Goal: Task Accomplishment & Management: Complete application form

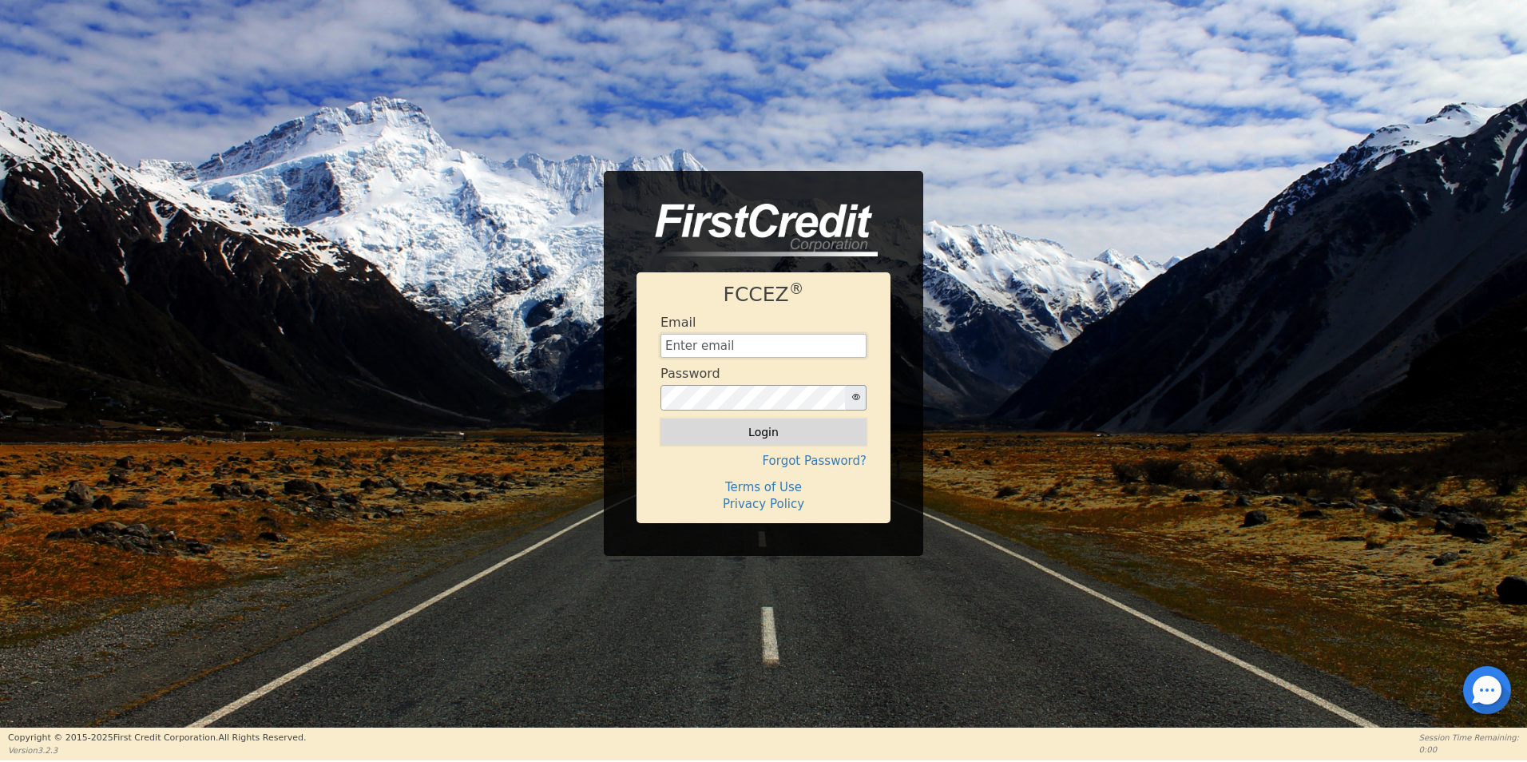
type input "[EMAIL_ADDRESS][DOMAIN_NAME]"
click at [727, 430] on button "Login" at bounding box center [763, 431] width 206 height 27
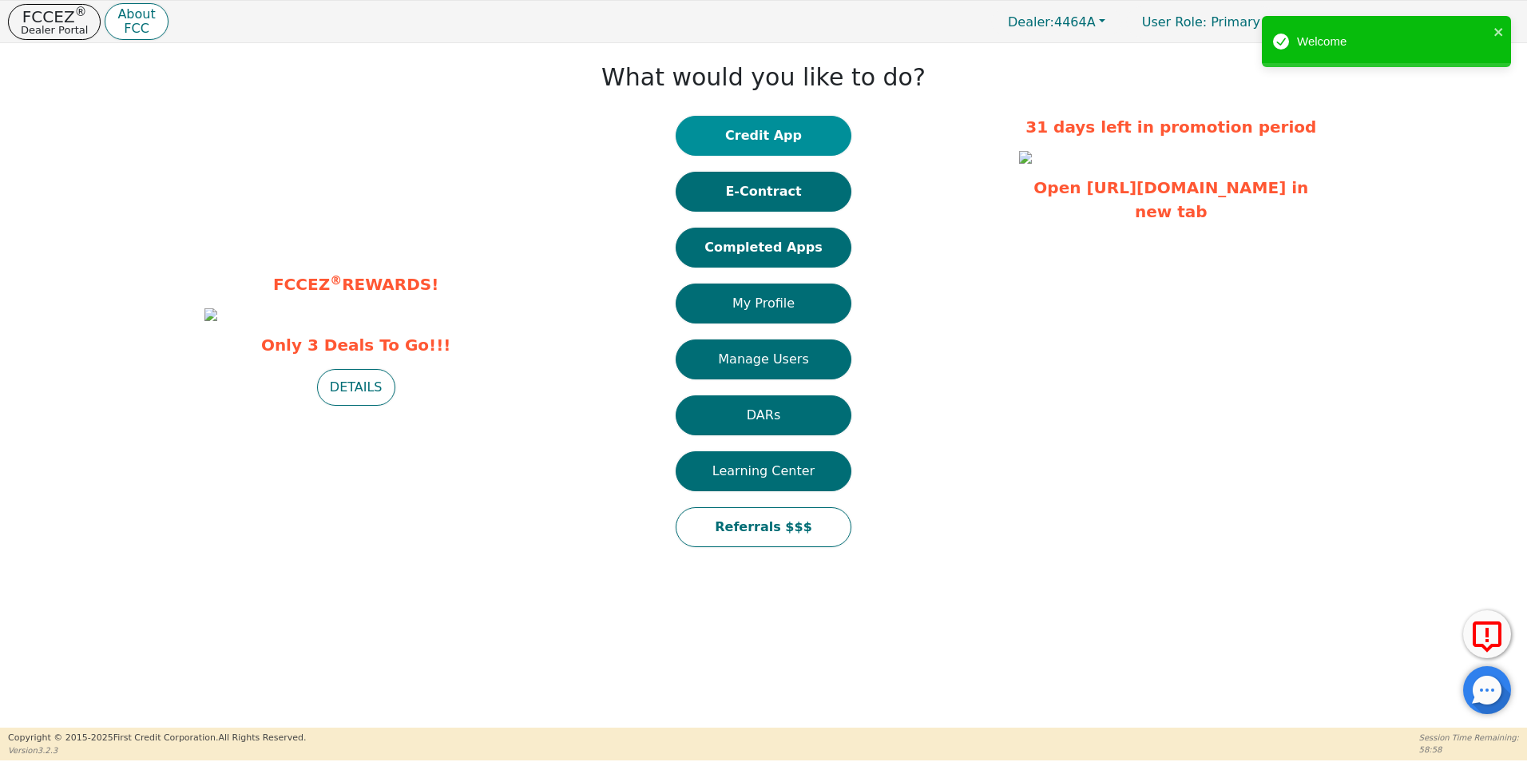
click at [781, 130] on button "Credit App" at bounding box center [763, 136] width 176 height 40
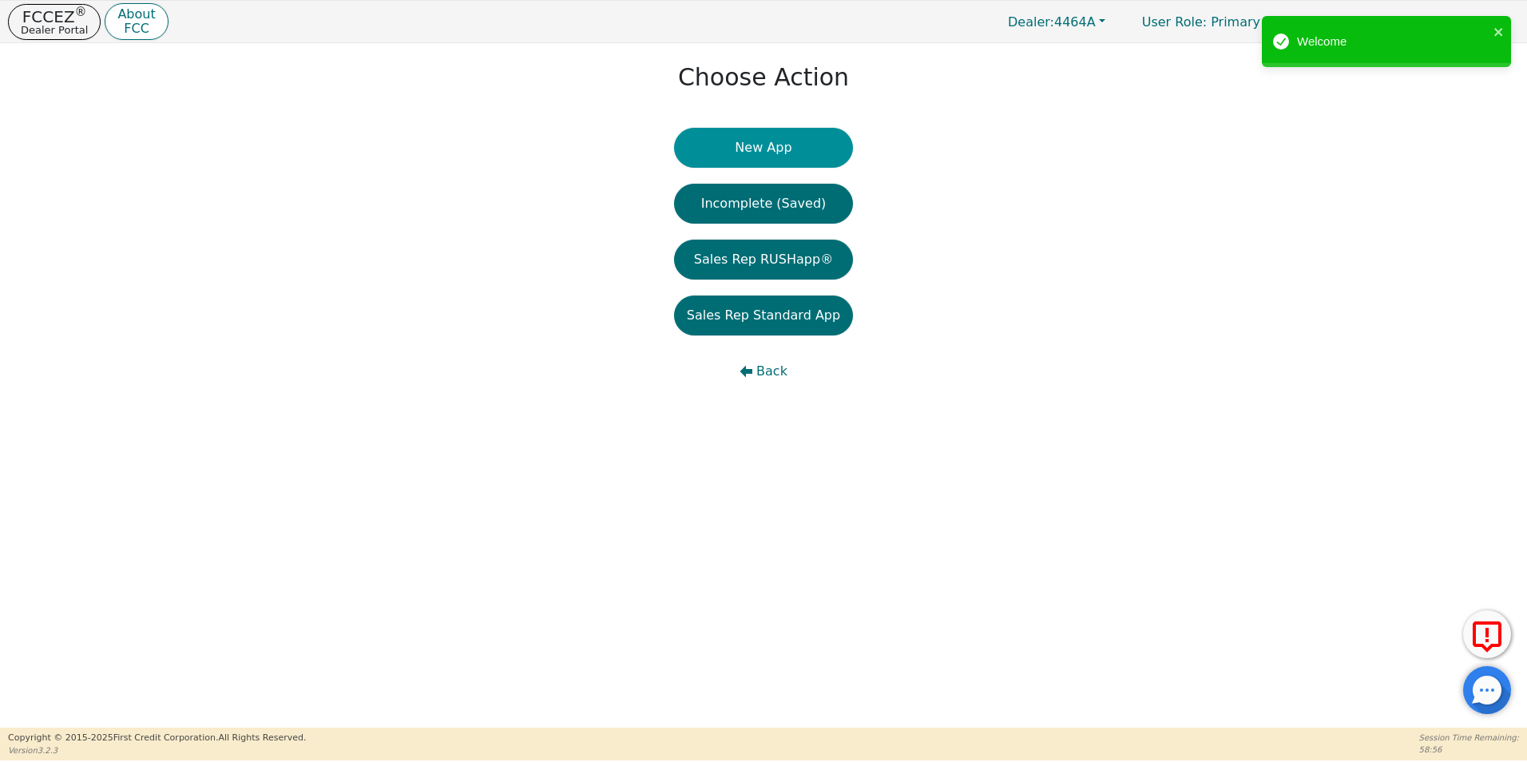
click at [774, 155] on button "New App" at bounding box center [763, 148] width 179 height 40
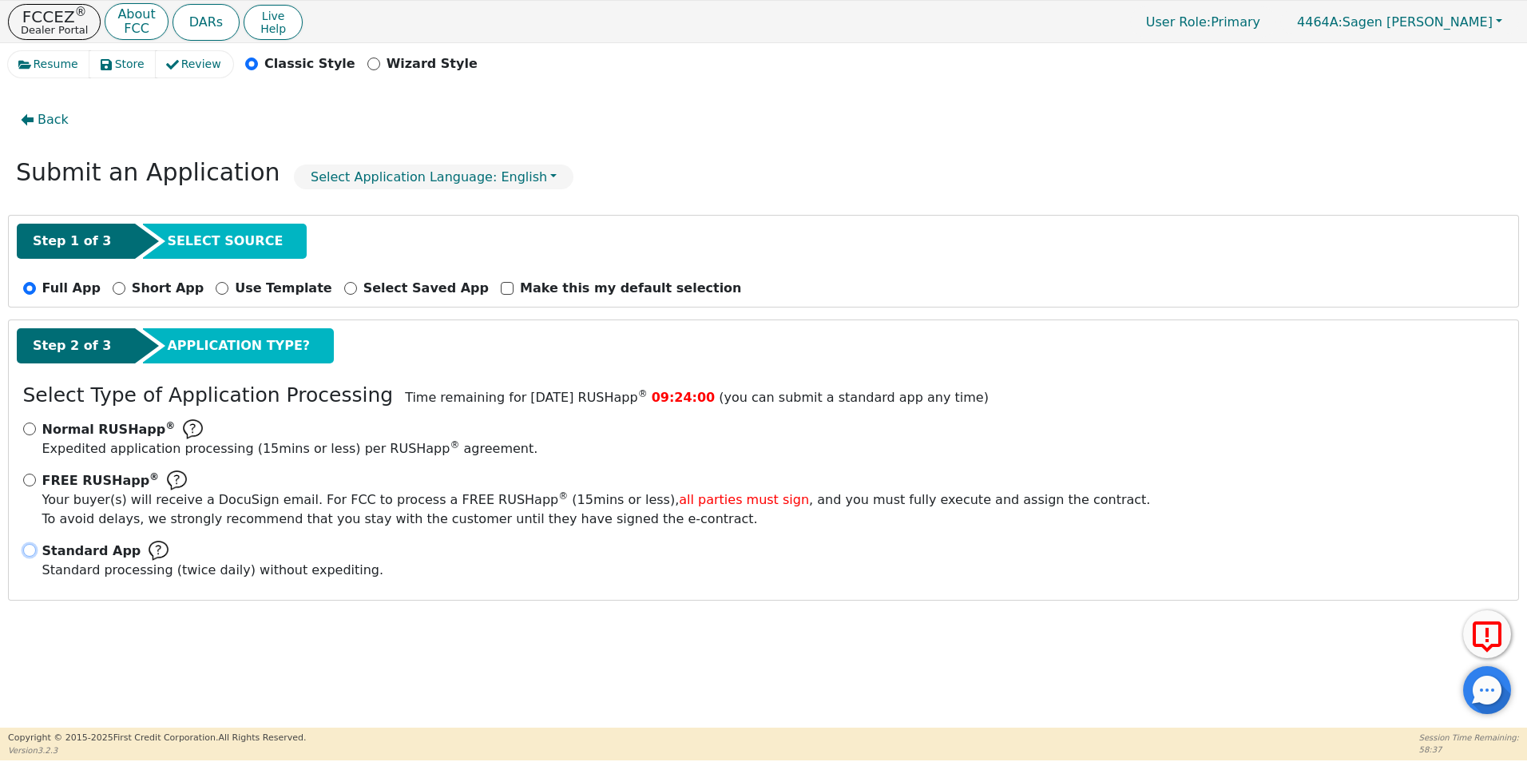
click at [32, 545] on input "Standard App Standard processing (twice daily) without expediting." at bounding box center [29, 550] width 13 height 13
radio input "true"
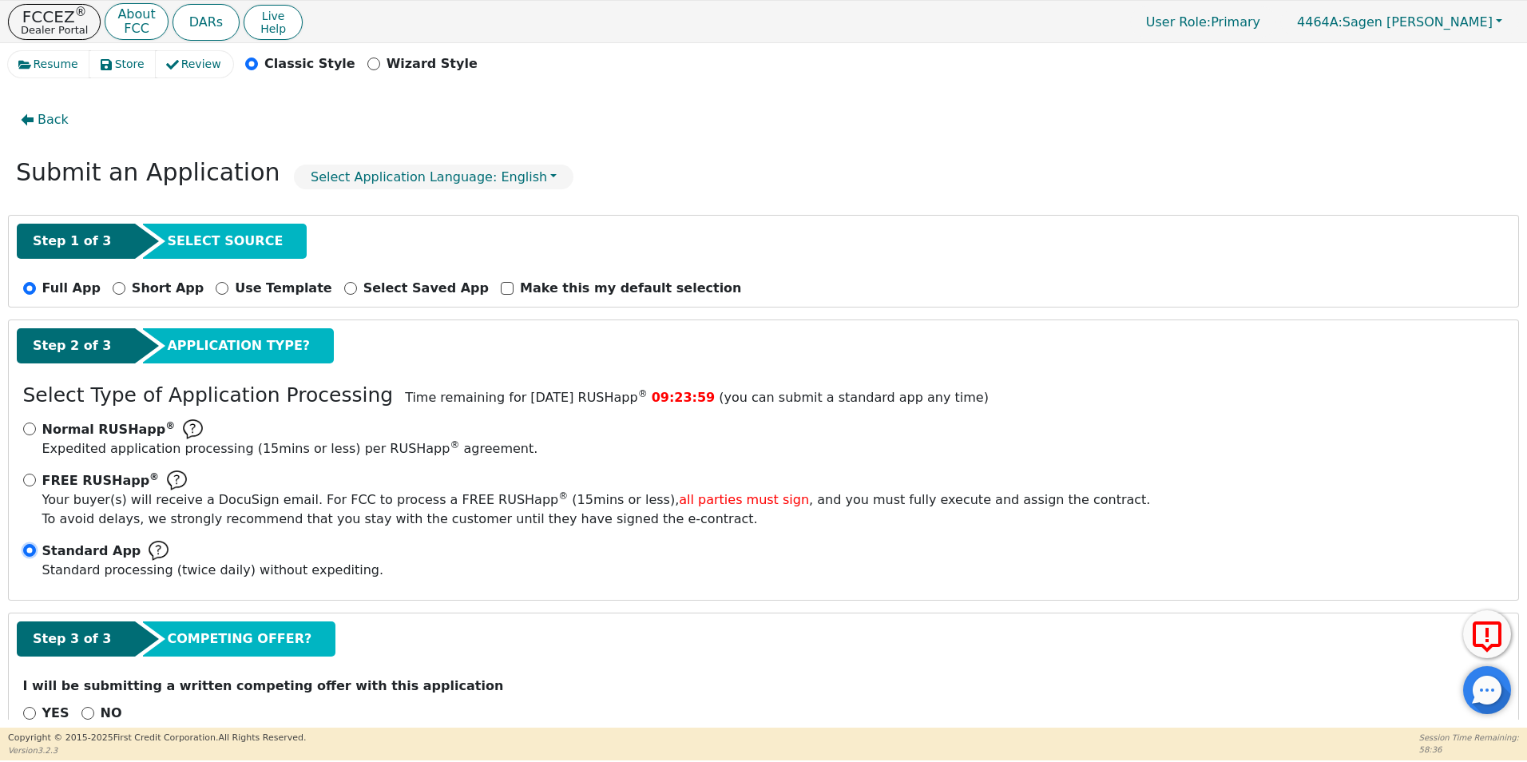
scroll to position [38, 0]
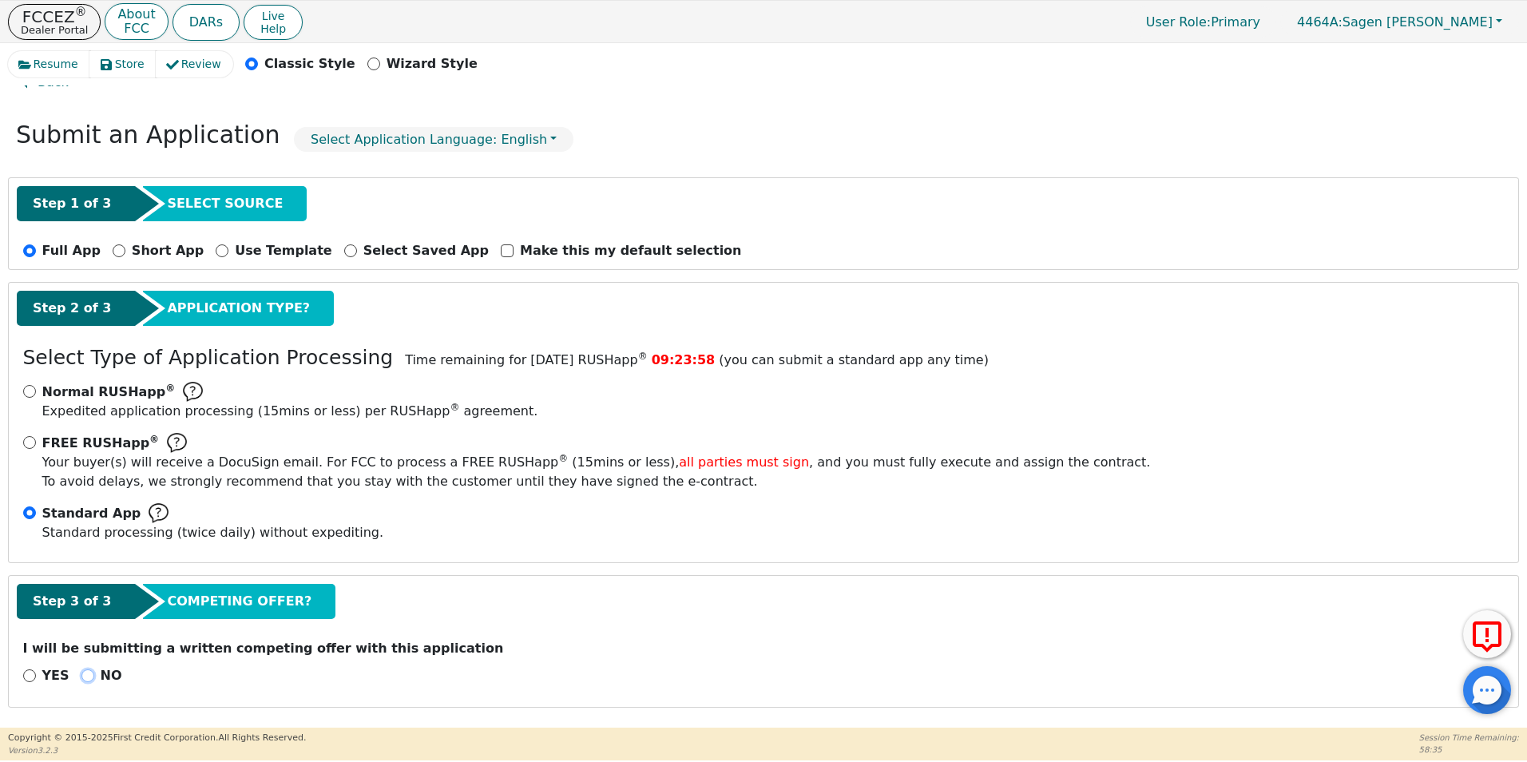
click at [83, 674] on input "NO" at bounding box center [87, 675] width 13 height 13
radio input "true"
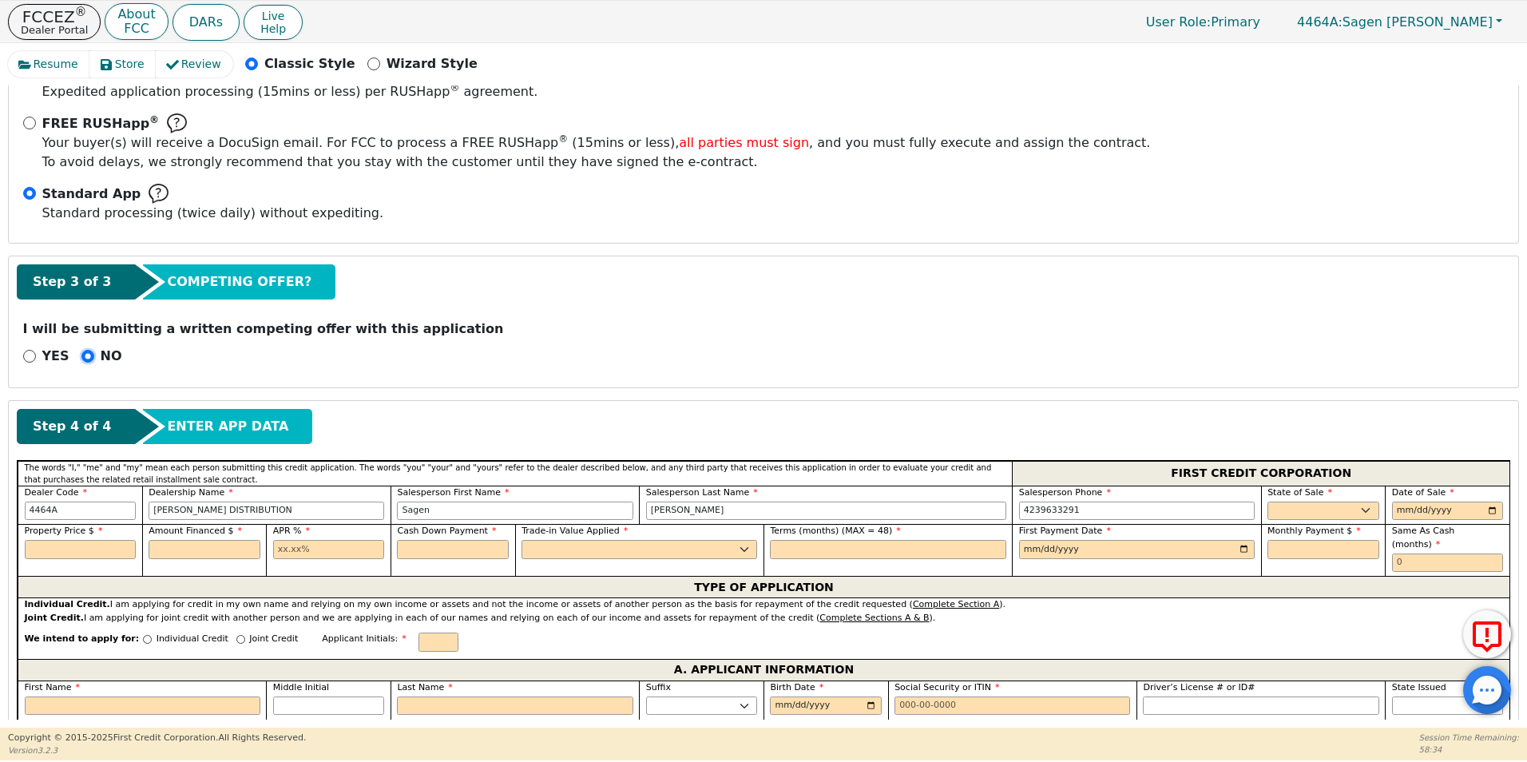
scroll to position [437, 0]
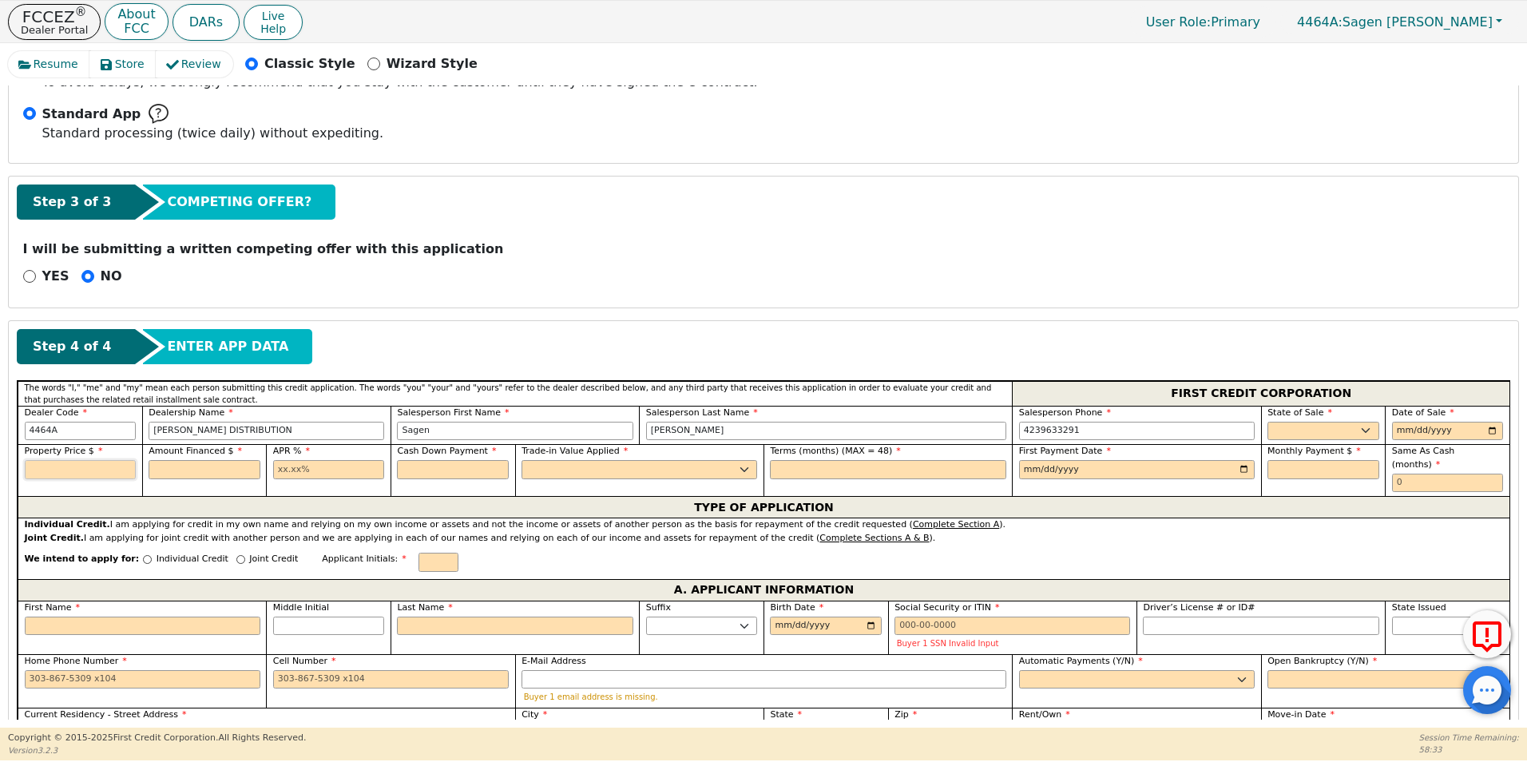
click at [62, 465] on input "text" at bounding box center [81, 469] width 112 height 19
type input "3650.00"
click at [186, 471] on input "text" at bounding box center [205, 469] width 112 height 19
type input "3996.75"
click at [294, 464] on input "text" at bounding box center [329, 469] width 112 height 19
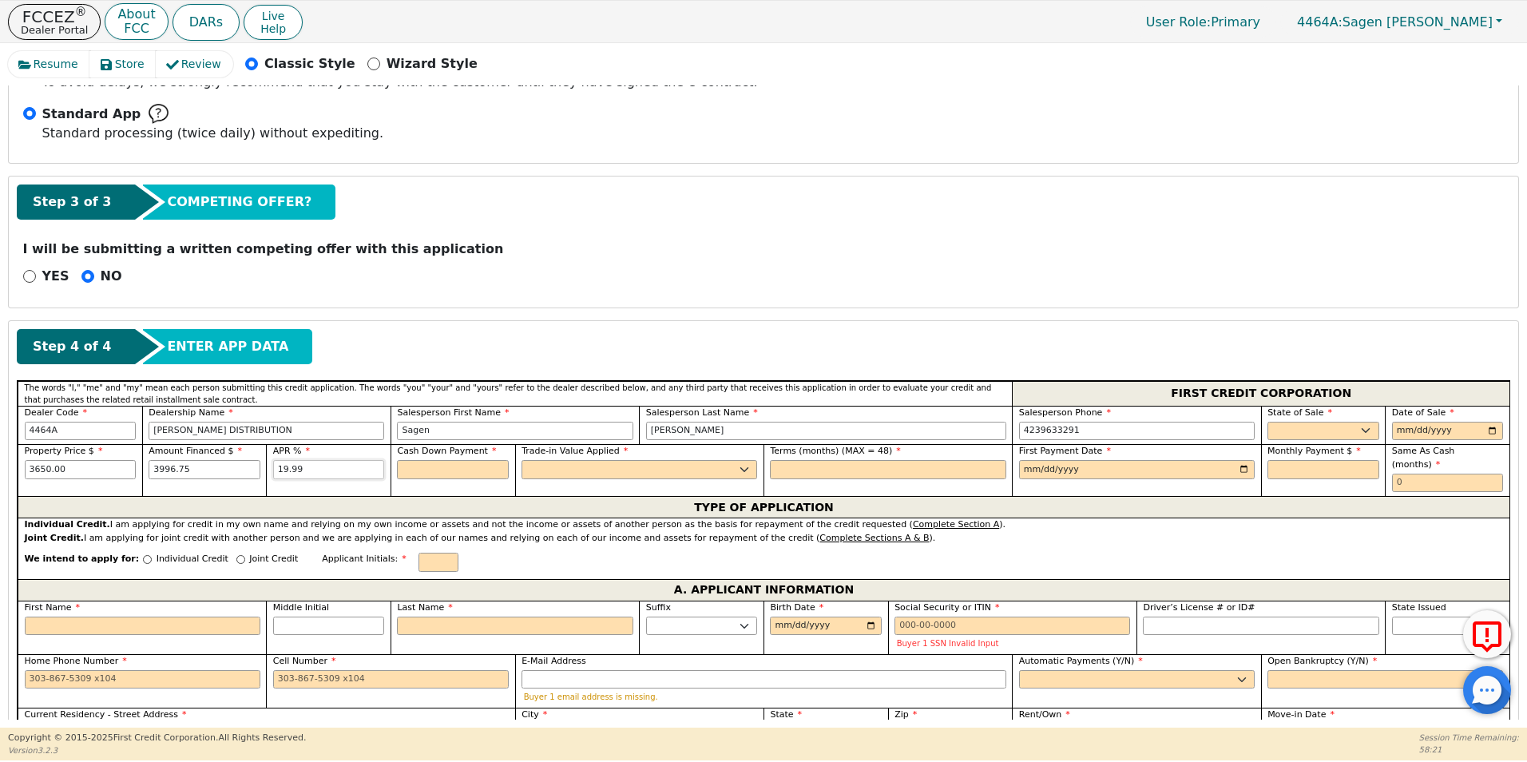
type input "19.99"
click at [427, 458] on div "Cash Down Payment" at bounding box center [453, 462] width 112 height 34
click at [427, 463] on input "text" at bounding box center [453, 469] width 112 height 19
type input "200.00"
click at [594, 471] on select "Yes No" at bounding box center [639, 469] width 236 height 19
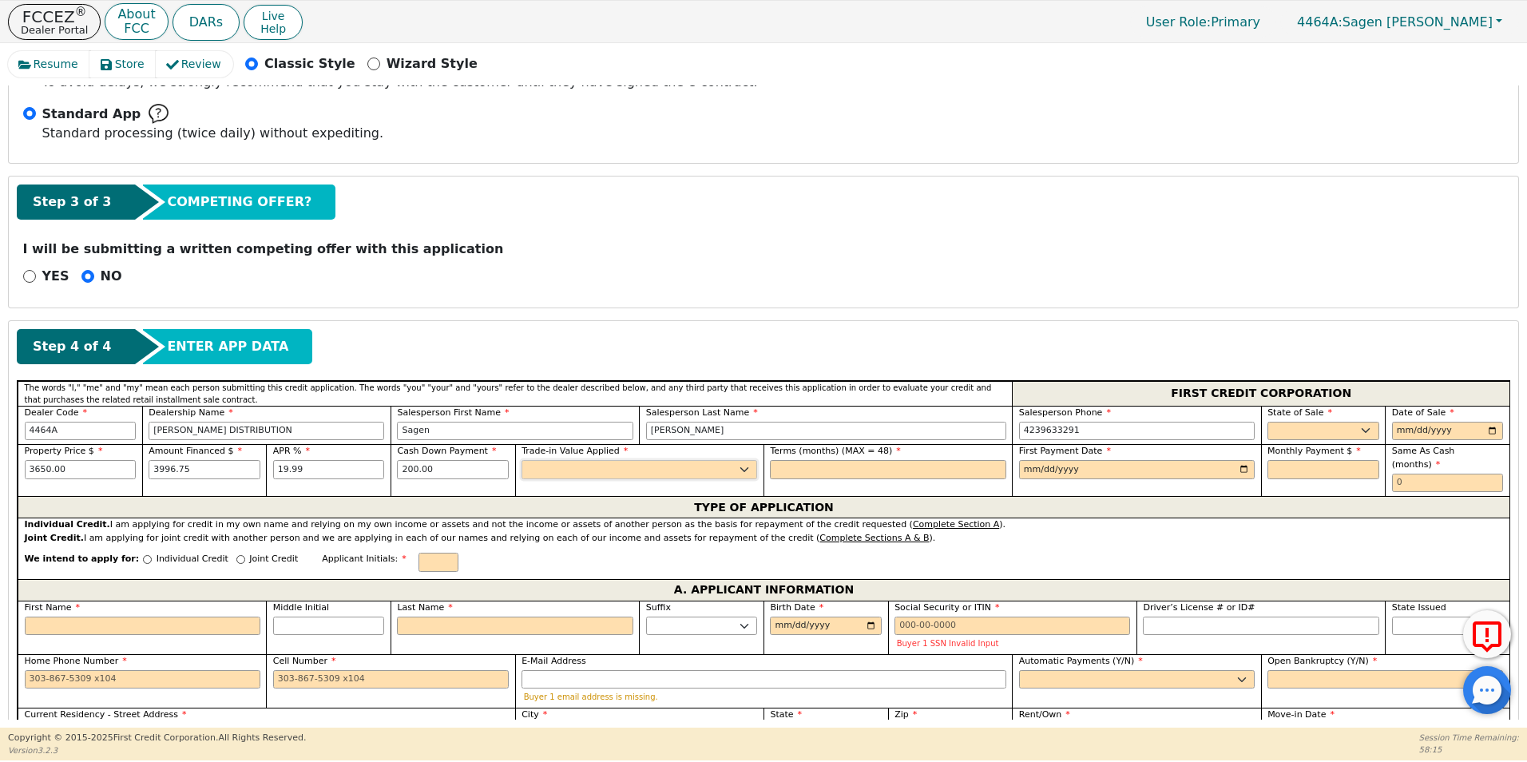
select select "n"
click at [521, 460] on select "Yes No" at bounding box center [639, 469] width 236 height 19
click at [856, 465] on input "text" at bounding box center [888, 469] width 236 height 19
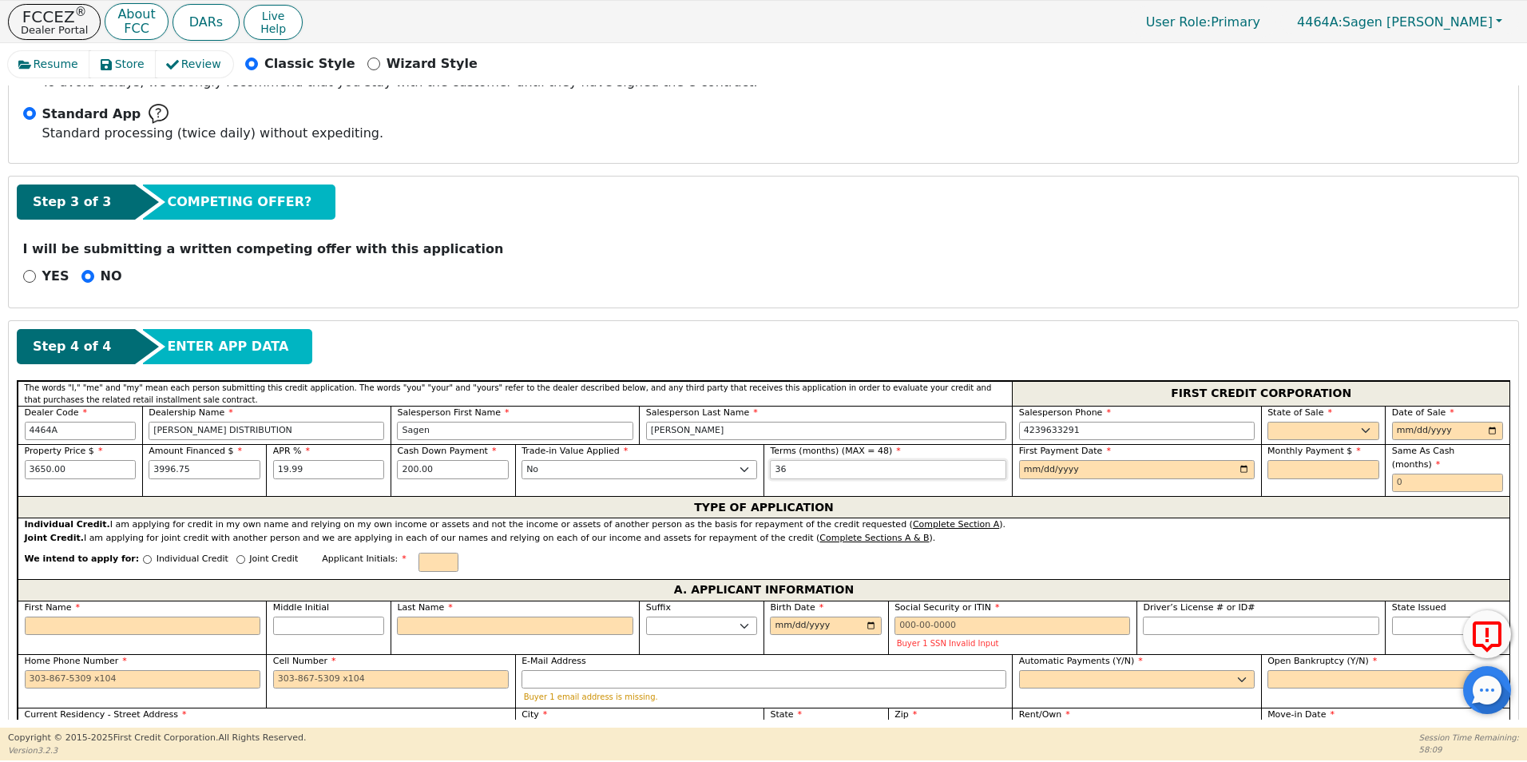
type input "3"
type input "48"
click at [1036, 475] on input "date" at bounding box center [1137, 469] width 236 height 19
click at [1247, 470] on input "date" at bounding box center [1137, 469] width 236 height 19
click at [1246, 470] on input "date" at bounding box center [1137, 469] width 236 height 19
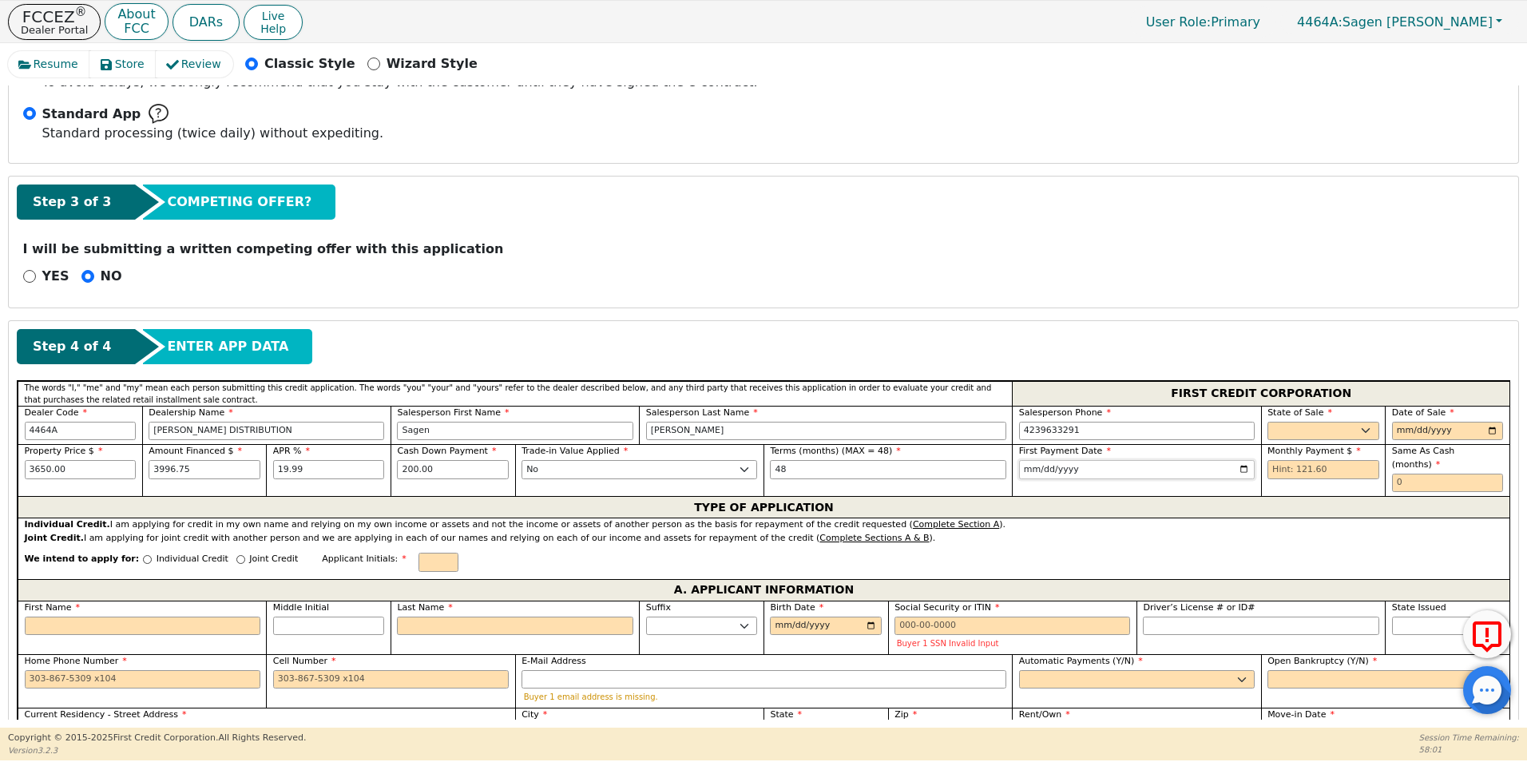
type input "[DATE]"
click at [1296, 472] on input "text" at bounding box center [1323, 469] width 112 height 19
click at [1293, 430] on select "AK AL AR AZ CA CO CT DC DE FL [GEOGRAPHIC_DATA] HI IA ID IL IN KS [GEOGRAPHIC_D…" at bounding box center [1323, 431] width 112 height 19
select select "TN"
click at [1267, 422] on select "AK AL AR AZ CA CO CT DC DE FL [GEOGRAPHIC_DATA] HI IA ID IL IN KS [GEOGRAPHIC_D…" at bounding box center [1323, 431] width 112 height 19
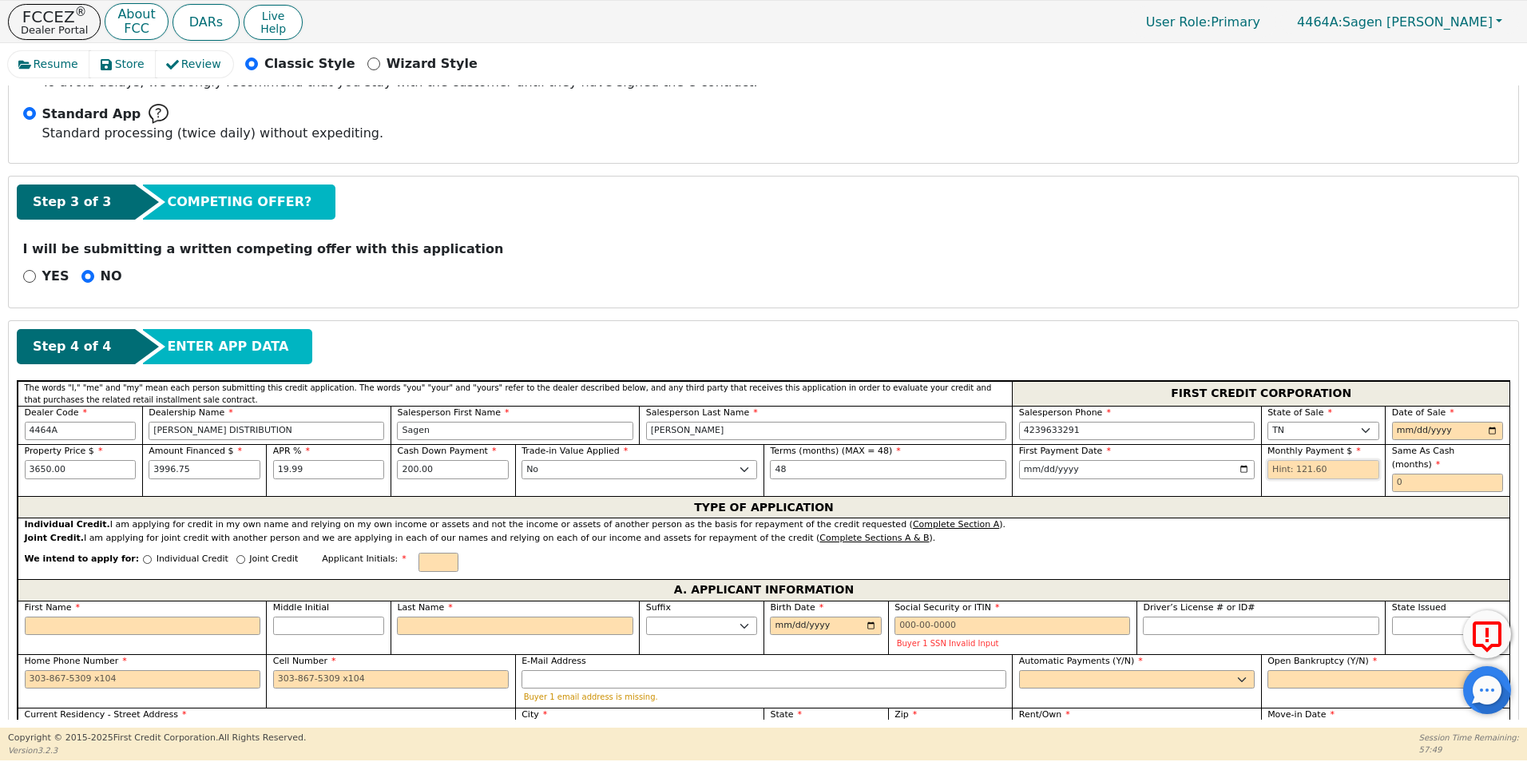
click at [1339, 465] on input "text" at bounding box center [1323, 469] width 112 height 19
type input "121.60"
click at [1453, 429] on input "date" at bounding box center [1448, 431] width 112 height 19
click at [1496, 433] on input "date" at bounding box center [1448, 431] width 112 height 19
click at [1487, 431] on input "date" at bounding box center [1448, 431] width 112 height 19
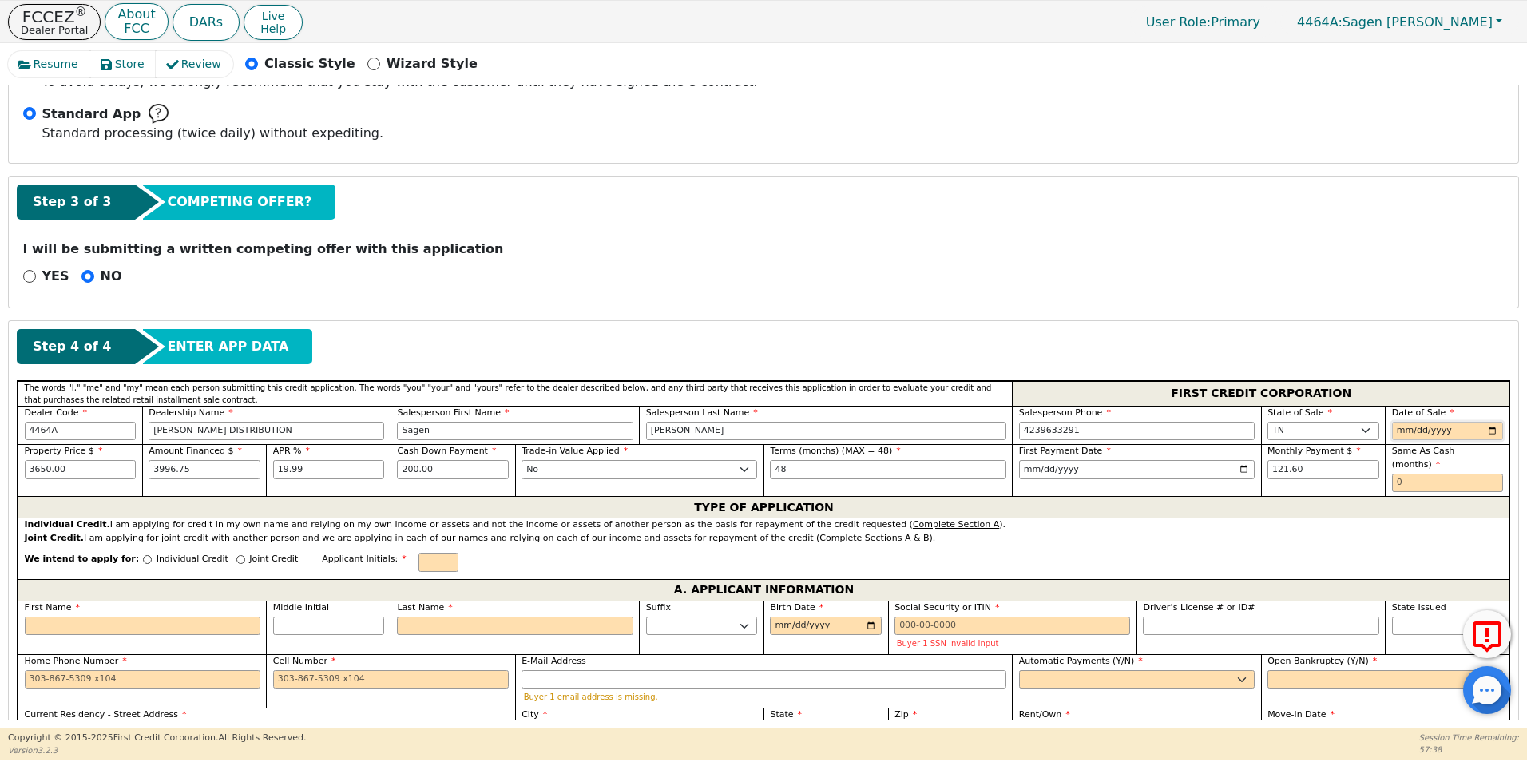
type input "[DATE]"
click at [1428, 475] on input "text" at bounding box center [1448, 482] width 112 height 19
type input "0"
click at [143, 555] on input "Individual Credit" at bounding box center [147, 559] width 9 height 9
radio input "true"
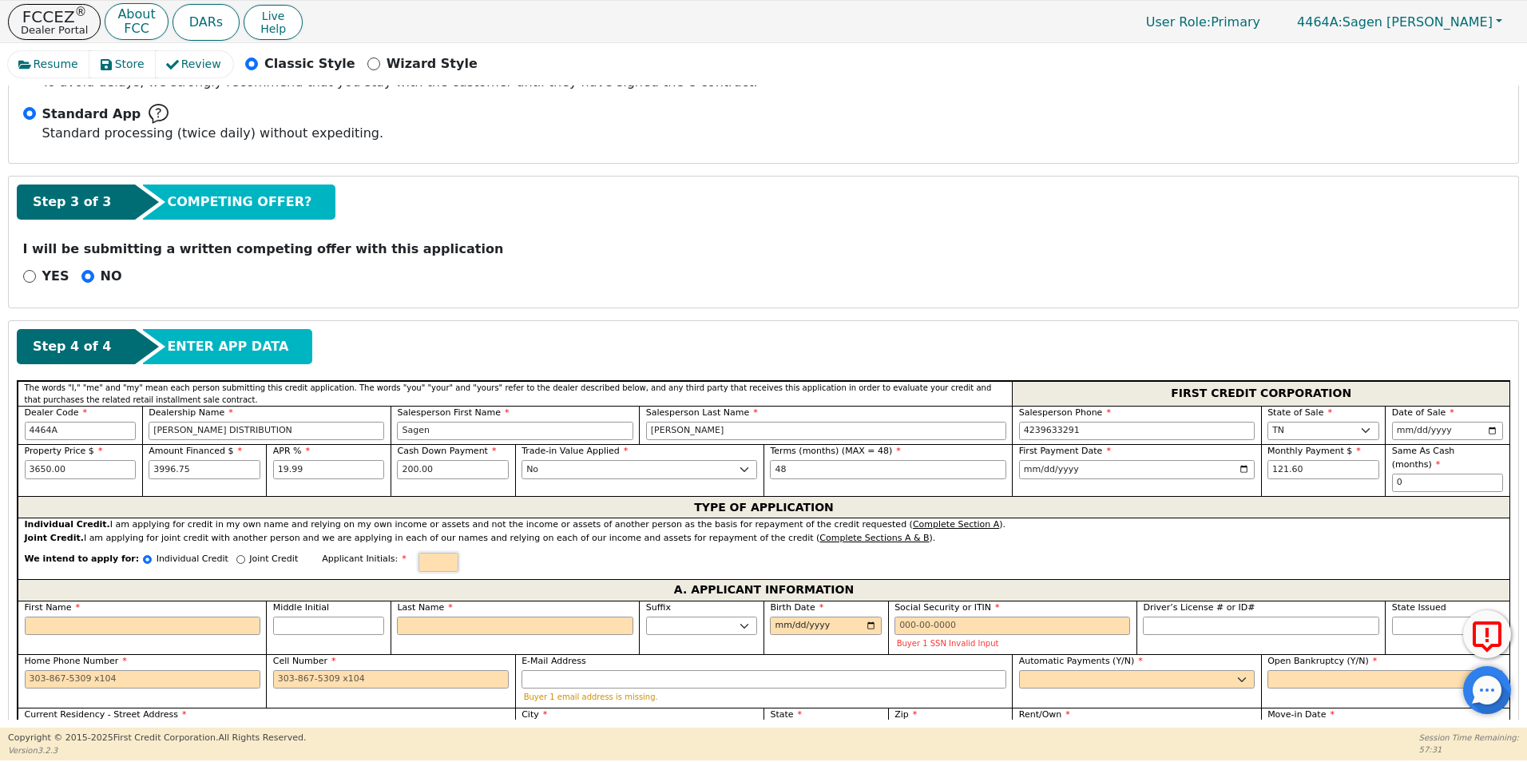
click at [418, 552] on input "text" at bounding box center [438, 561] width 40 height 19
click at [53, 602] on span "First Name" at bounding box center [53, 607] width 56 height 10
click at [53, 616] on input "First Name" at bounding box center [143, 625] width 236 height 19
click at [56, 616] on input "First Name" at bounding box center [143, 625] width 236 height 19
type input "J"
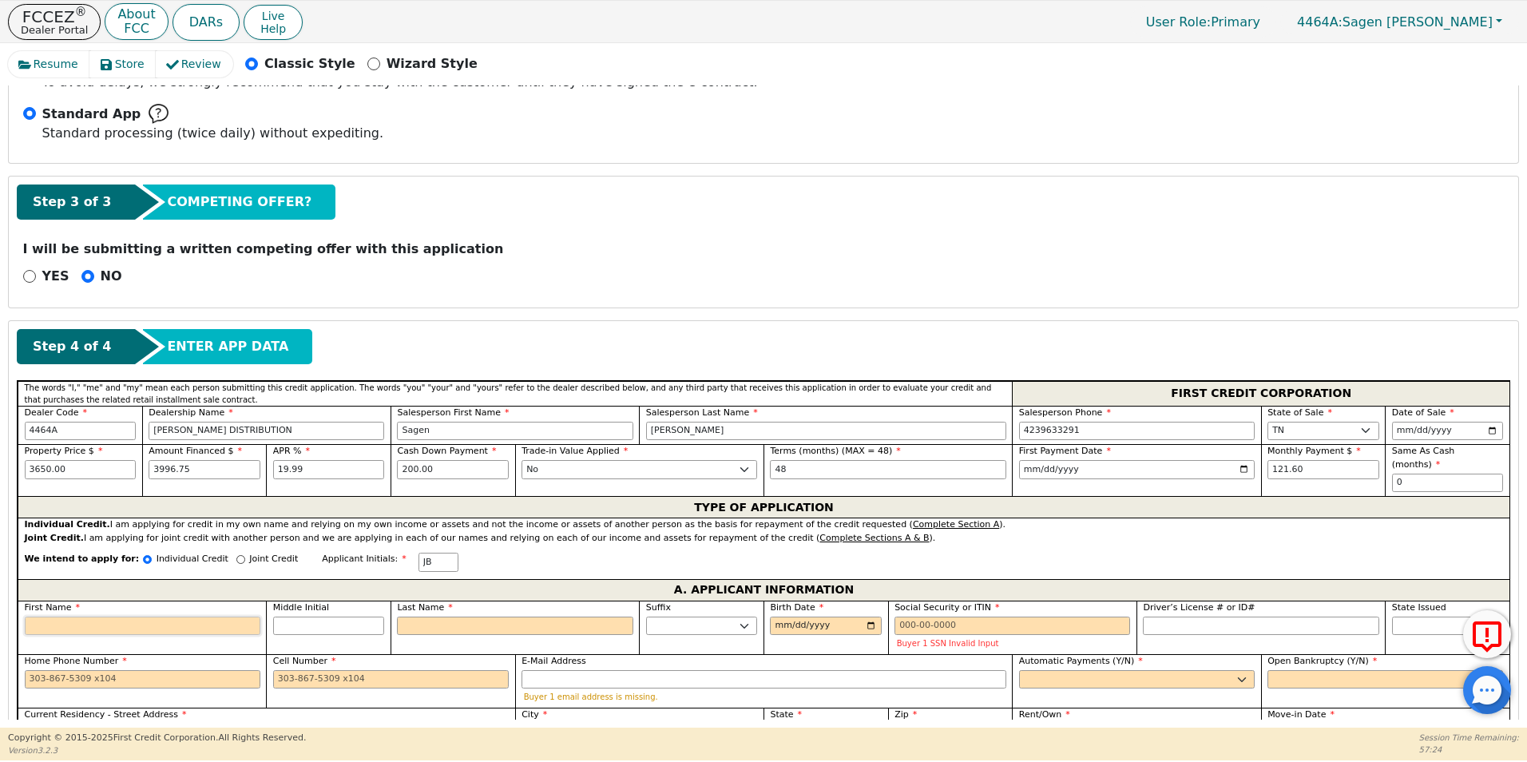
type input "J"
type input "JS"
type input "JSO"
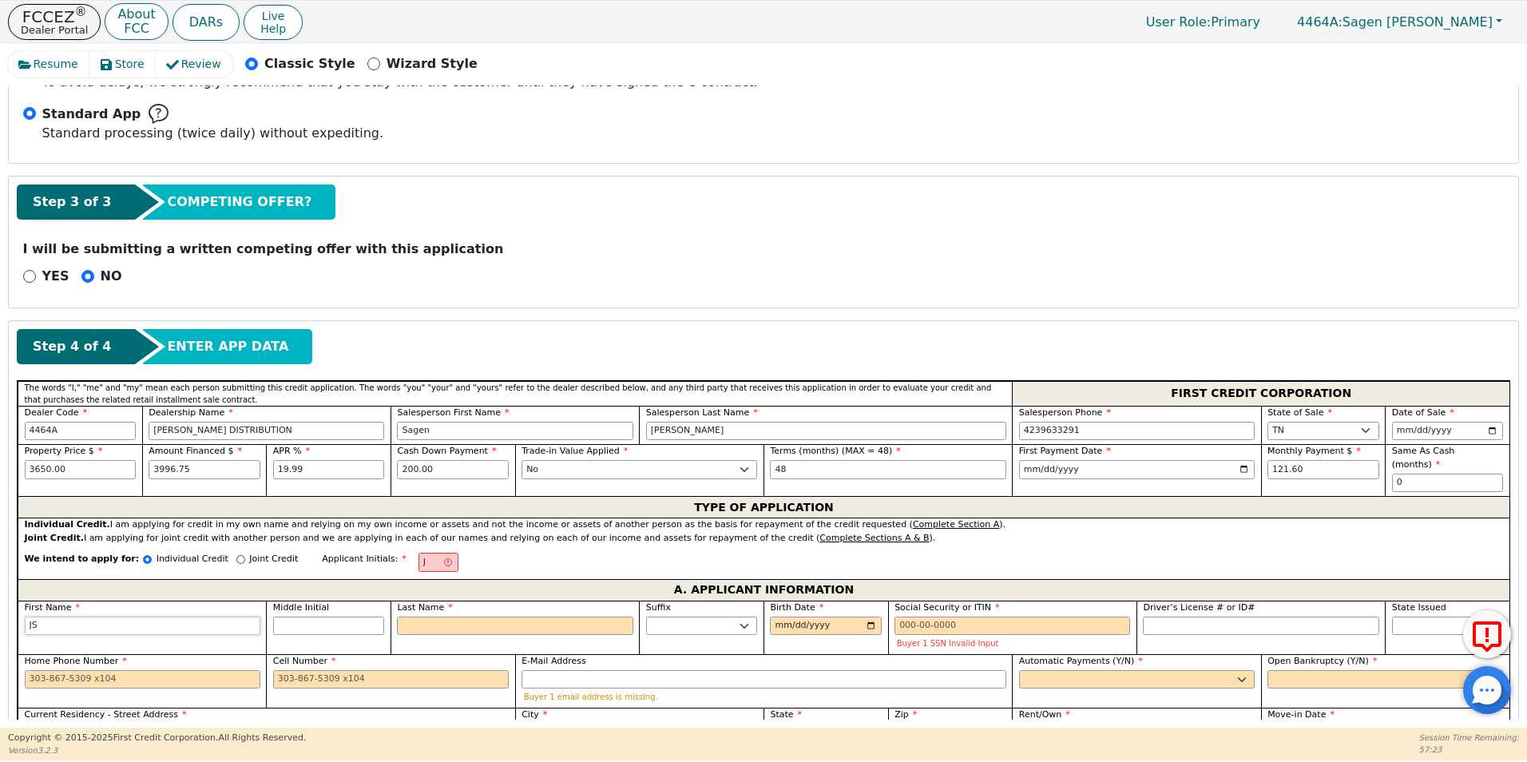
type input "JSO"
type input "JSON"
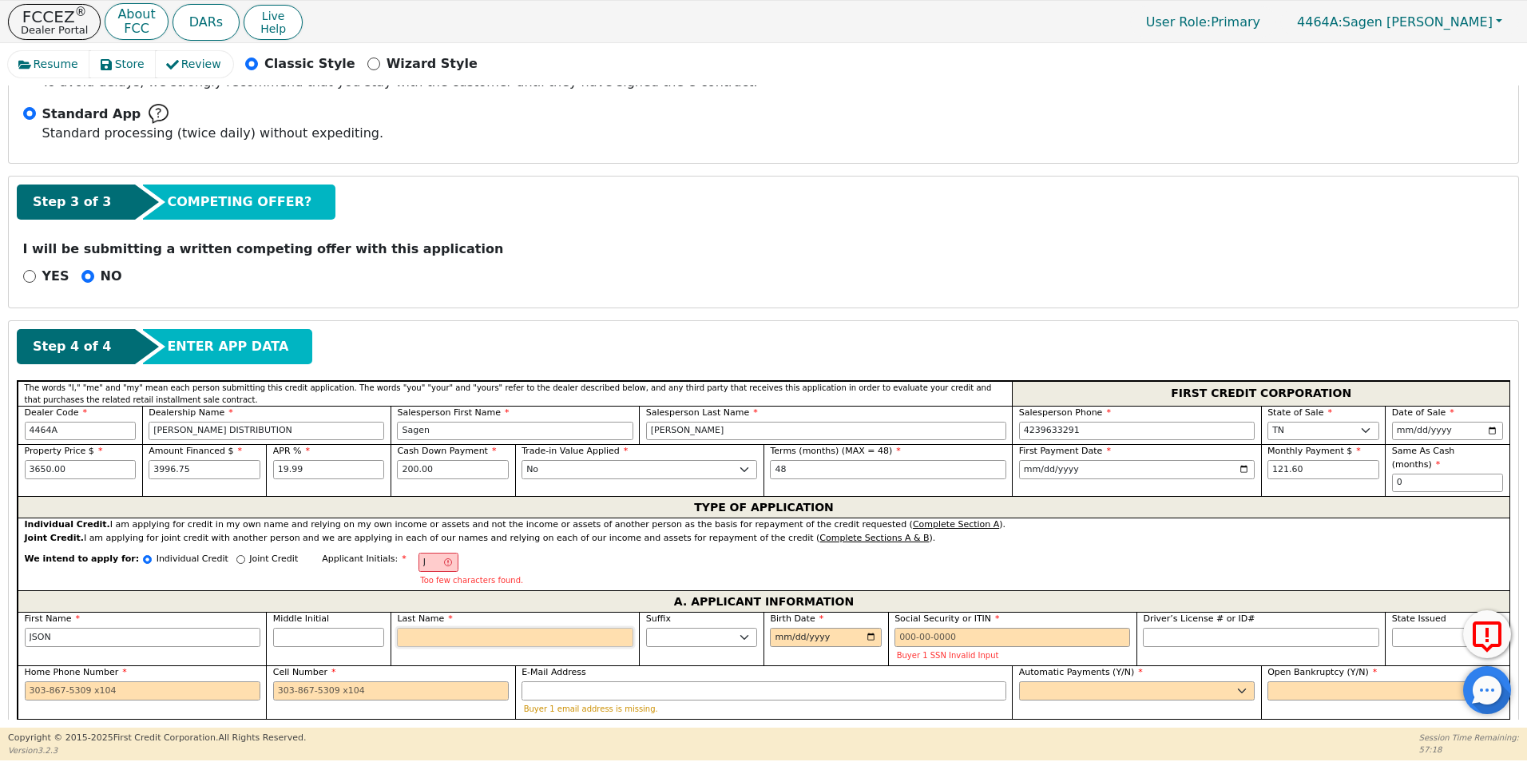
type input "JB"
type input "b"
type input "JSON b"
type input "bA"
type input "JSON bA"
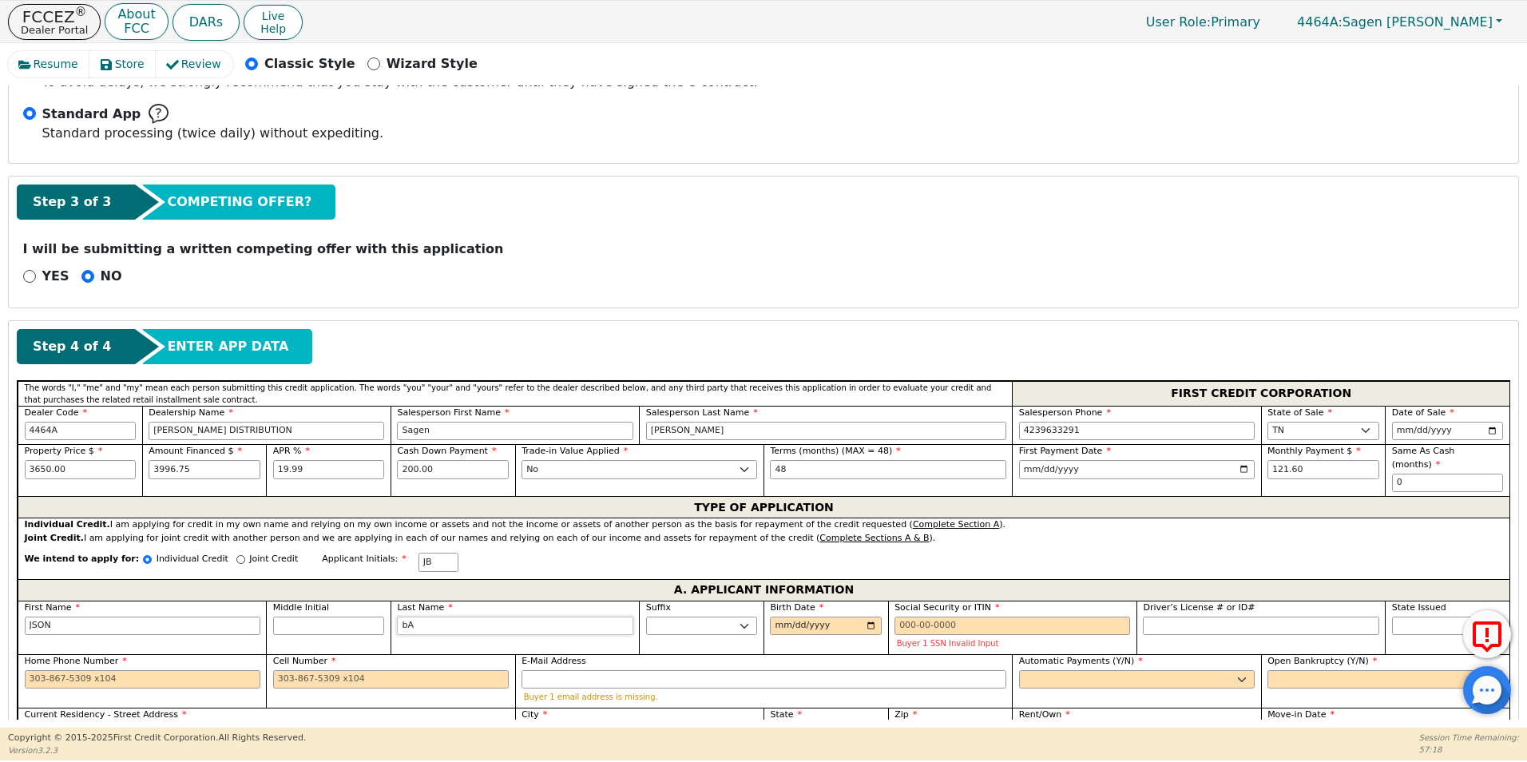
type input "bAT"
type input "JSON bAT"
type input "bATE"
type input "JSON bATE"
type input "[PERSON_NAME]"
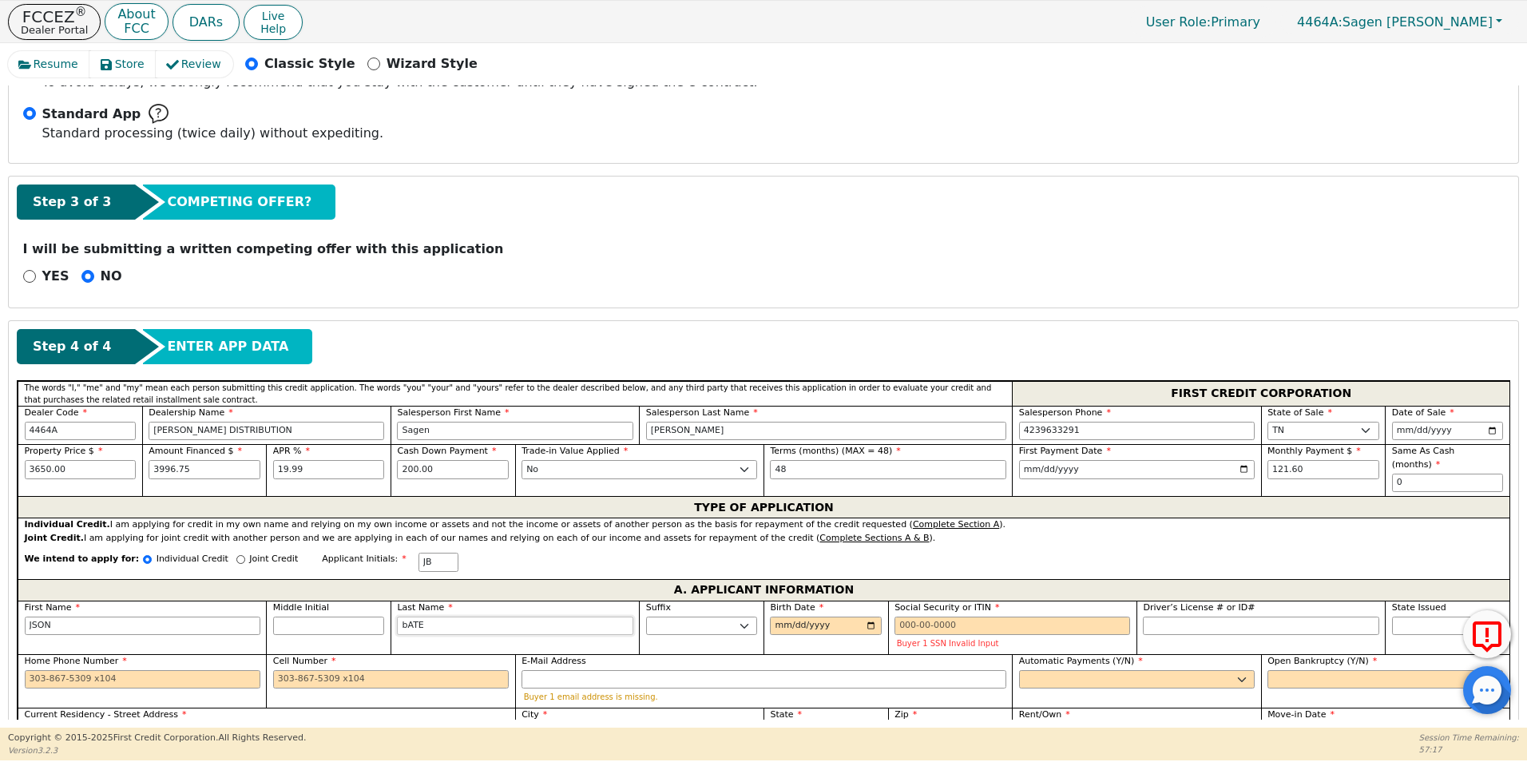
type input "JSON [PERSON_NAME]"
type input "bATE"
type input "JSON bATE"
type input "bAT"
type input "JSON bAT"
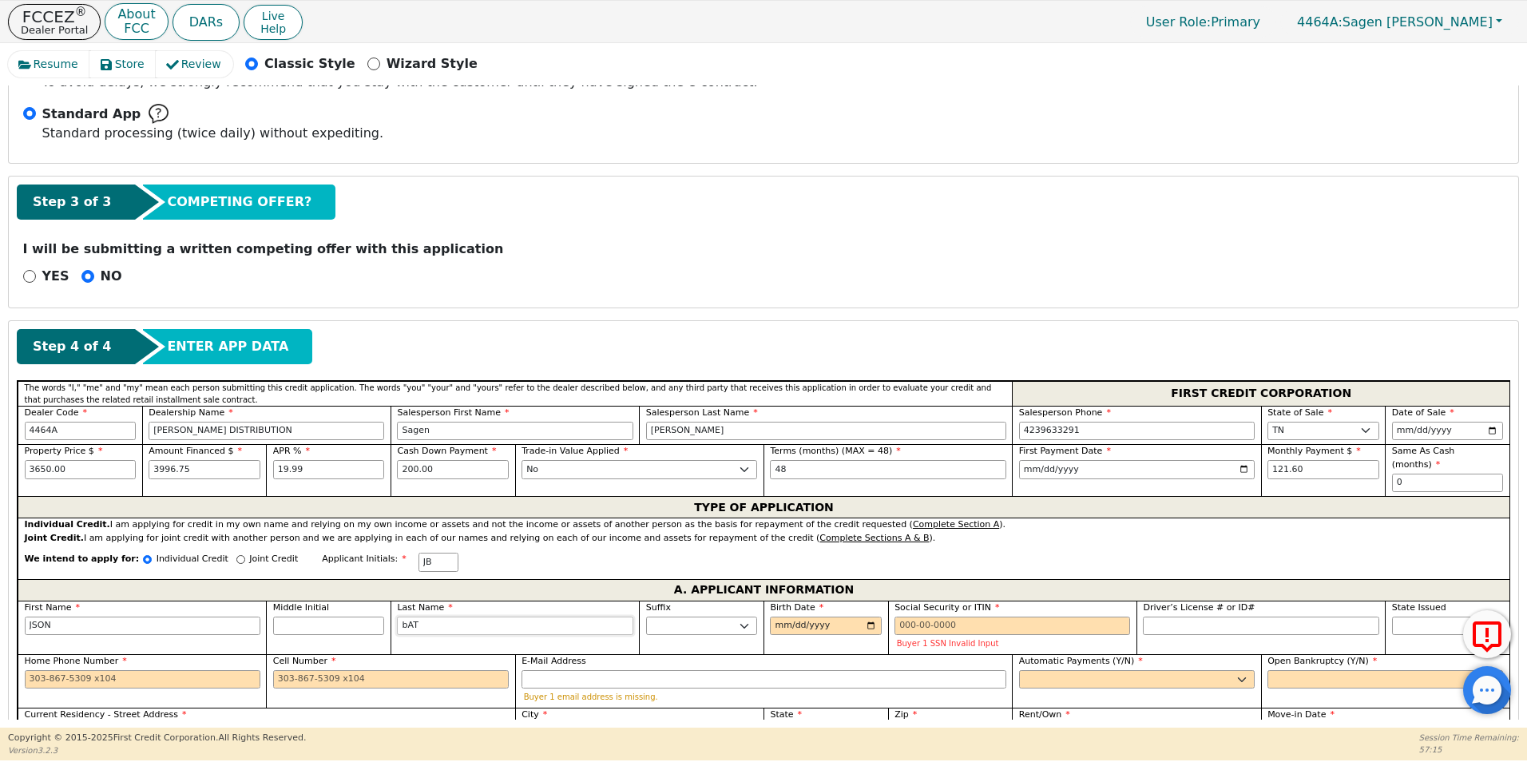
type input "bA"
type input "JSON bA"
type input "b"
type input "JSON b"
type input "J"
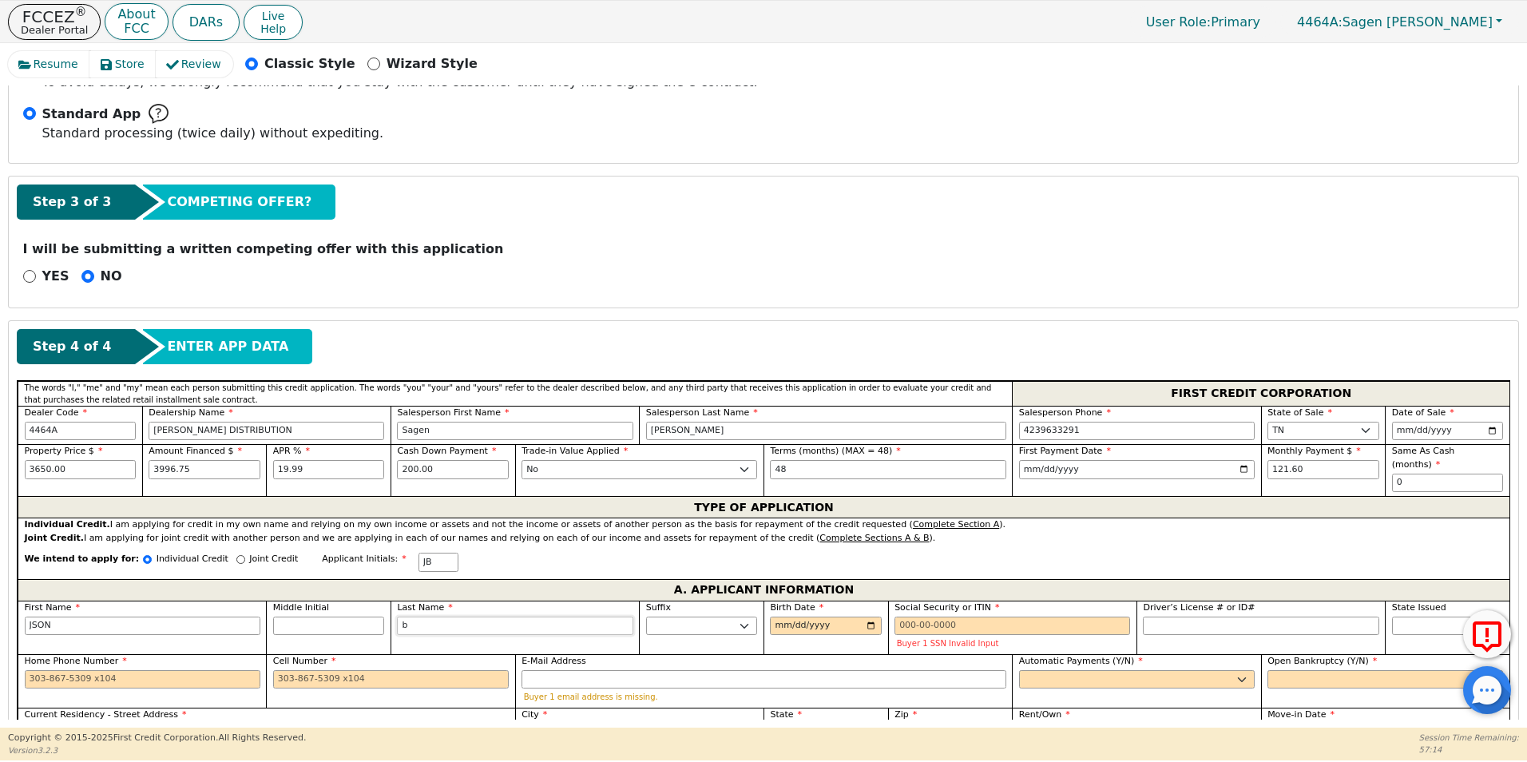
type input "JSON"
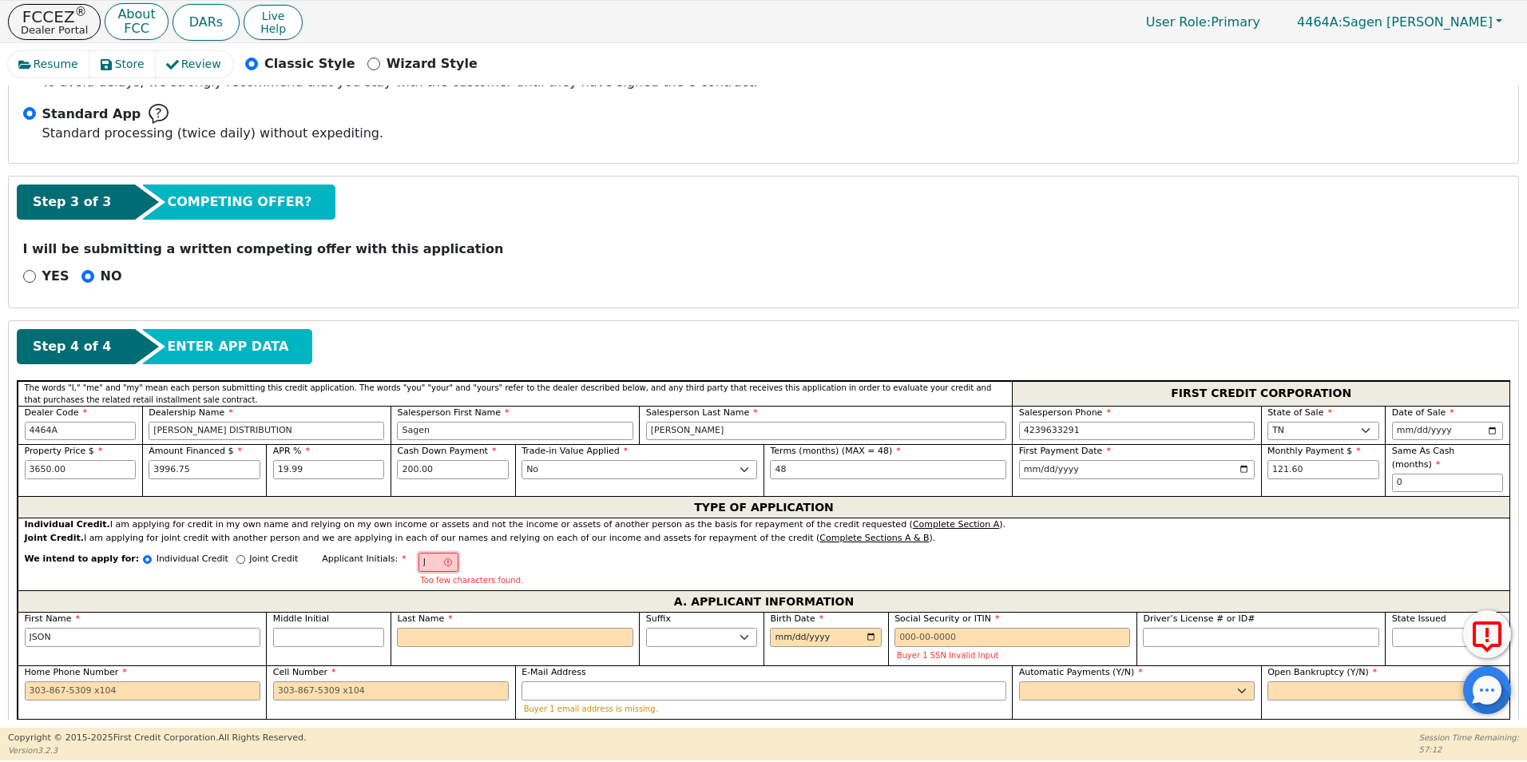
click at [418, 552] on input "J" at bounding box center [438, 561] width 40 height 19
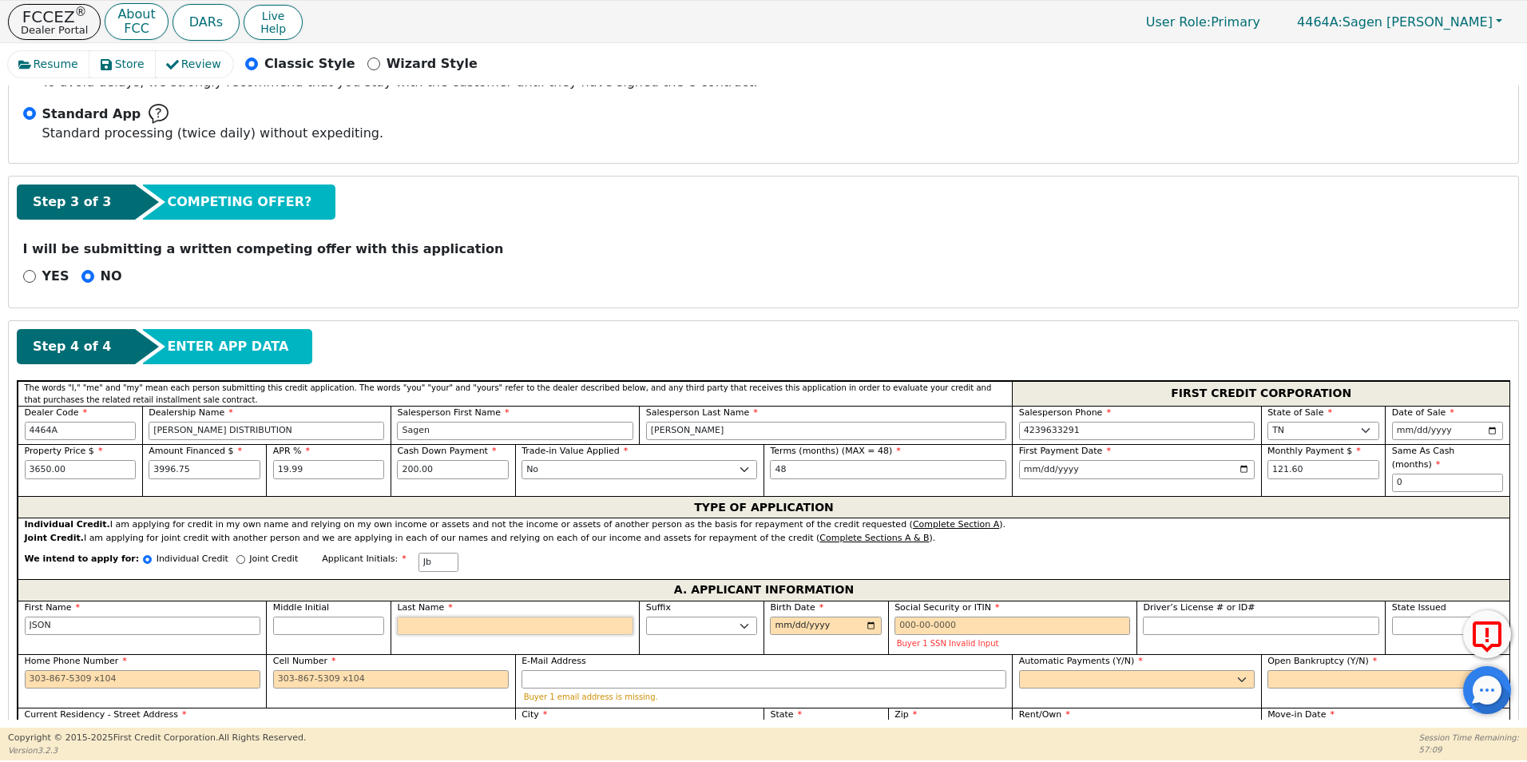
click at [408, 616] on input "Last Name" at bounding box center [515, 625] width 236 height 19
type input "JB"
type input "b"
type input "JSON b"
type input "bA"
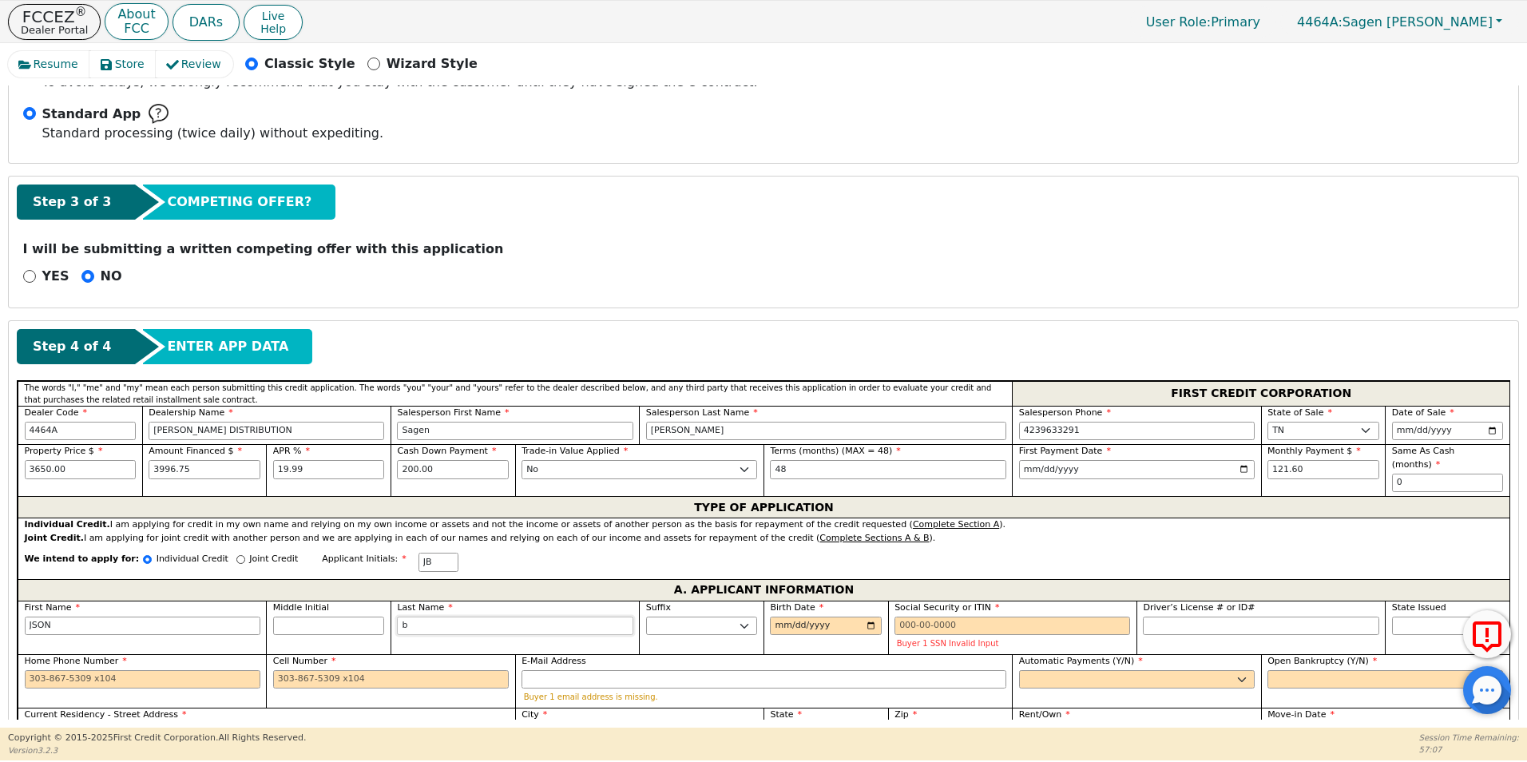
type input "JSON bA"
type input "bAT"
type input "JSON bAT"
type input "bATE"
type input "JSON bATE"
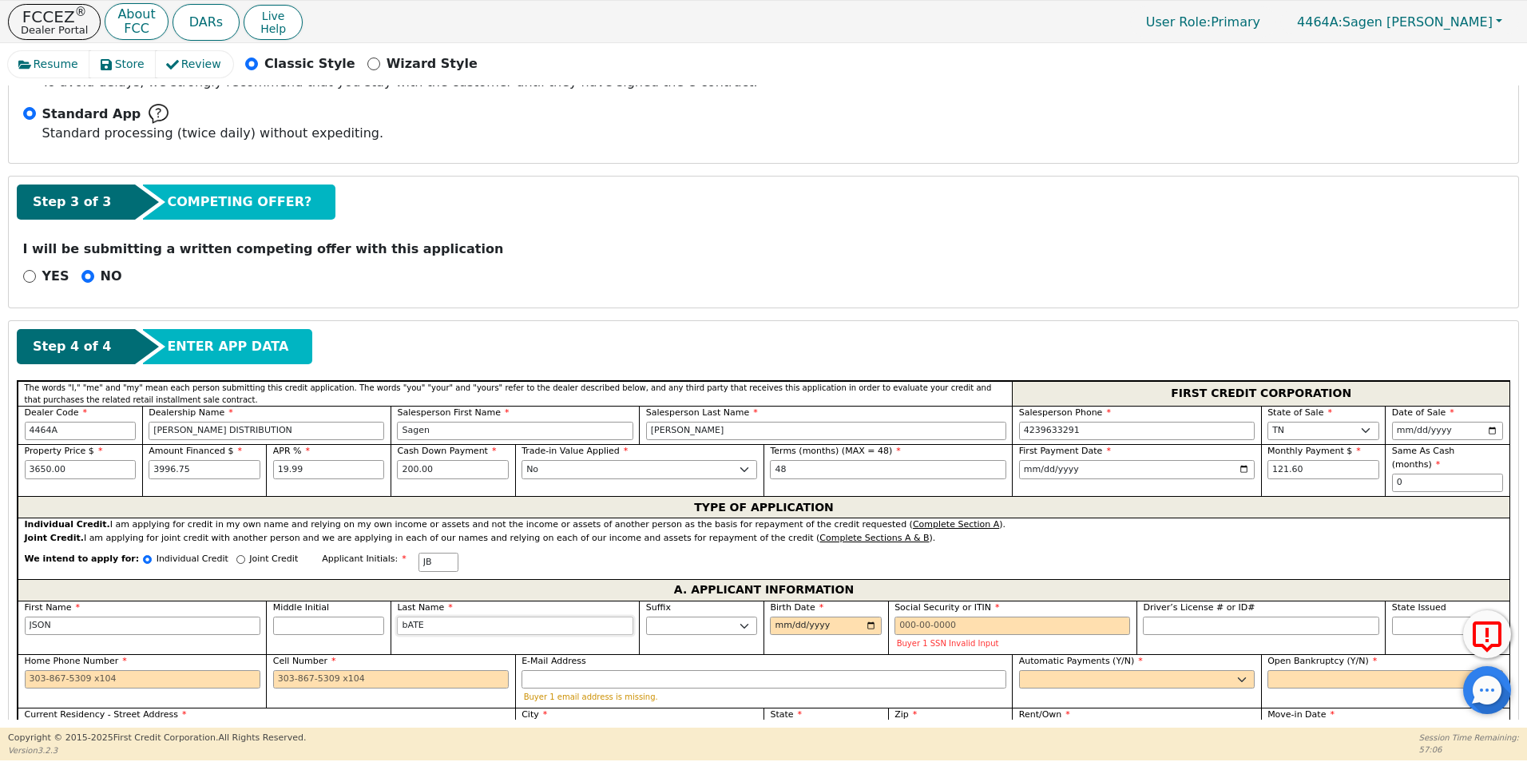
type input "[PERSON_NAME]"
type input "JSON [PERSON_NAME]"
type input "bATE"
type input "JSON bATE"
type input "bAT"
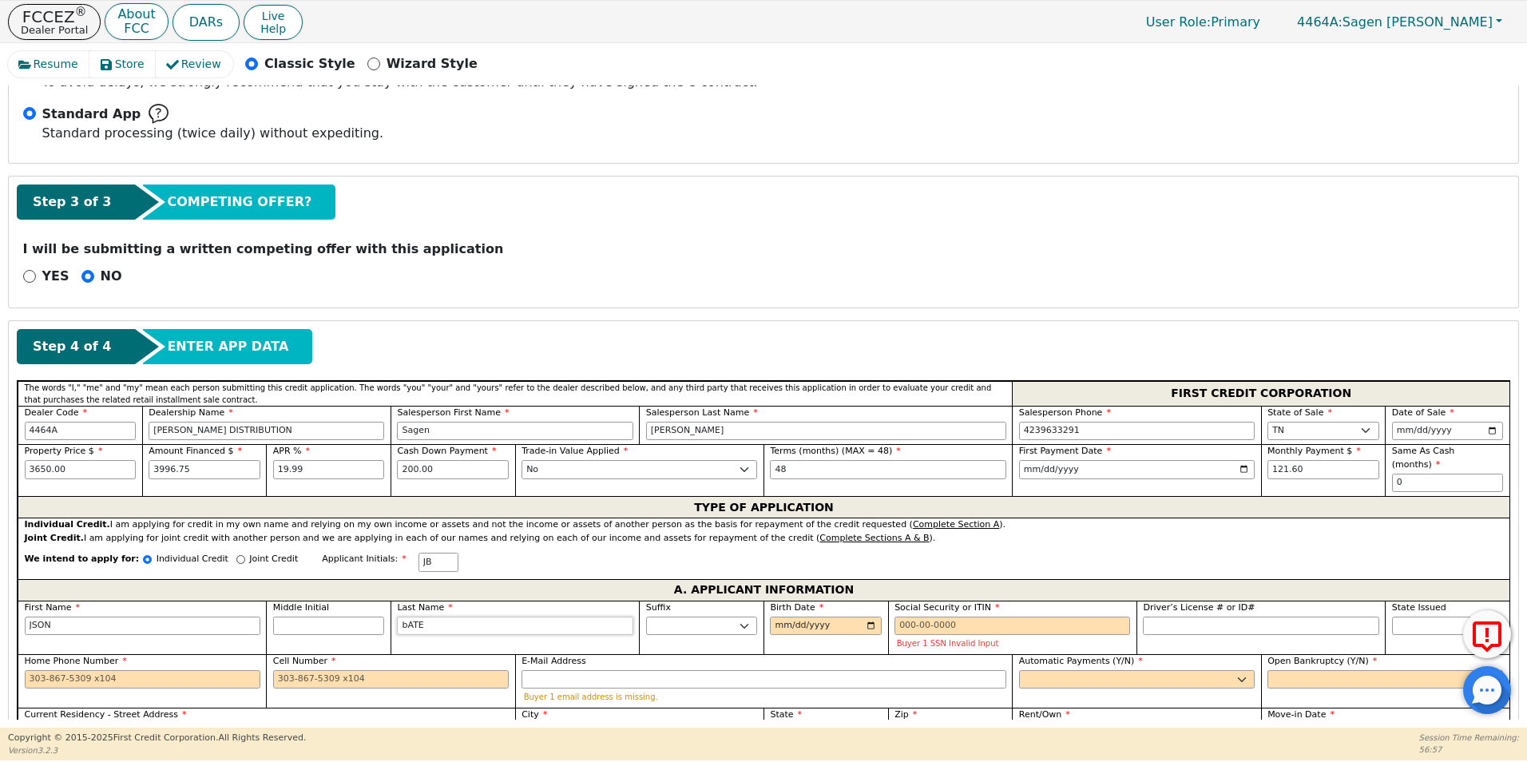
type input "JSON bAT"
type input "bA"
type input "JSON bA"
type input "b"
type input "JSON b"
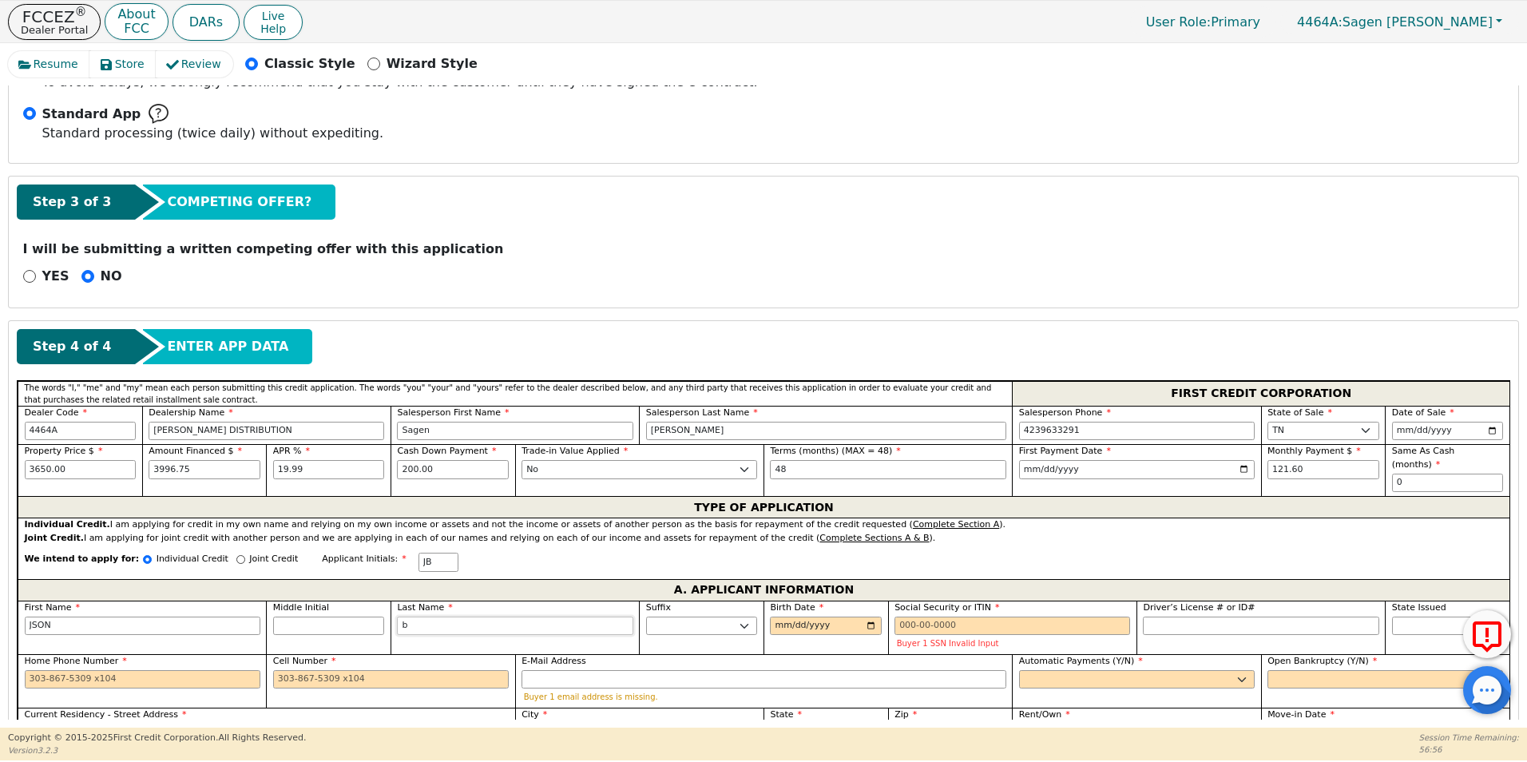
type input "J"
type input "JSON"
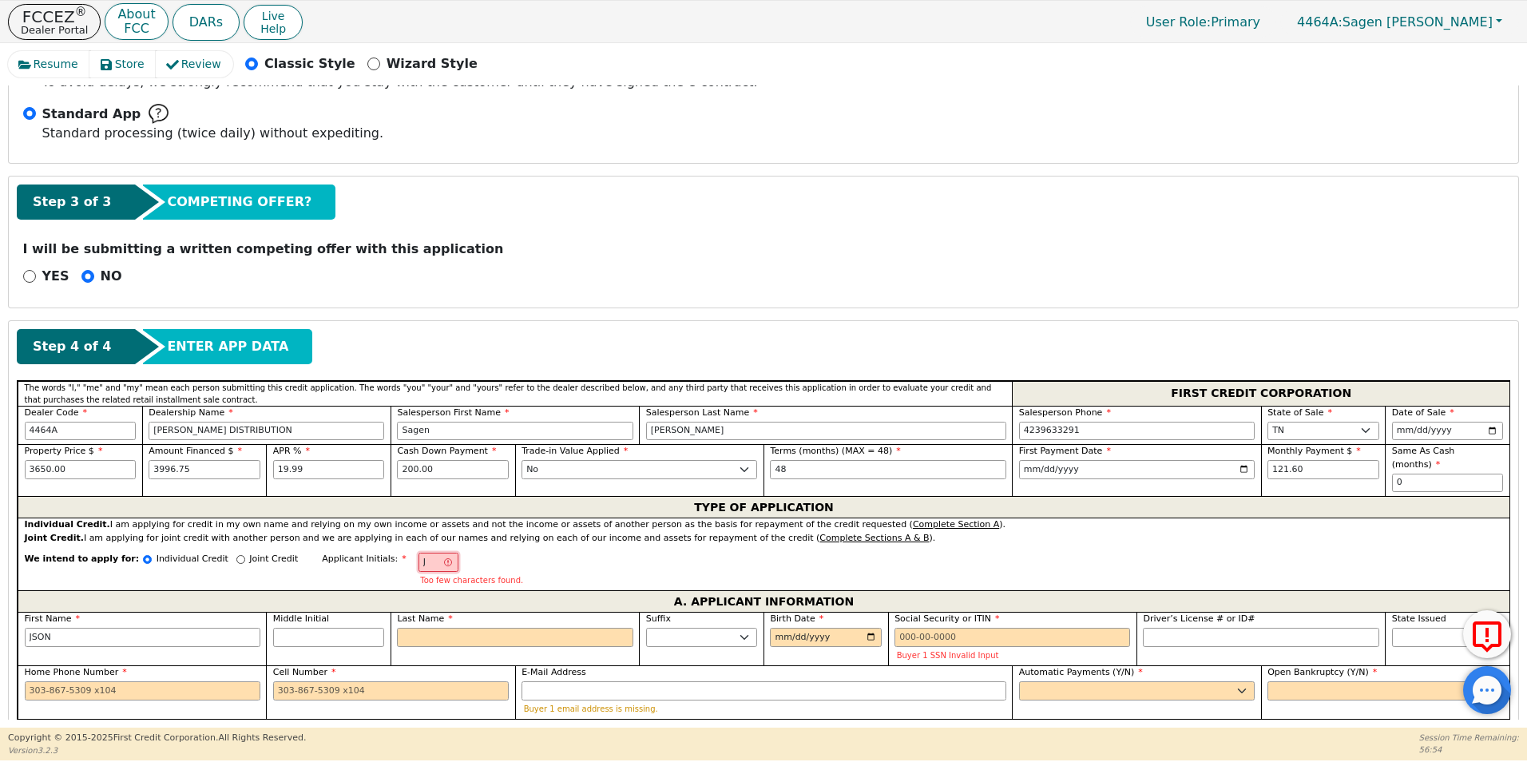
click at [418, 552] on input "J" at bounding box center [438, 561] width 40 height 19
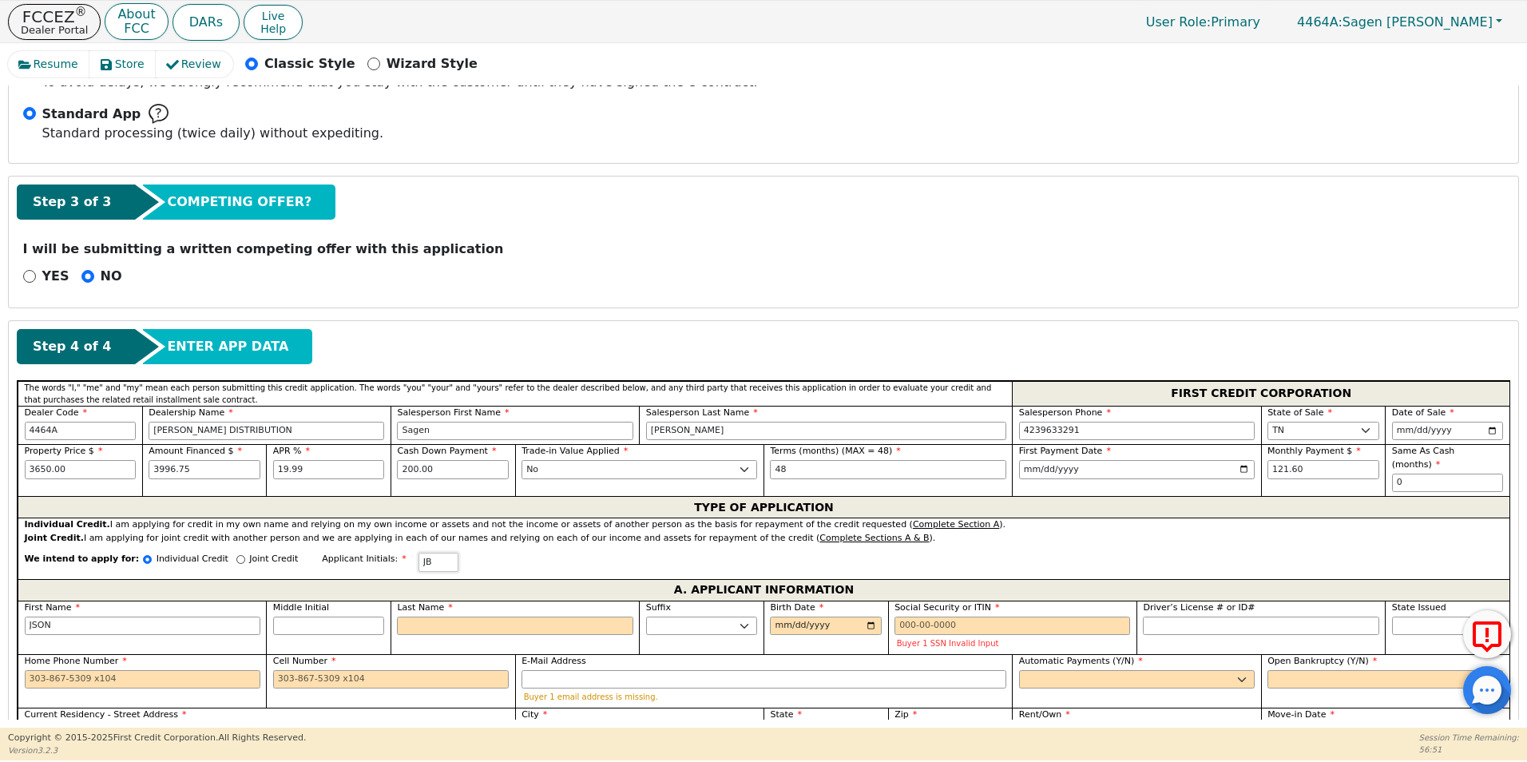
type input "JB"
click at [404, 616] on input "Last Name" at bounding box center [515, 625] width 236 height 19
type input "B"
type input "JSON B"
type input "Ba"
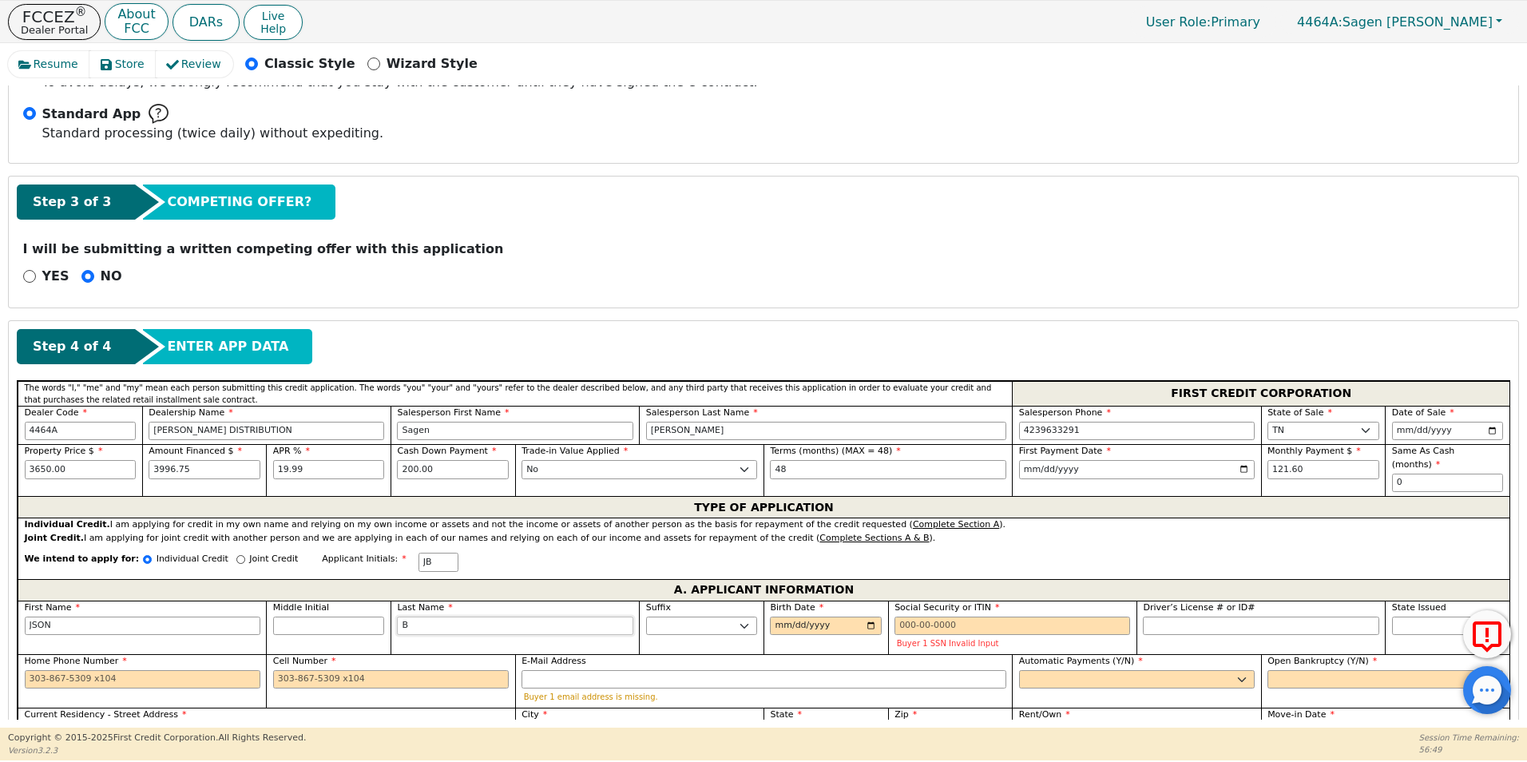
type input "JSON Ba"
type input "Bat"
type input "JSON Bat"
type input "Bate"
type input "JSON Bate"
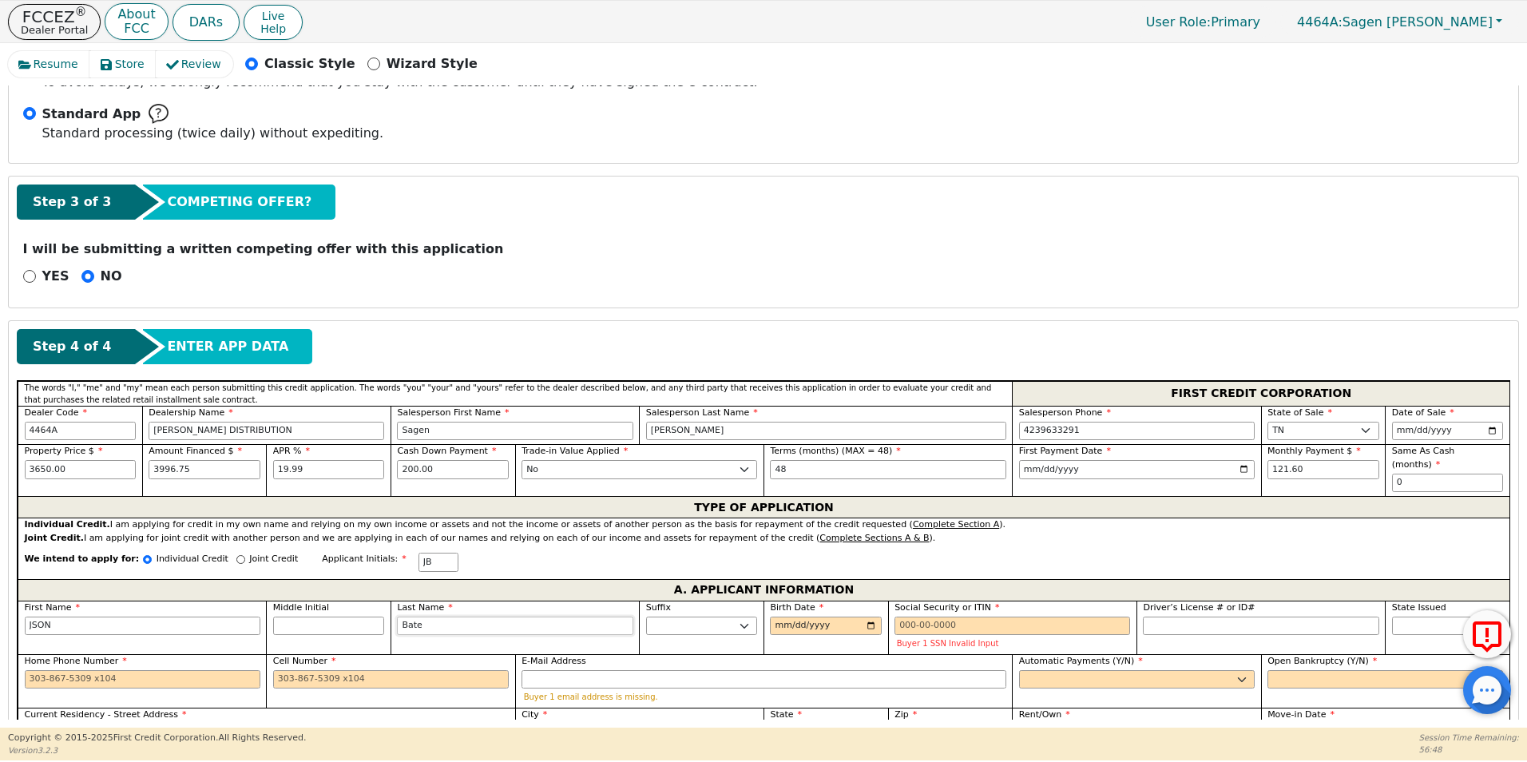
type input "[PERSON_NAME]"
type input "JSON [PERSON_NAME]"
type input "[PERSON_NAME]"
click at [797, 616] on input "Birth Date" at bounding box center [826, 625] width 112 height 19
click at [872, 616] on input "Birth Date" at bounding box center [826, 625] width 112 height 19
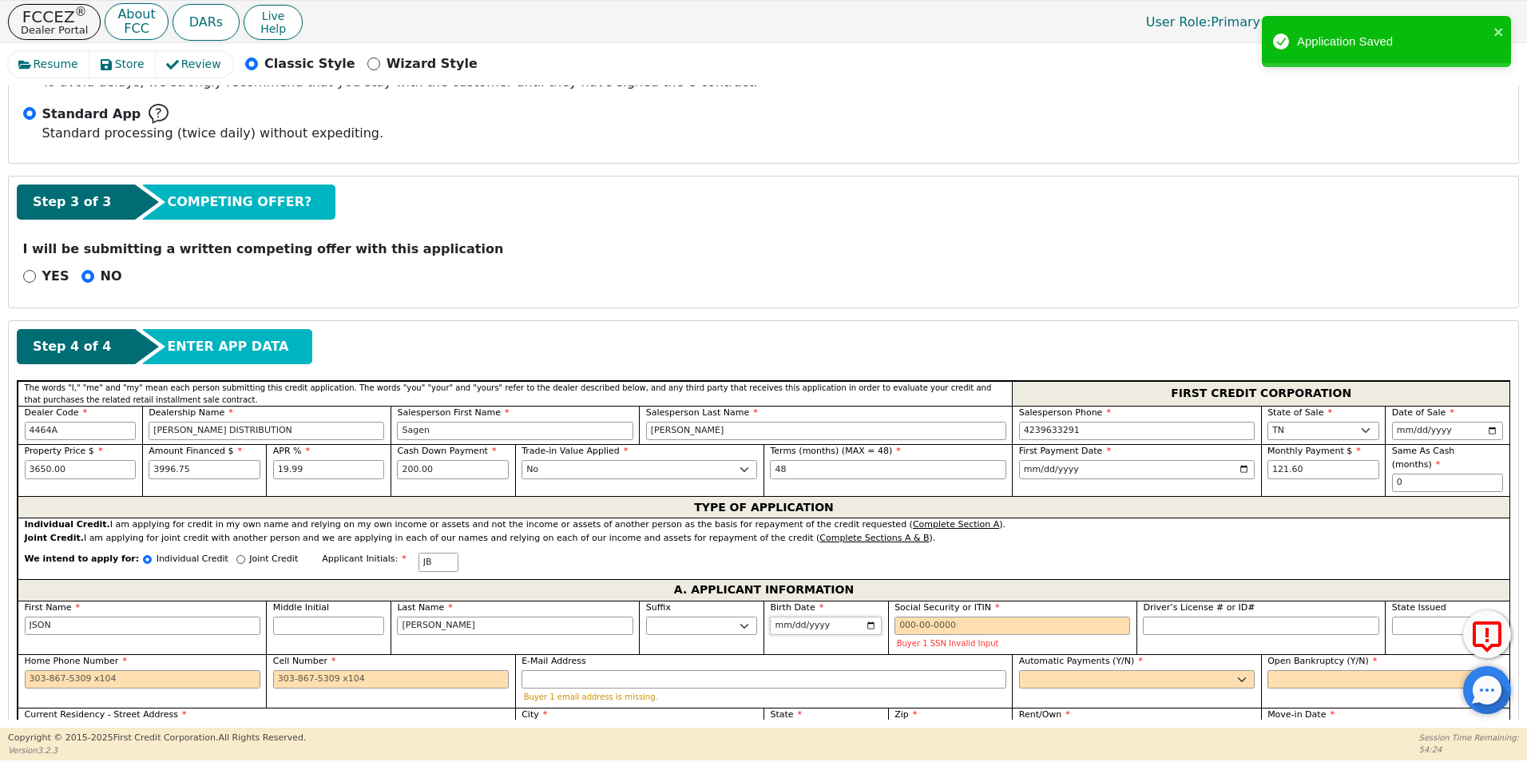
type input "[DATE]"
click at [918, 616] on input "Social Security or ITIN" at bounding box center [1012, 625] width 236 height 19
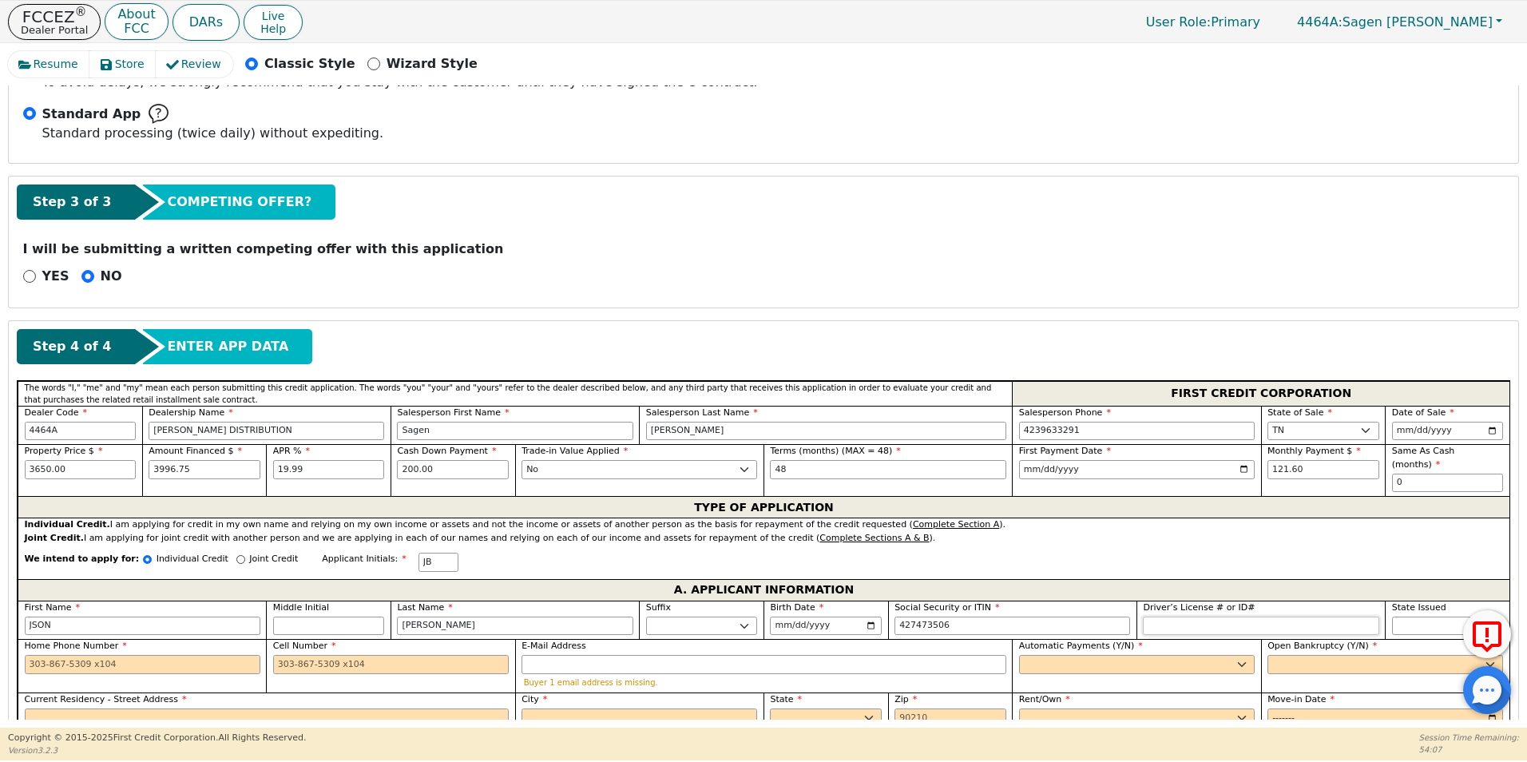
type input "***-**-3506"
click at [1178, 616] on input "Driver’s License # or ID#" at bounding box center [1261, 625] width 236 height 19
type input "*********"
click at [1436, 616] on select "AK AL AR AZ CA CO CT DC DE FL [GEOGRAPHIC_DATA] HI IA ID IL IN KS [GEOGRAPHIC_D…" at bounding box center [1448, 625] width 112 height 19
select select "TN"
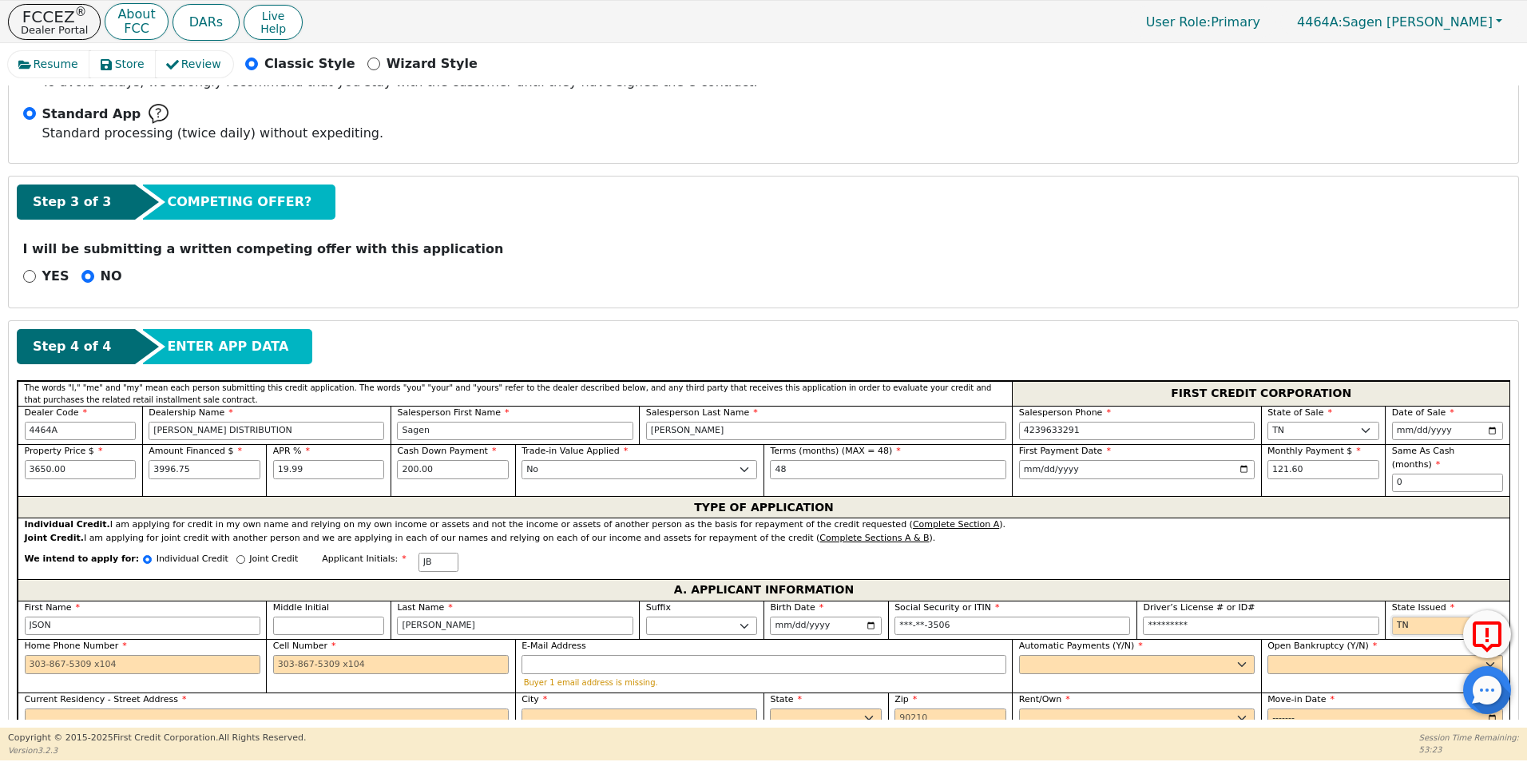
click at [1392, 616] on select "AK AL AR AZ CA CO CT DC DE FL [GEOGRAPHIC_DATA] HI IA ID IL IN KS [GEOGRAPHIC_D…" at bounding box center [1448, 625] width 112 height 19
click at [291, 655] on input "Cell Number" at bounding box center [391, 664] width 236 height 19
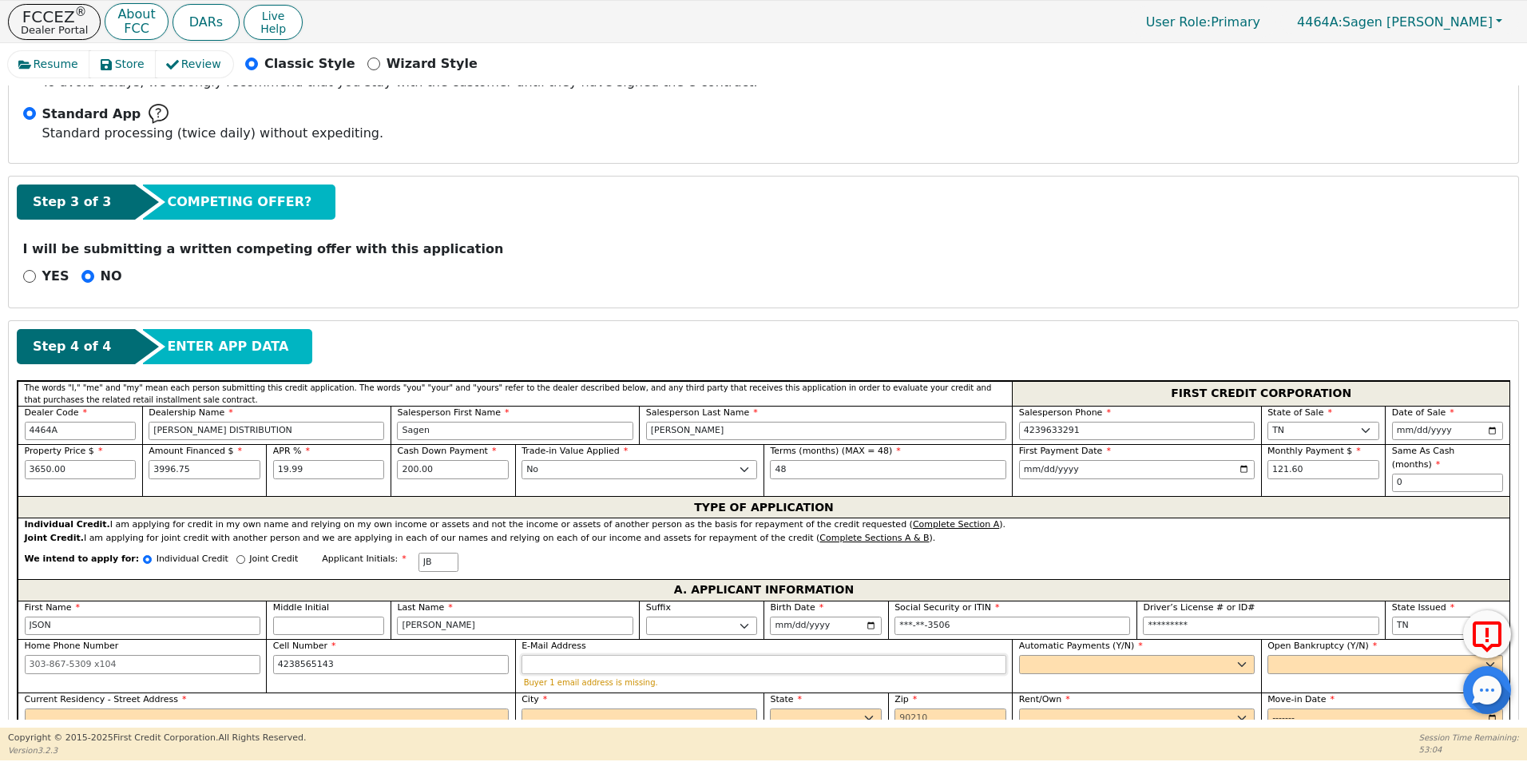
type input "[PHONE_NUMBER]"
click at [629, 655] on input "E-Mail Address" at bounding box center [763, 664] width 485 height 19
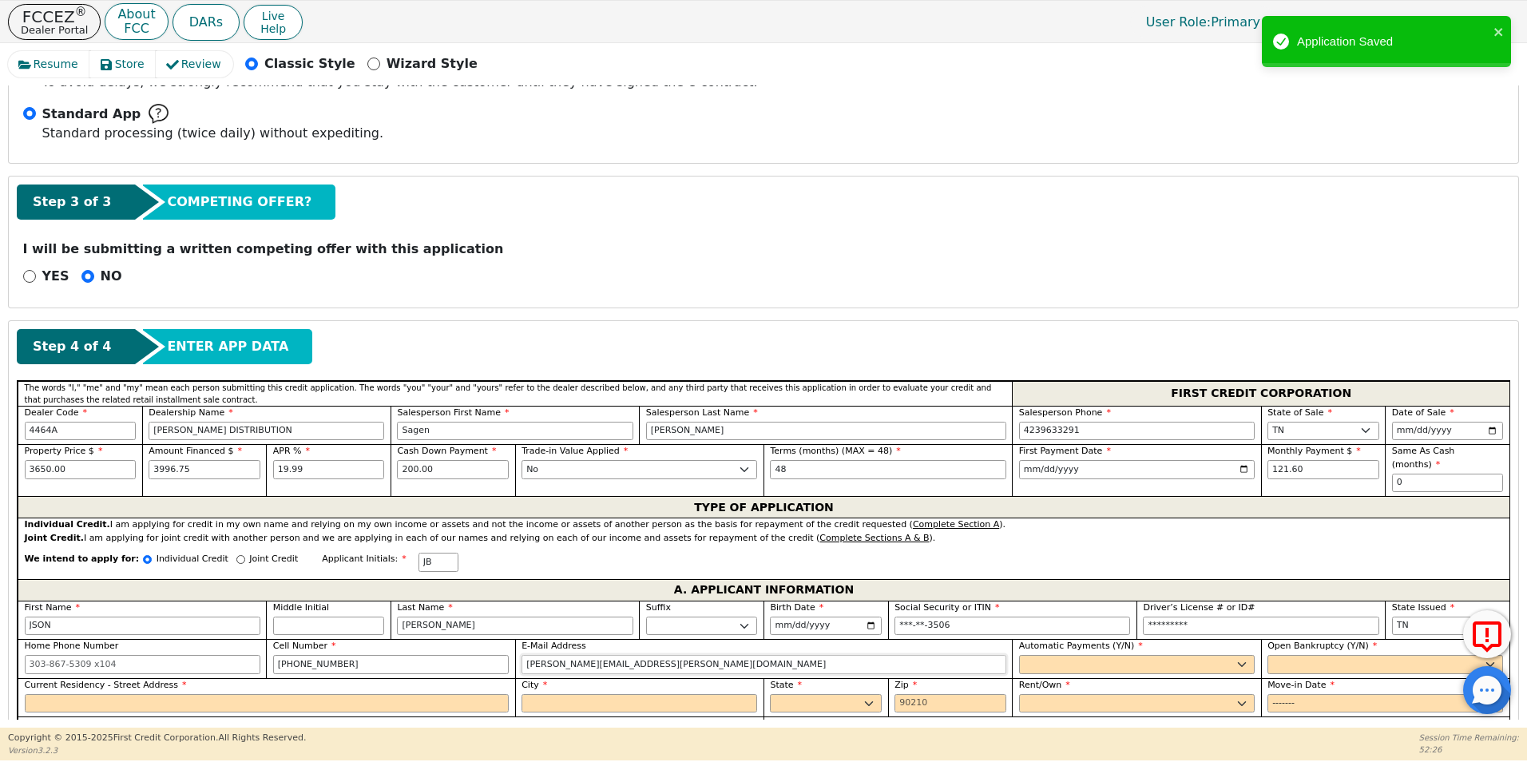
type input "[PERSON_NAME][EMAIL_ADDRESS][PERSON_NAME][DOMAIN_NAME]"
click at [1086, 655] on select "Yes No" at bounding box center [1137, 664] width 236 height 19
select select "y"
click at [1019, 655] on select "Yes No" at bounding box center [1137, 664] width 236 height 19
type input "JSON [PERSON_NAME]"
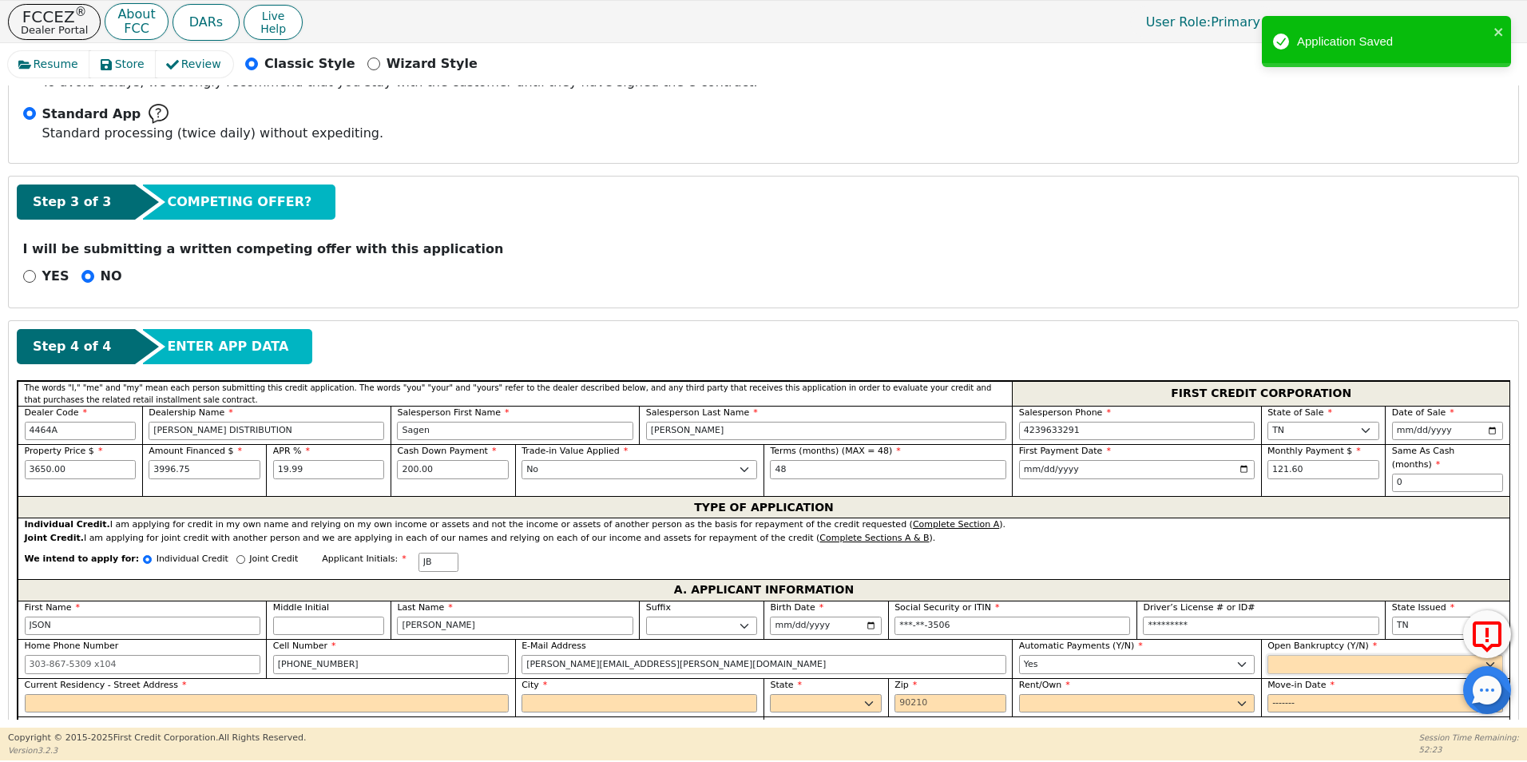
click at [1292, 655] on select "Yes No" at bounding box center [1385, 664] width 236 height 19
select select "n"
click at [1267, 655] on select "Yes No" at bounding box center [1385, 664] width 236 height 19
click at [77, 694] on input "Current Residency - Street Address" at bounding box center [267, 703] width 485 height 19
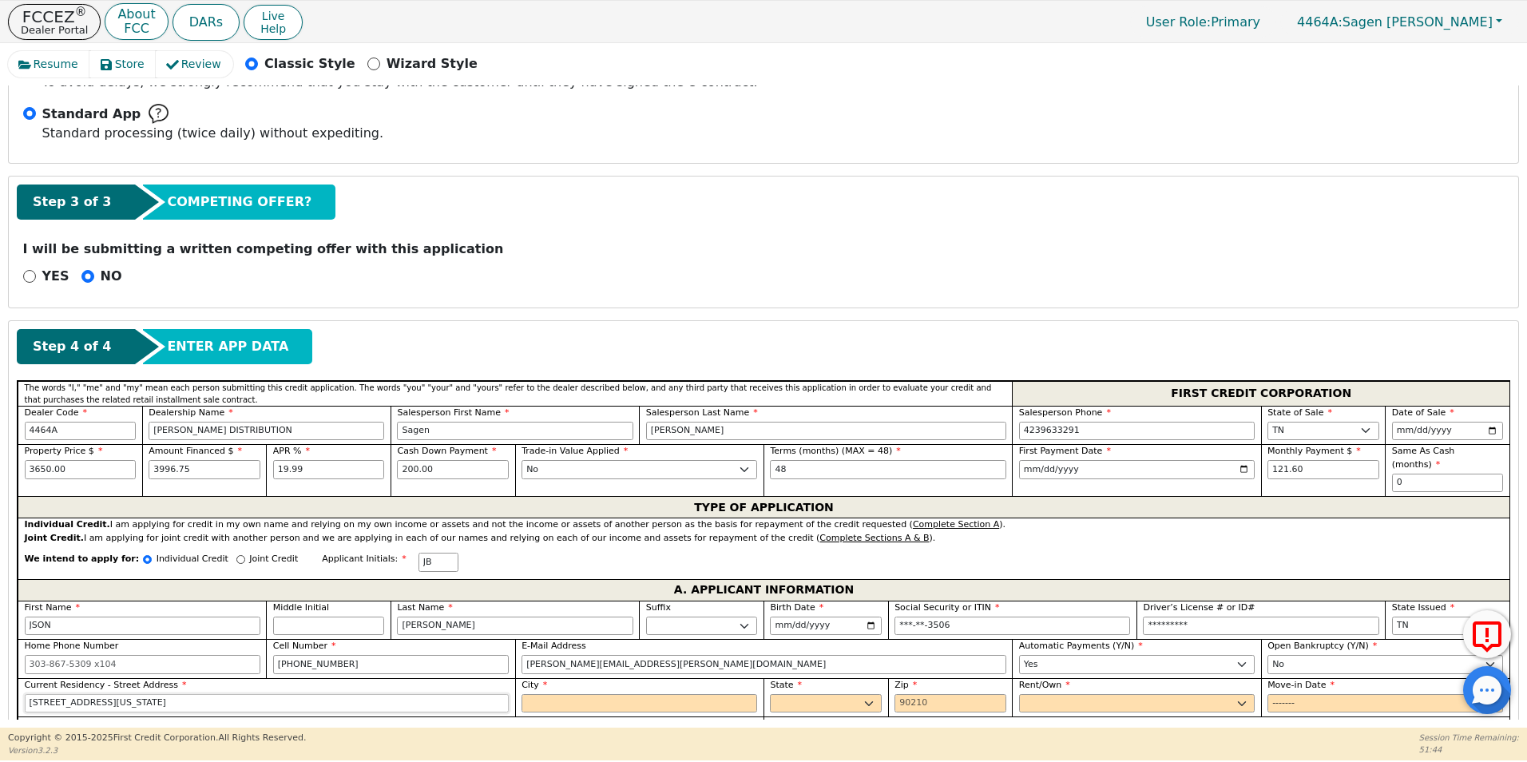
type input "[STREET_ADDRESS][US_STATE]"
click at [548, 679] on label "City" at bounding box center [639, 686] width 236 height 14
click at [548, 694] on input "City" at bounding box center [639, 703] width 236 height 19
type input "[GEOGRAPHIC_DATA]"
click at [818, 694] on select "AK AL AR AZ CA CO CT DC DE FL [GEOGRAPHIC_DATA] HI IA ID IL IN KS [GEOGRAPHIC_D…" at bounding box center [826, 703] width 112 height 19
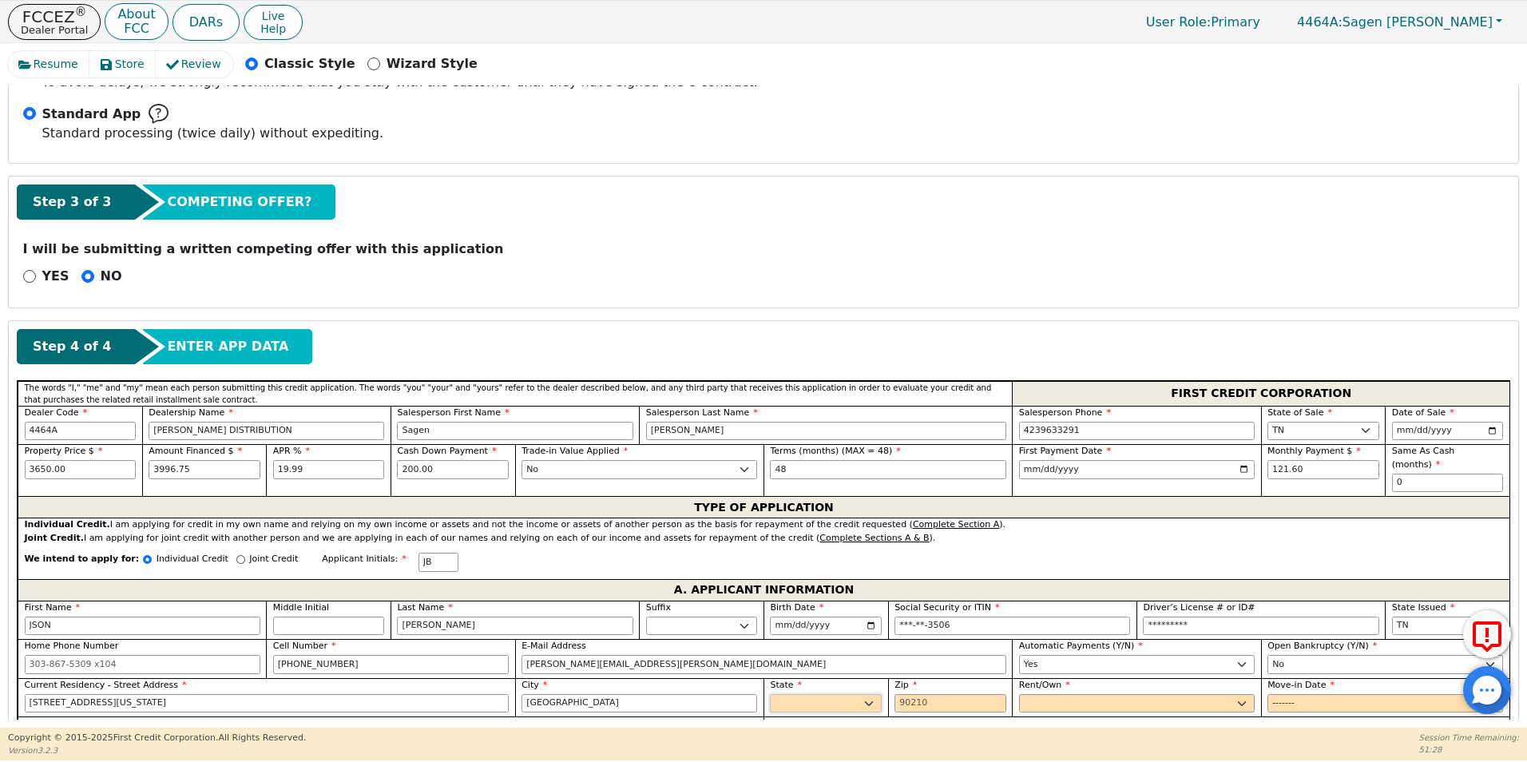
select select "TN"
click at [770, 694] on select "AK AL AR AZ CA CO CT DC DE FL [GEOGRAPHIC_DATA] HI IA ID IL IN KS [GEOGRAPHIC_D…" at bounding box center [826, 703] width 112 height 19
click at [969, 694] on input "Zip" at bounding box center [950, 703] width 112 height 19
type input "37642"
click at [1059, 694] on select "Rent Own" at bounding box center [1137, 703] width 236 height 19
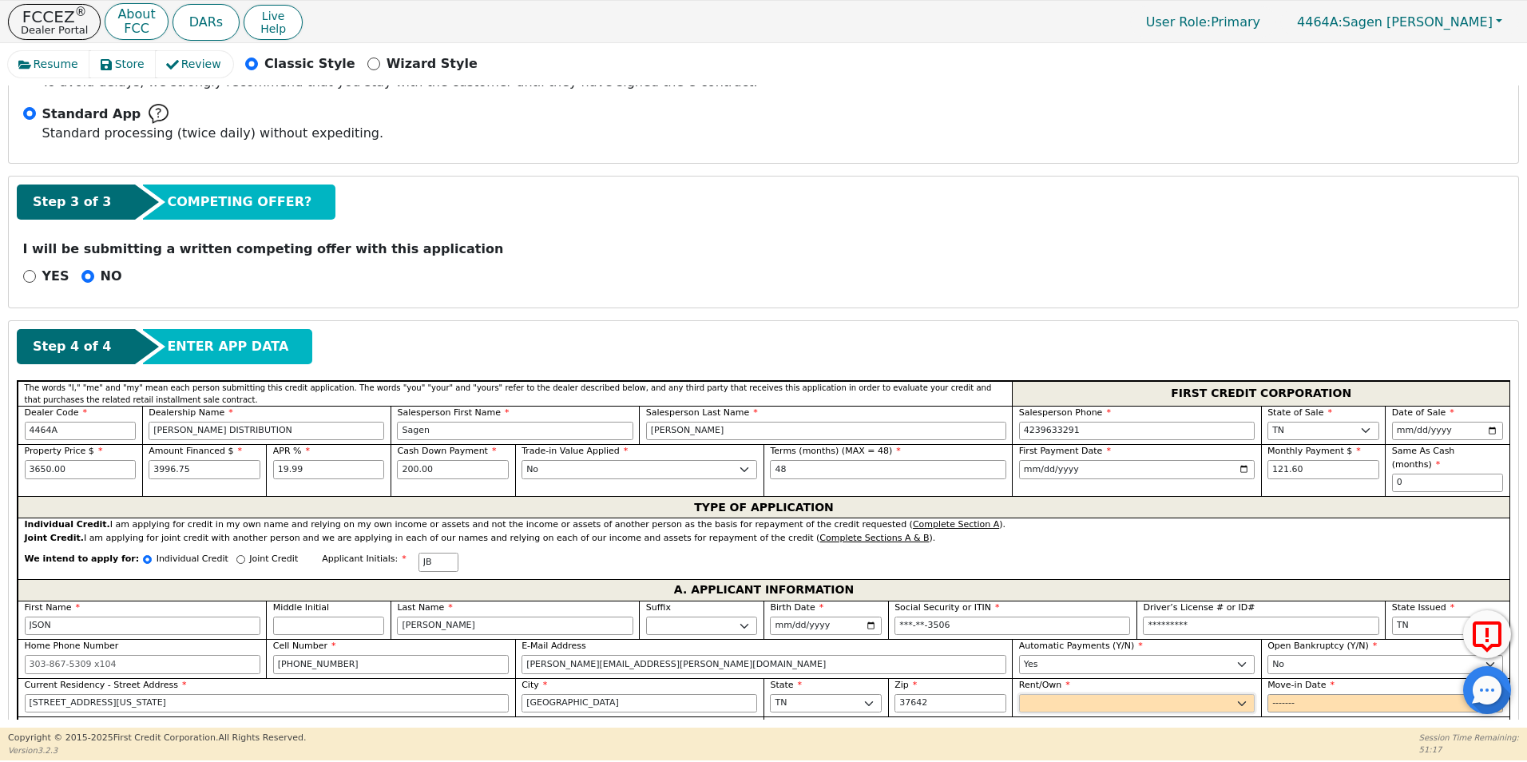
select select "Rent"
click at [1019, 694] on select "Rent Own" at bounding box center [1137, 703] width 236 height 19
click at [1291, 695] on input "Move-in Date" at bounding box center [1385, 703] width 236 height 19
drag, startPoint x: 1300, startPoint y: 693, endPoint x: 1307, endPoint y: 688, distance: 8.6
click at [1301, 694] on input "Move-in Date" at bounding box center [1385, 703] width 236 height 19
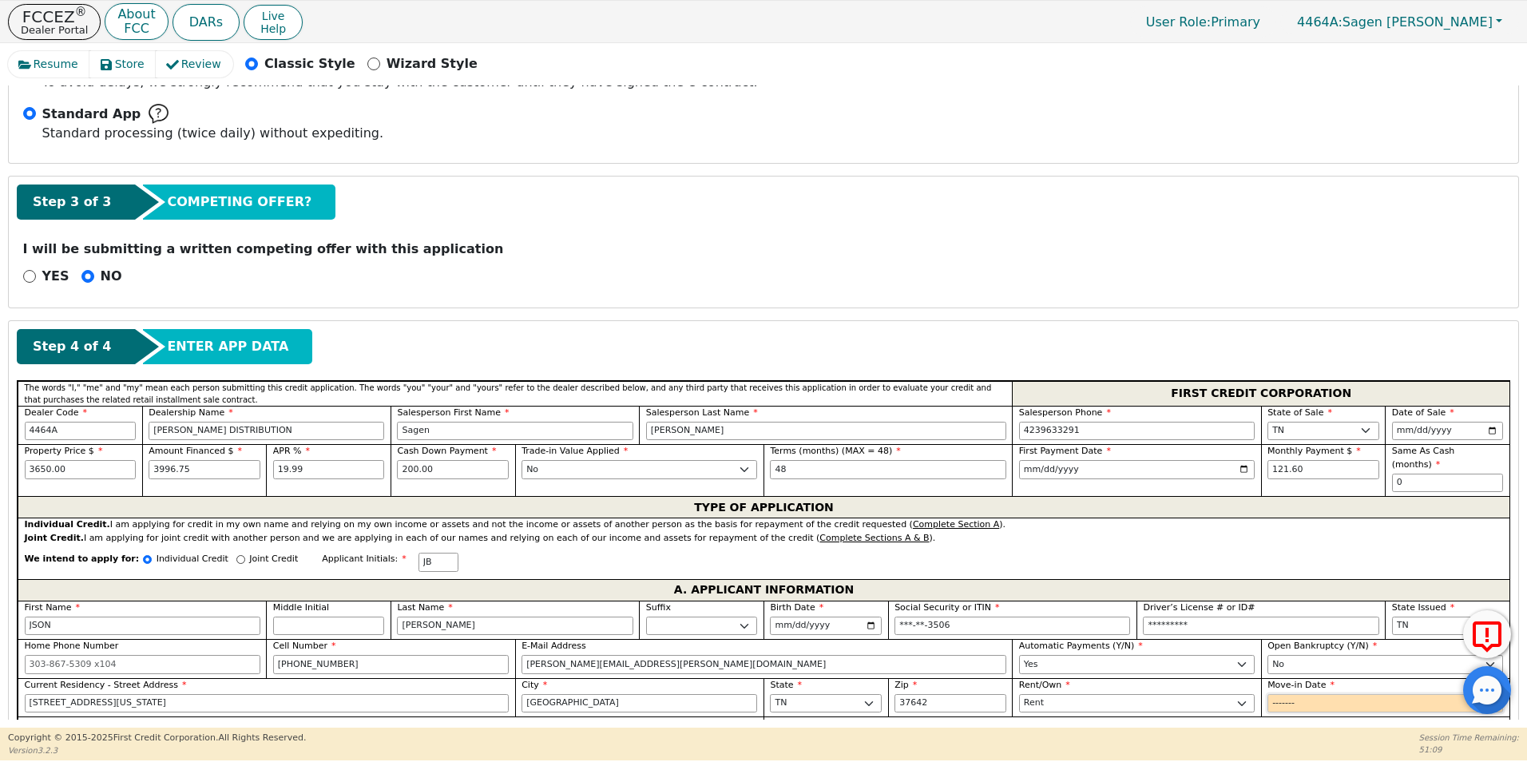
click at [1311, 694] on input "Move-in Date" at bounding box center [1385, 703] width 236 height 19
click at [1317, 694] on input "Move-in Date" at bounding box center [1385, 703] width 236 height 19
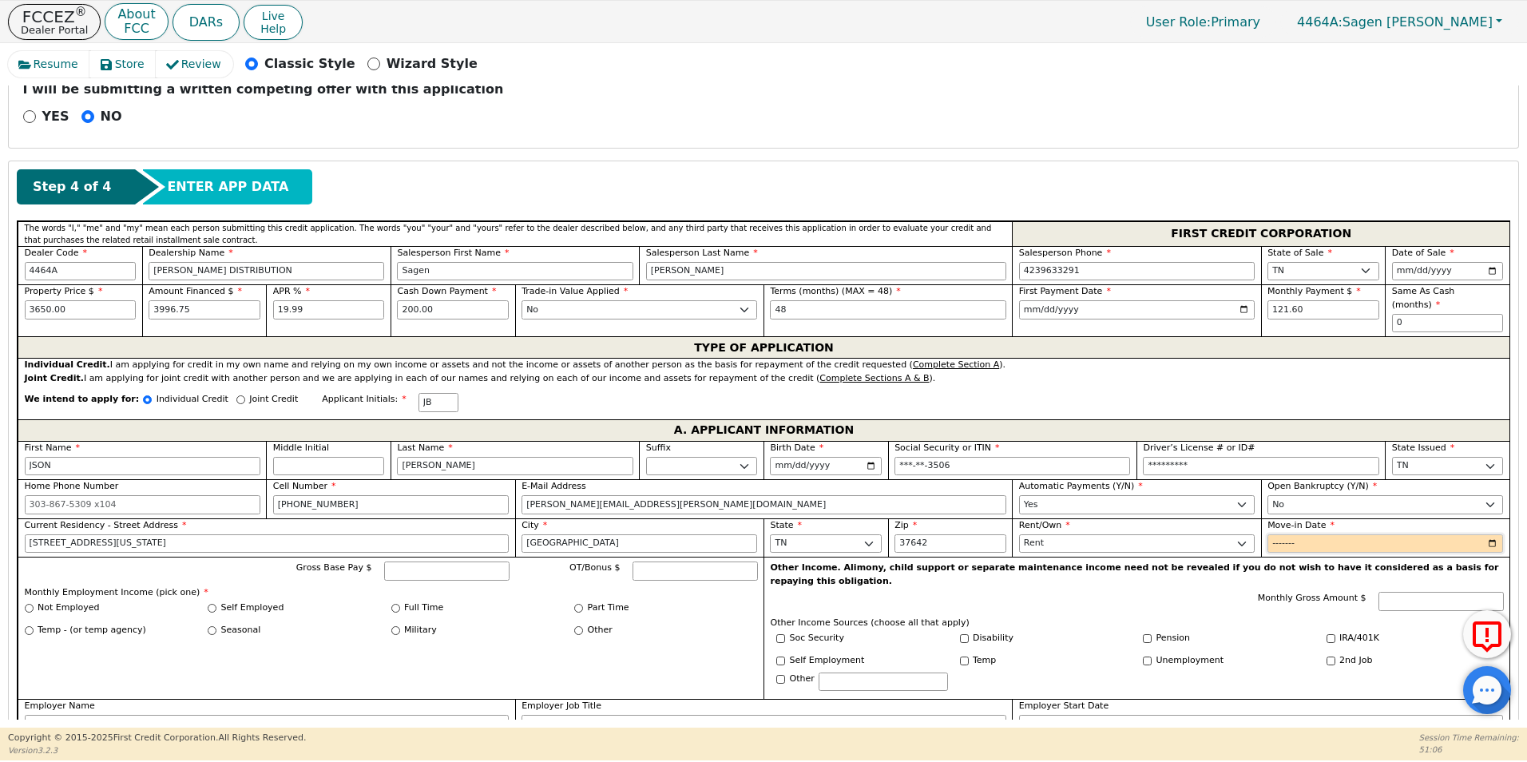
click at [1486, 534] on input "Move-in Date" at bounding box center [1385, 543] width 236 height 19
type input "2019-07"
click at [1444, 592] on input "Monthly Gross Amount $" at bounding box center [1440, 601] width 125 height 19
click at [410, 561] on input "Gross Base Pay $" at bounding box center [446, 570] width 125 height 19
type input "8000.00"
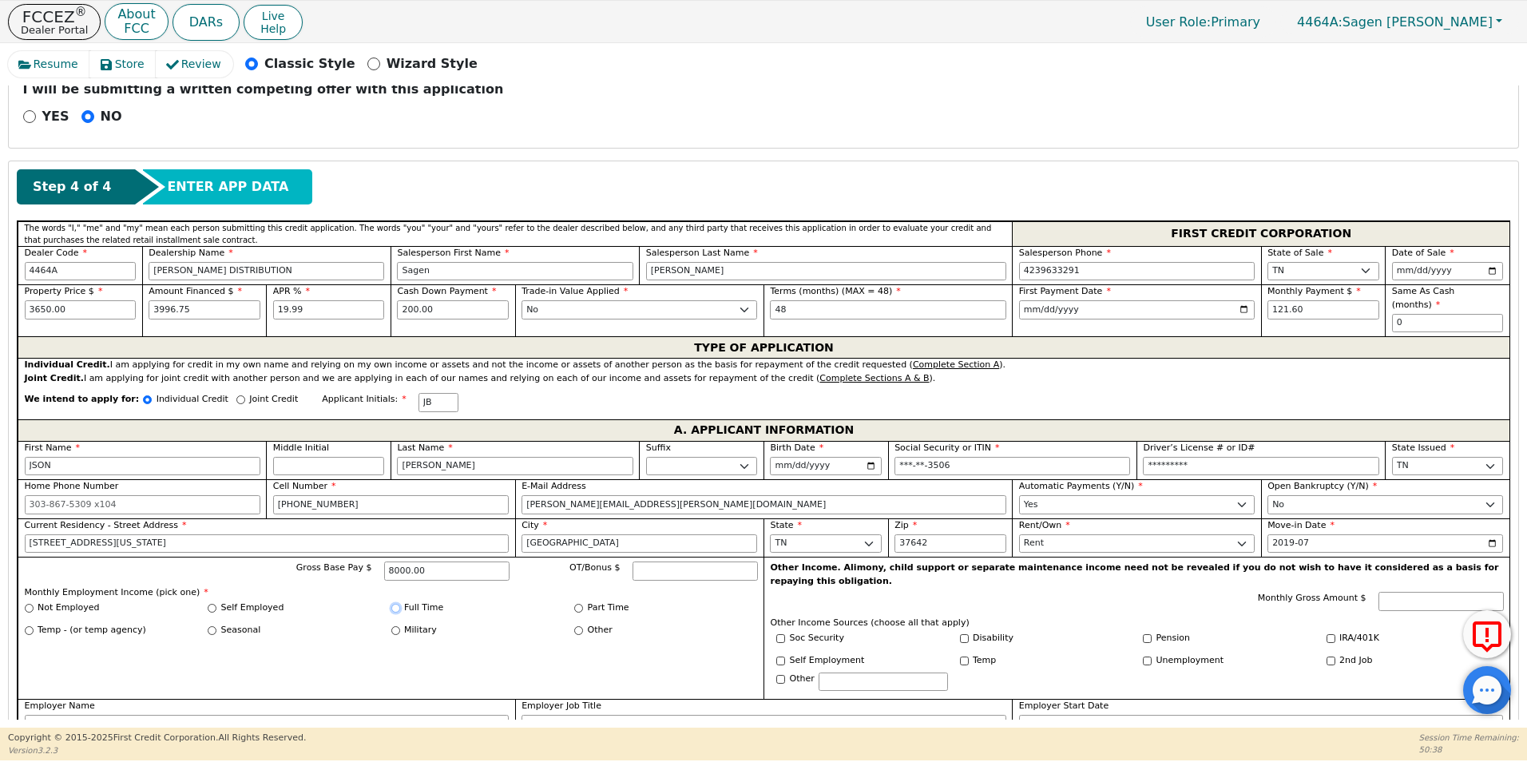
click at [391, 604] on input "Full Time" at bounding box center [395, 608] width 9 height 9
radio input "true"
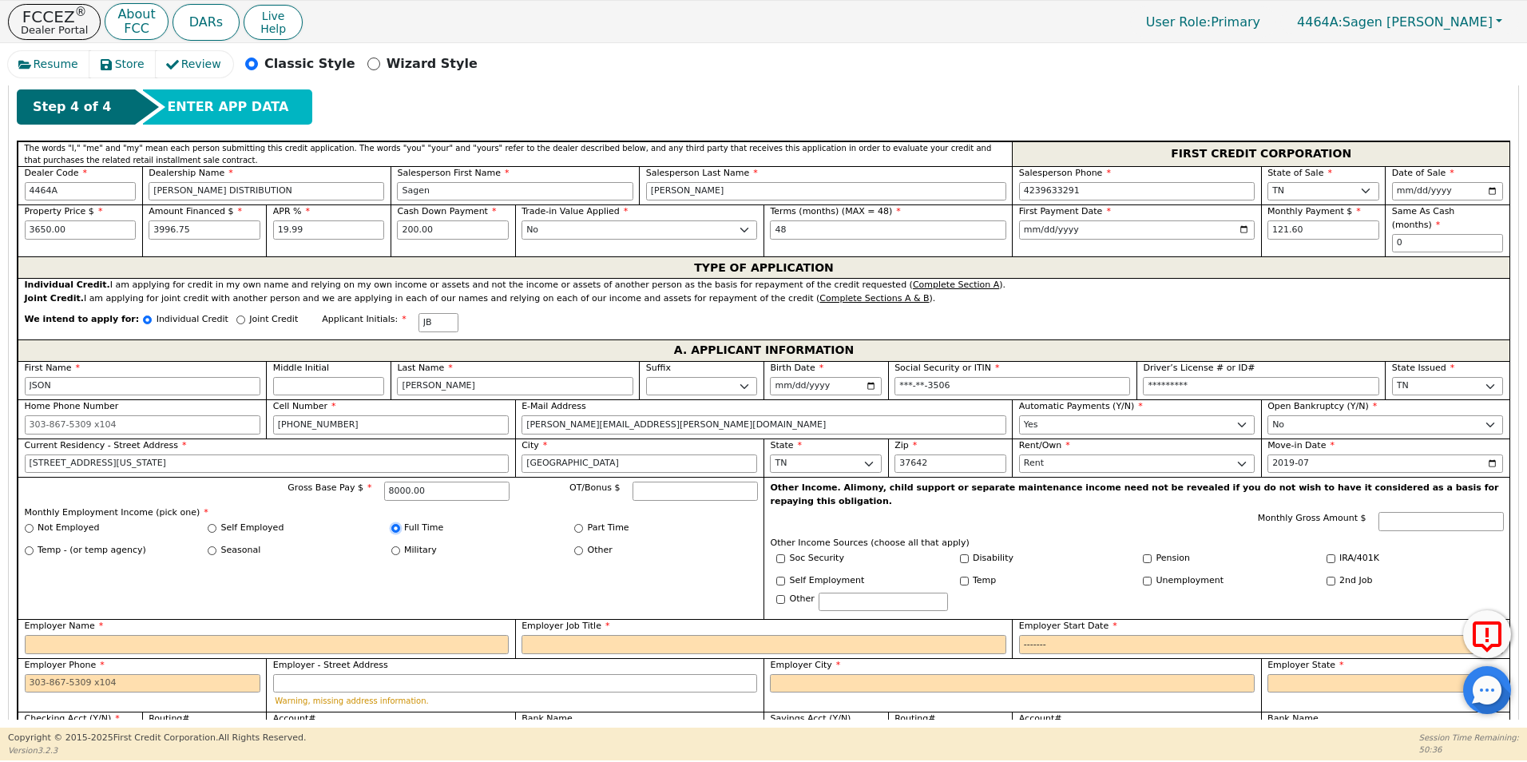
scroll to position [756, 0]
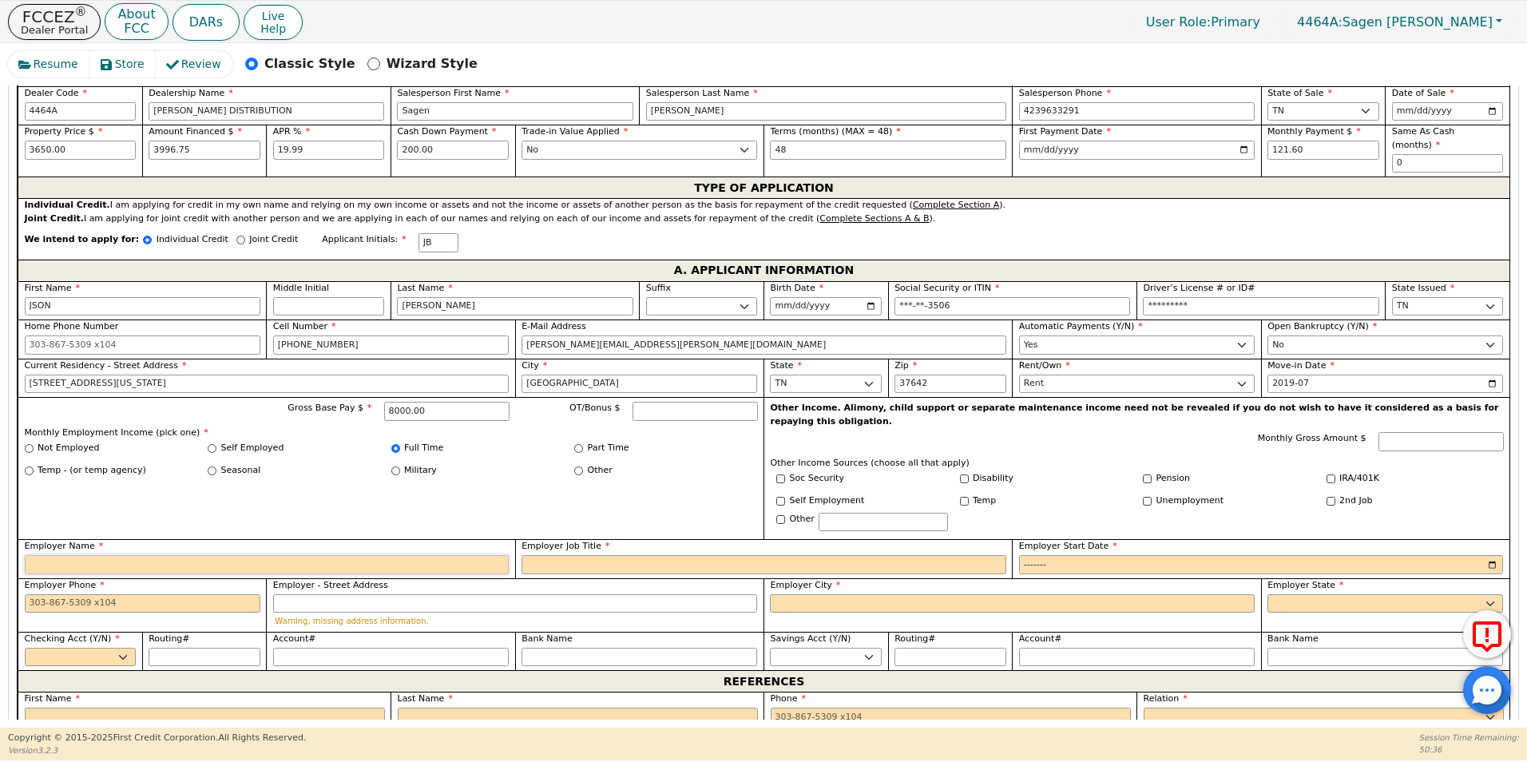
click at [97, 555] on input "Employer Name" at bounding box center [267, 564] width 485 height 19
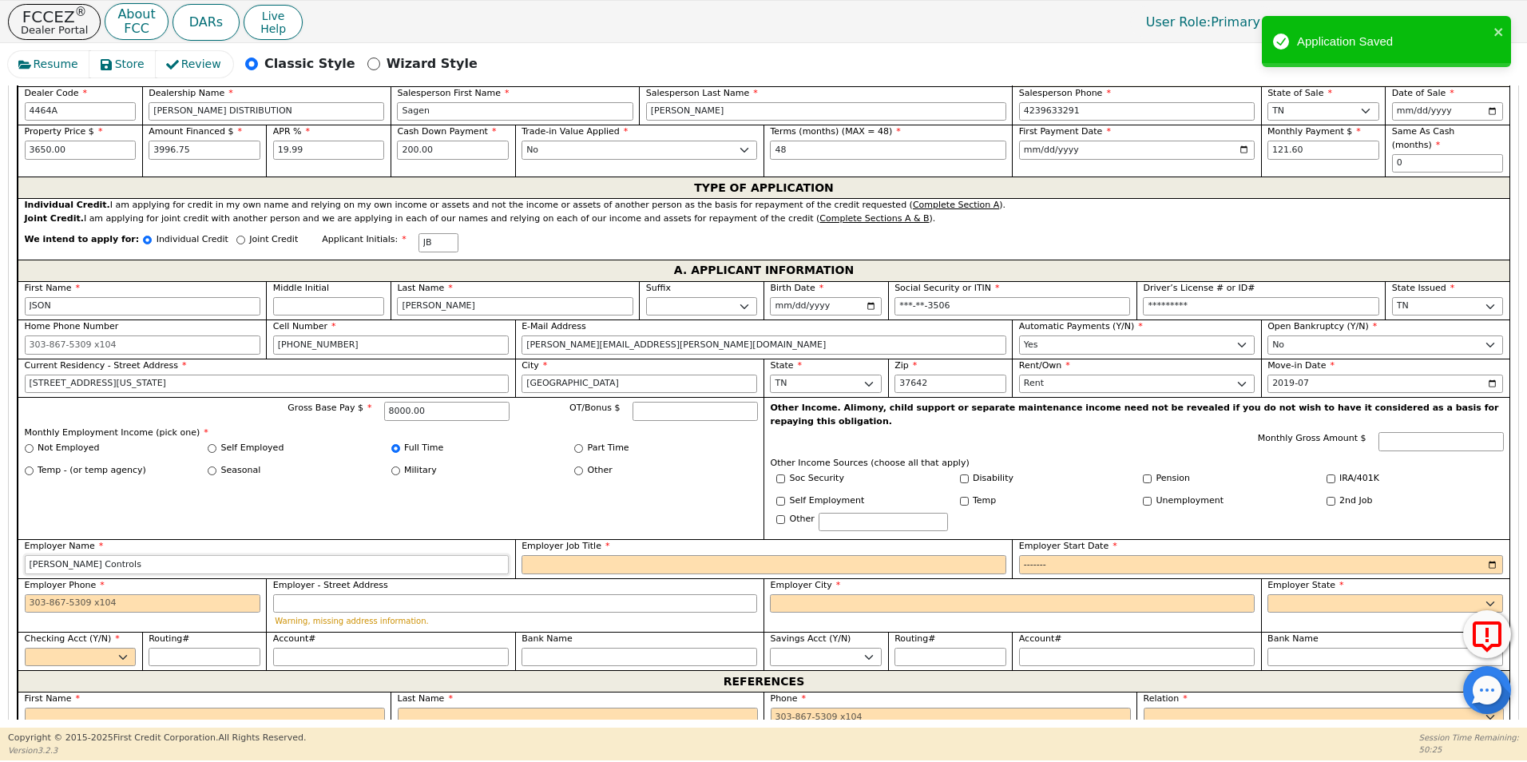
type input "[PERSON_NAME] Controls"
click at [548, 555] on input "Employer Job Title" at bounding box center [763, 564] width 485 height 19
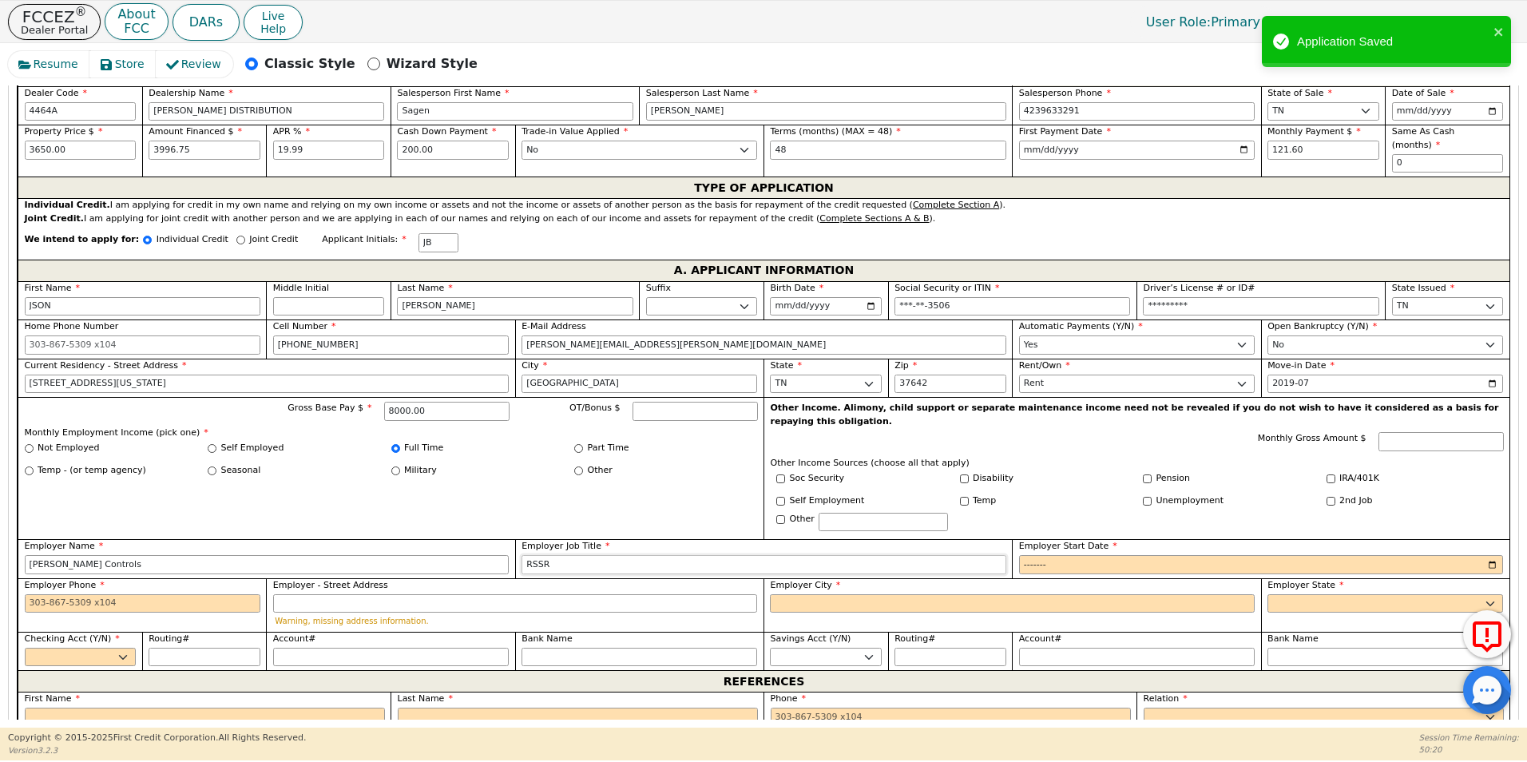
type input "RSSR"
click at [104, 594] on input "Employer Phone" at bounding box center [143, 603] width 236 height 19
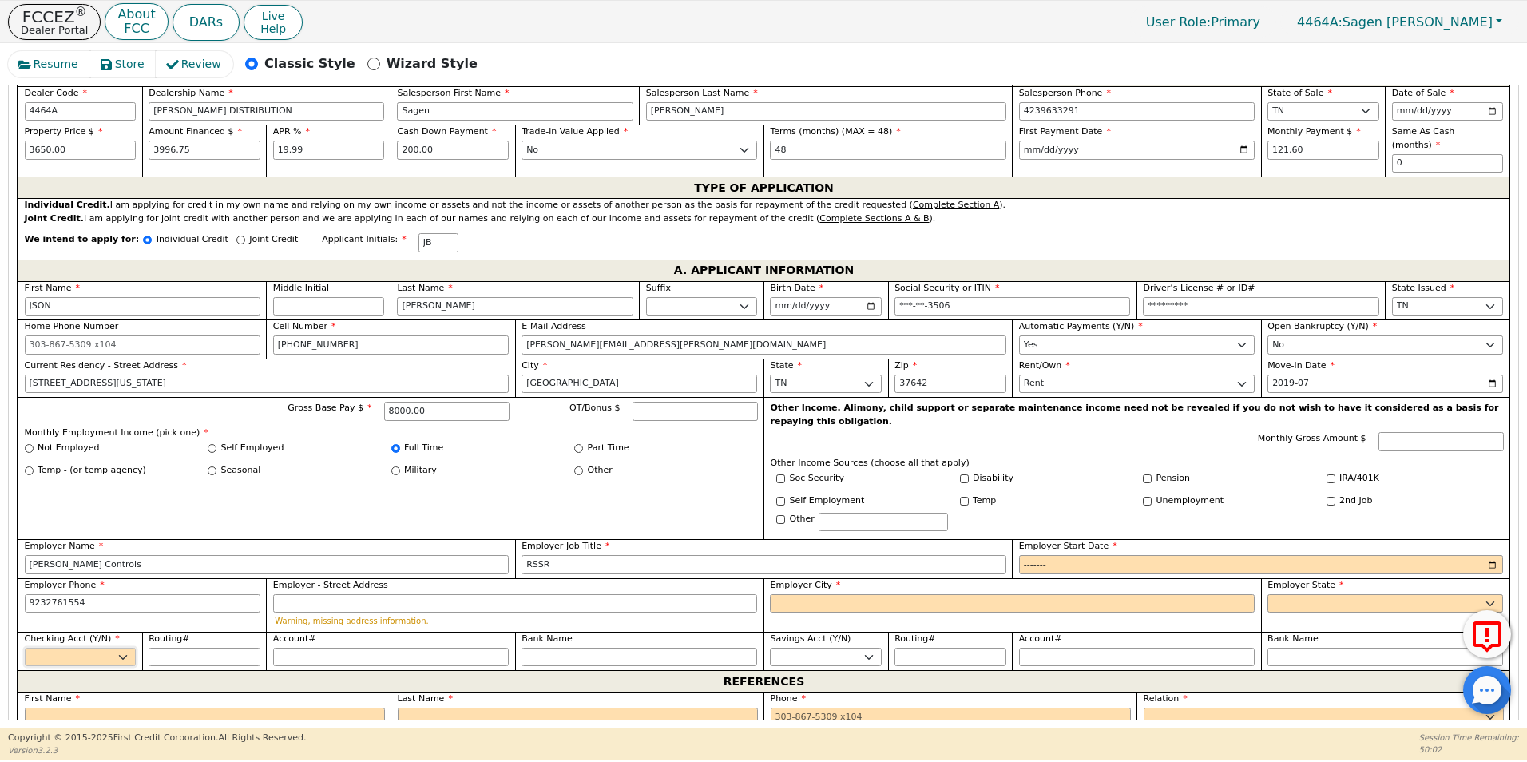
type input "[PHONE_NUMBER]"
click at [128, 648] on select "Yes No" at bounding box center [81, 657] width 112 height 19
select select "y"
click at [25, 648] on select "Yes No" at bounding box center [81, 657] width 112 height 19
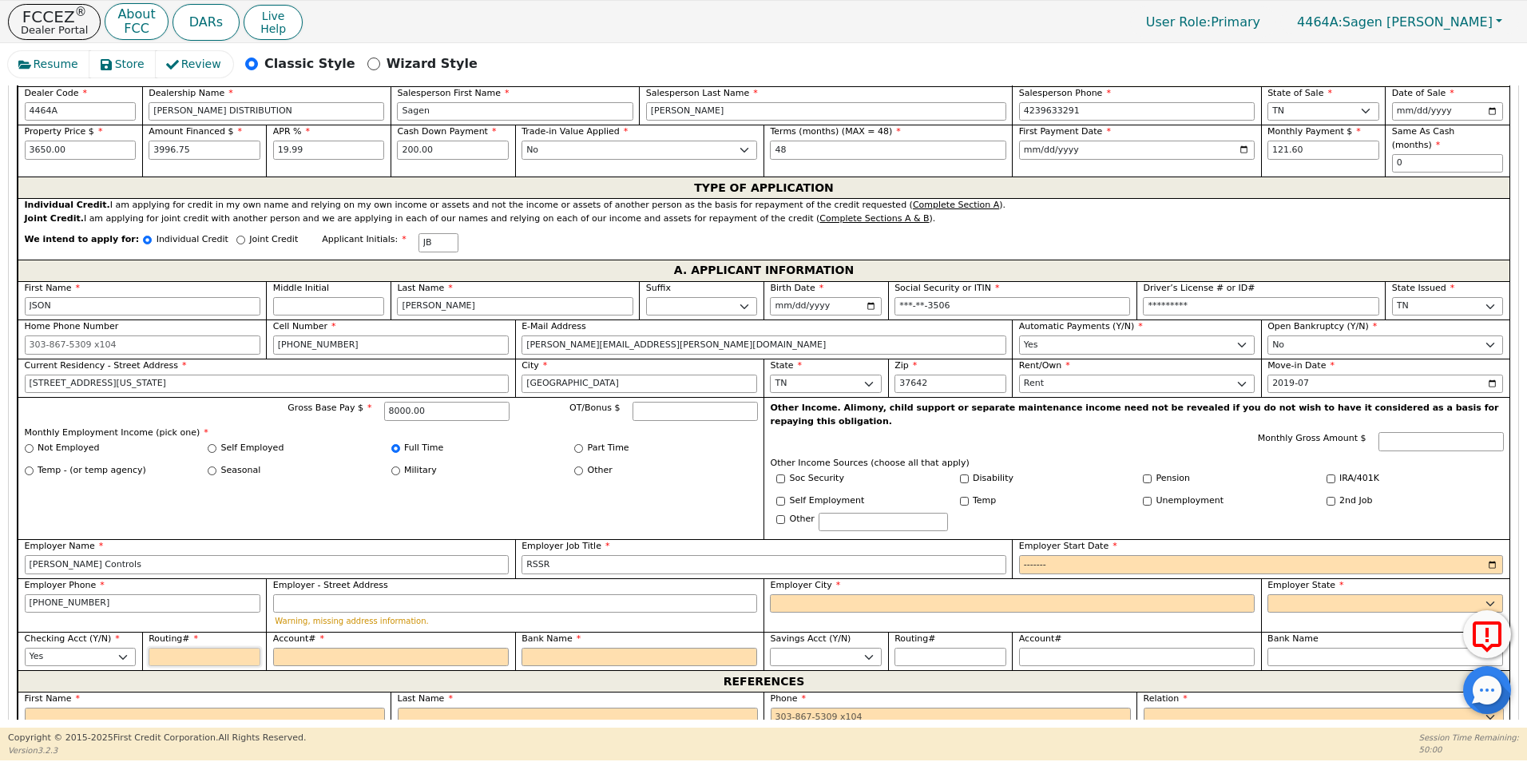
click at [169, 648] on input "Routing#" at bounding box center [205, 657] width 112 height 19
type input "1"
type input "*"
type input "11"
type input "**"
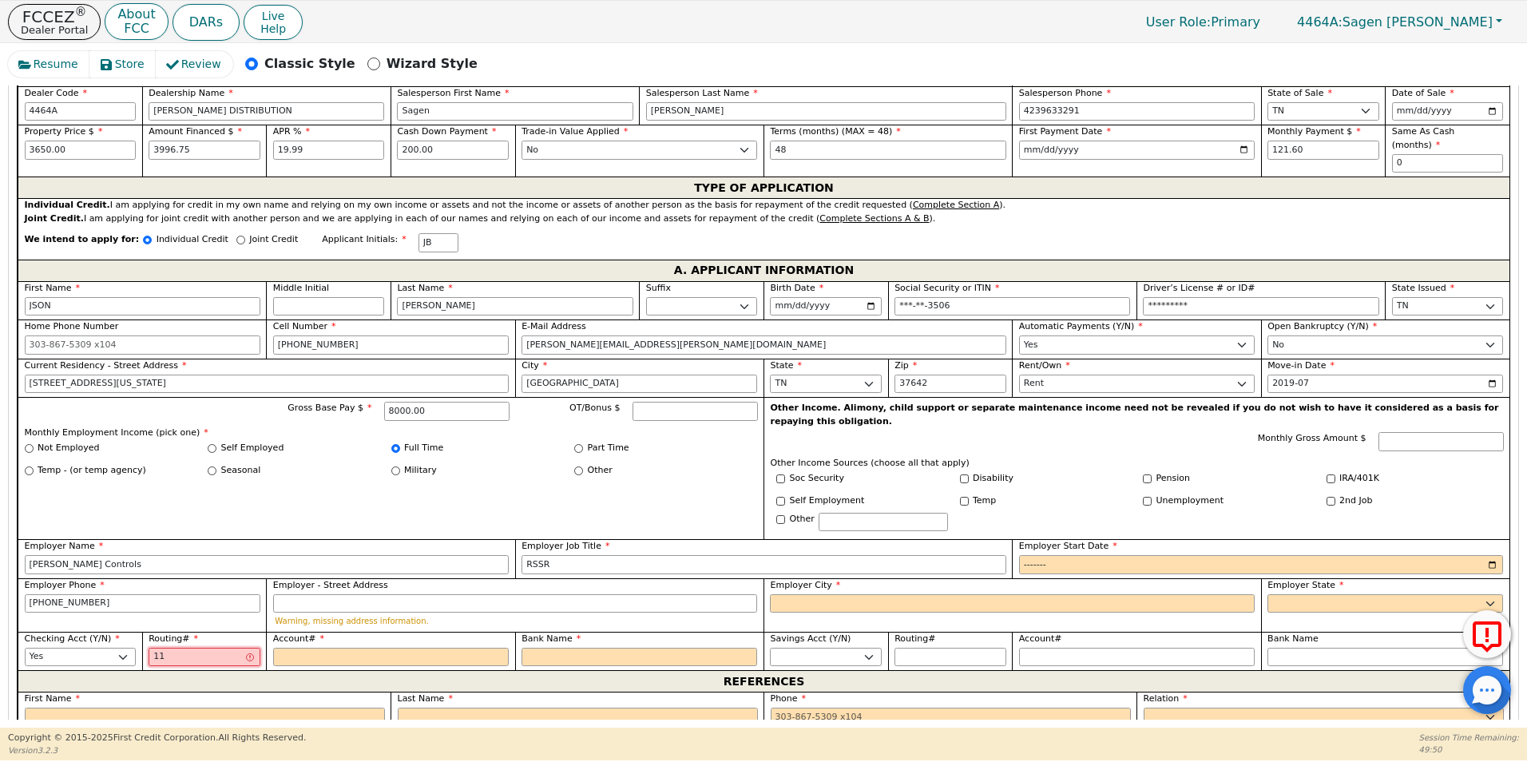
type input "113"
type input "***"
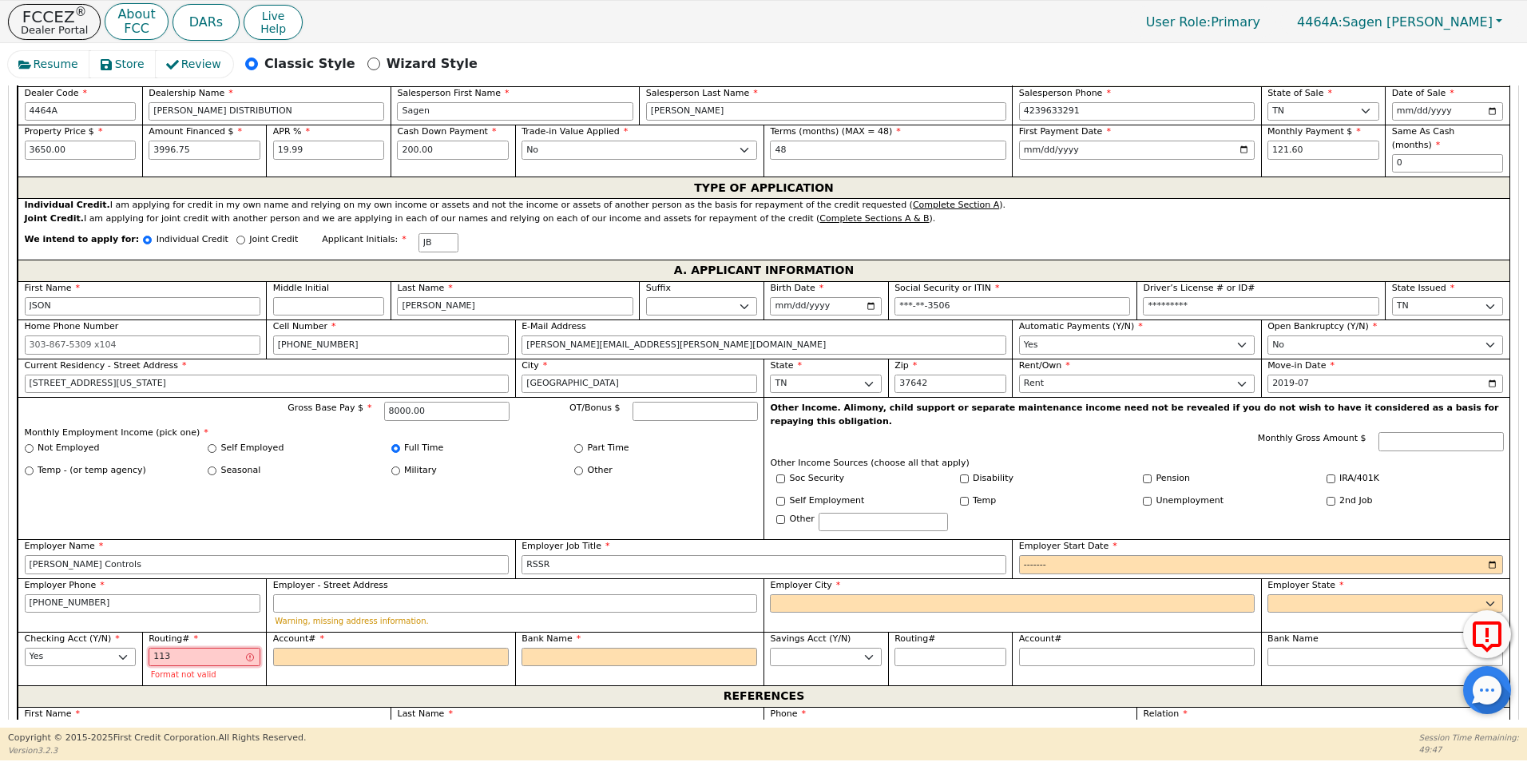
type input "1130"
type input "****"
type input "11302"
type input "*****"
type input "113024"
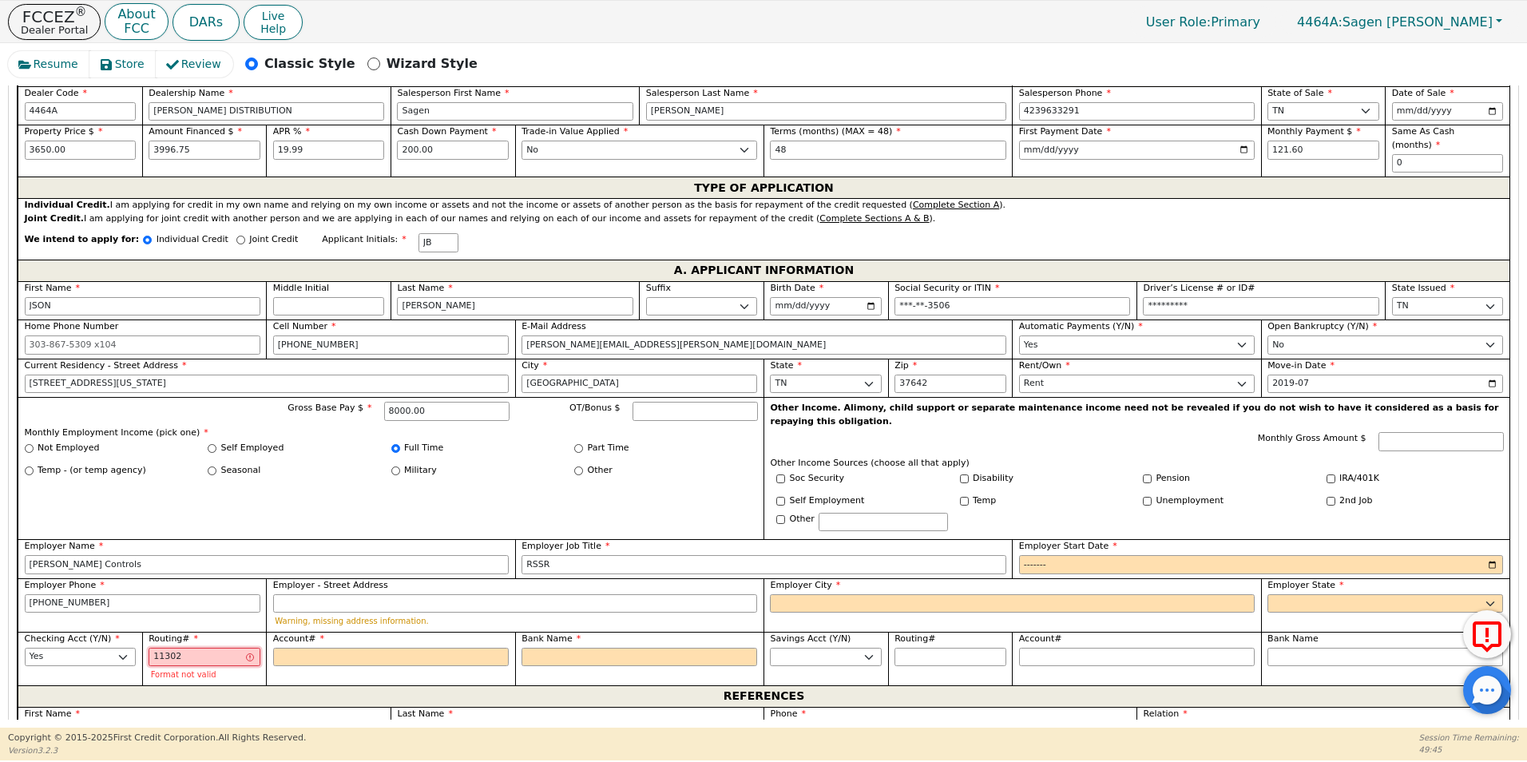
type input "******"
type input "1130245"
type input "*******"
type input "11302458"
type input "********"
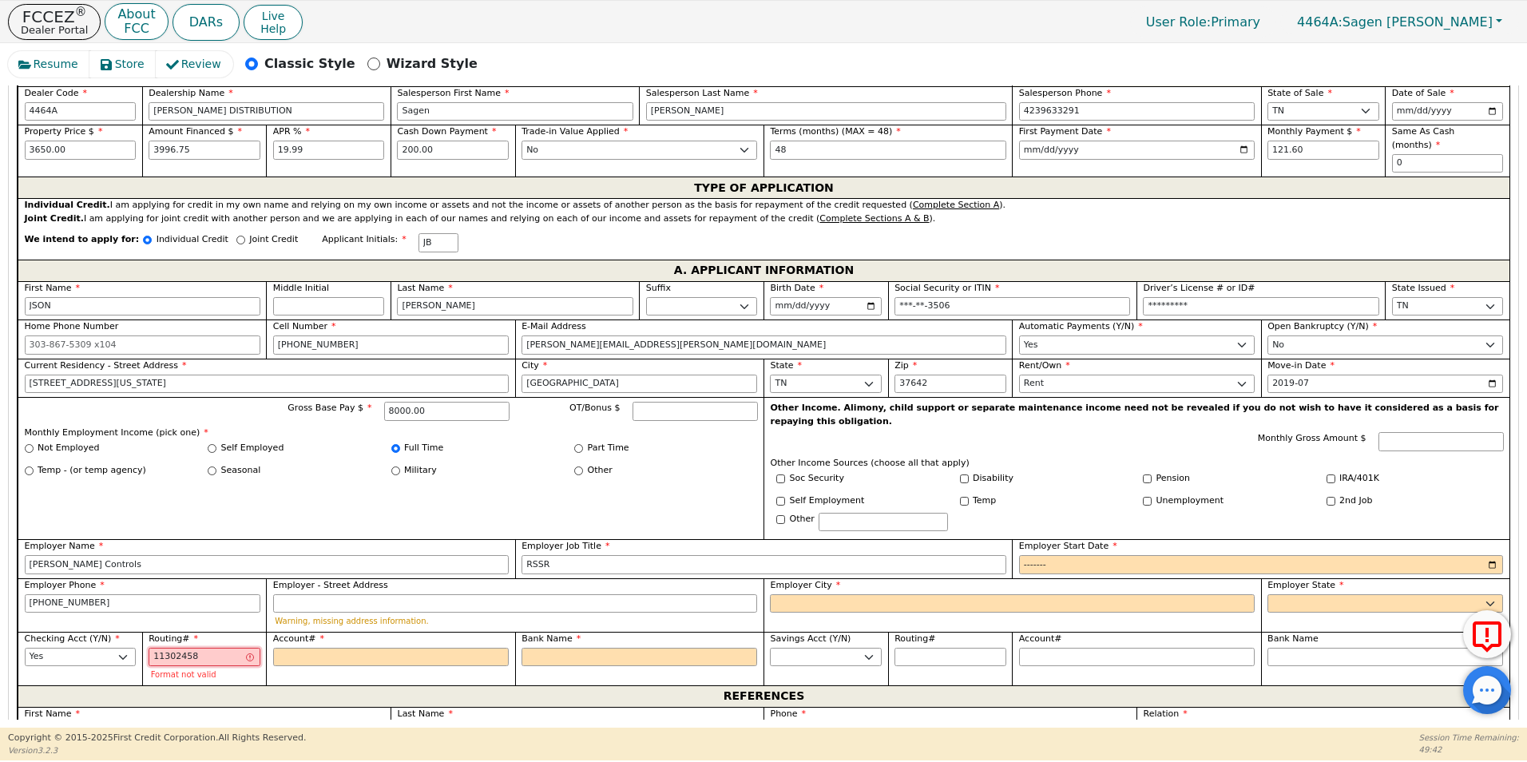
type input "113024588"
type input "*********"
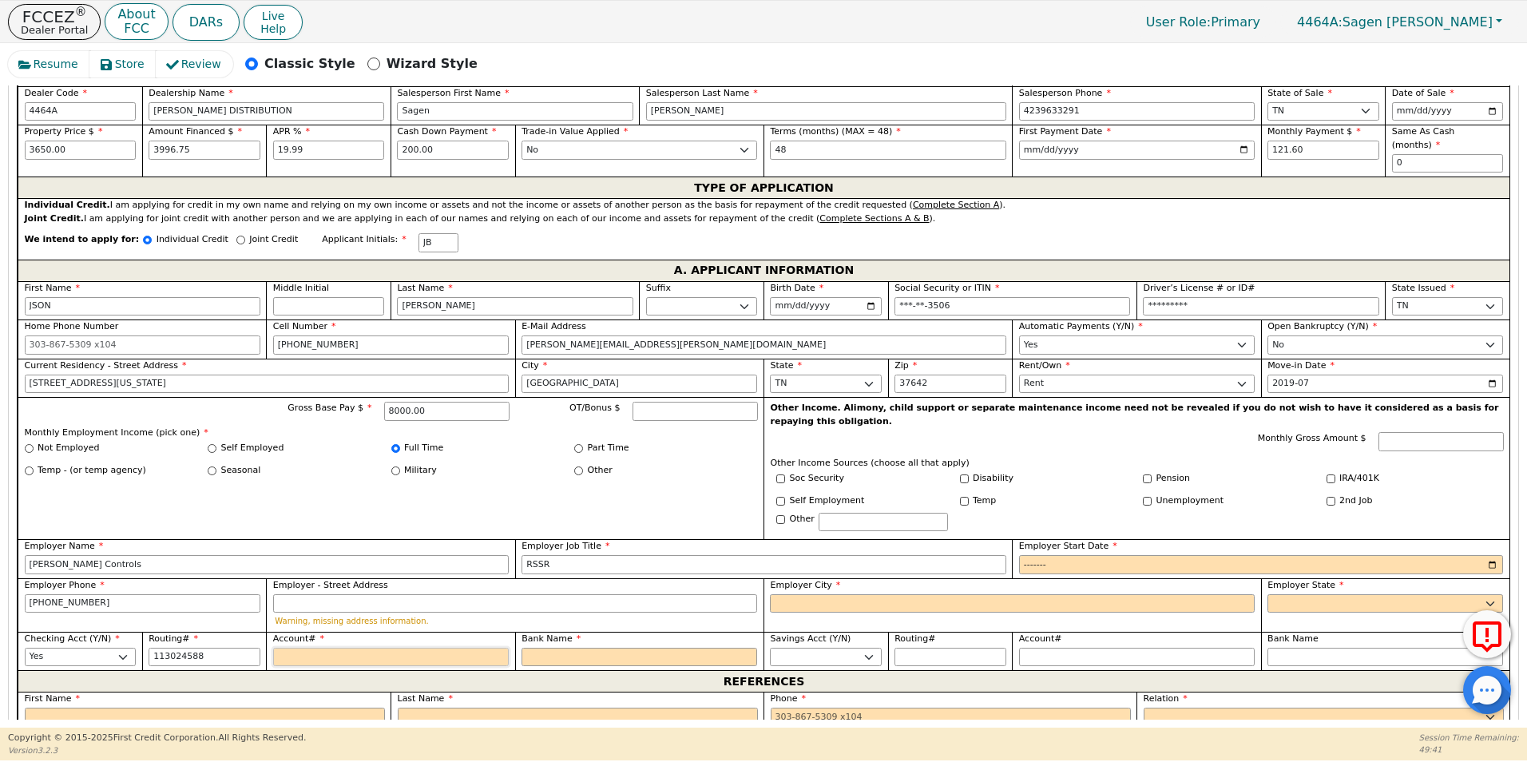
type input "*********"
click at [323, 648] on input "Account#" at bounding box center [391, 657] width 236 height 19
type input "3"
type input "*"
type input "33"
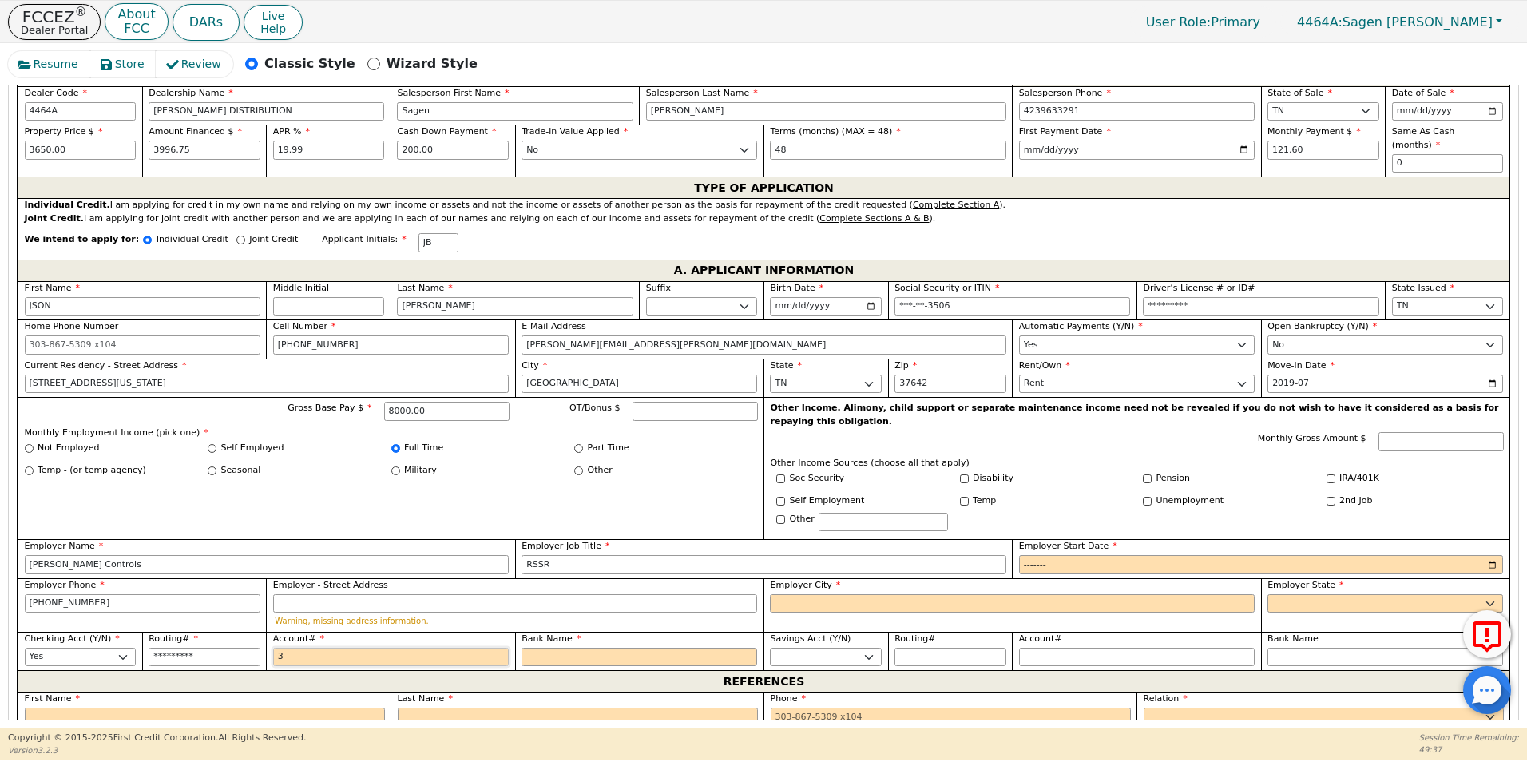
type input "**"
type input "335"
type input "***"
type input "3357"
type input "****"
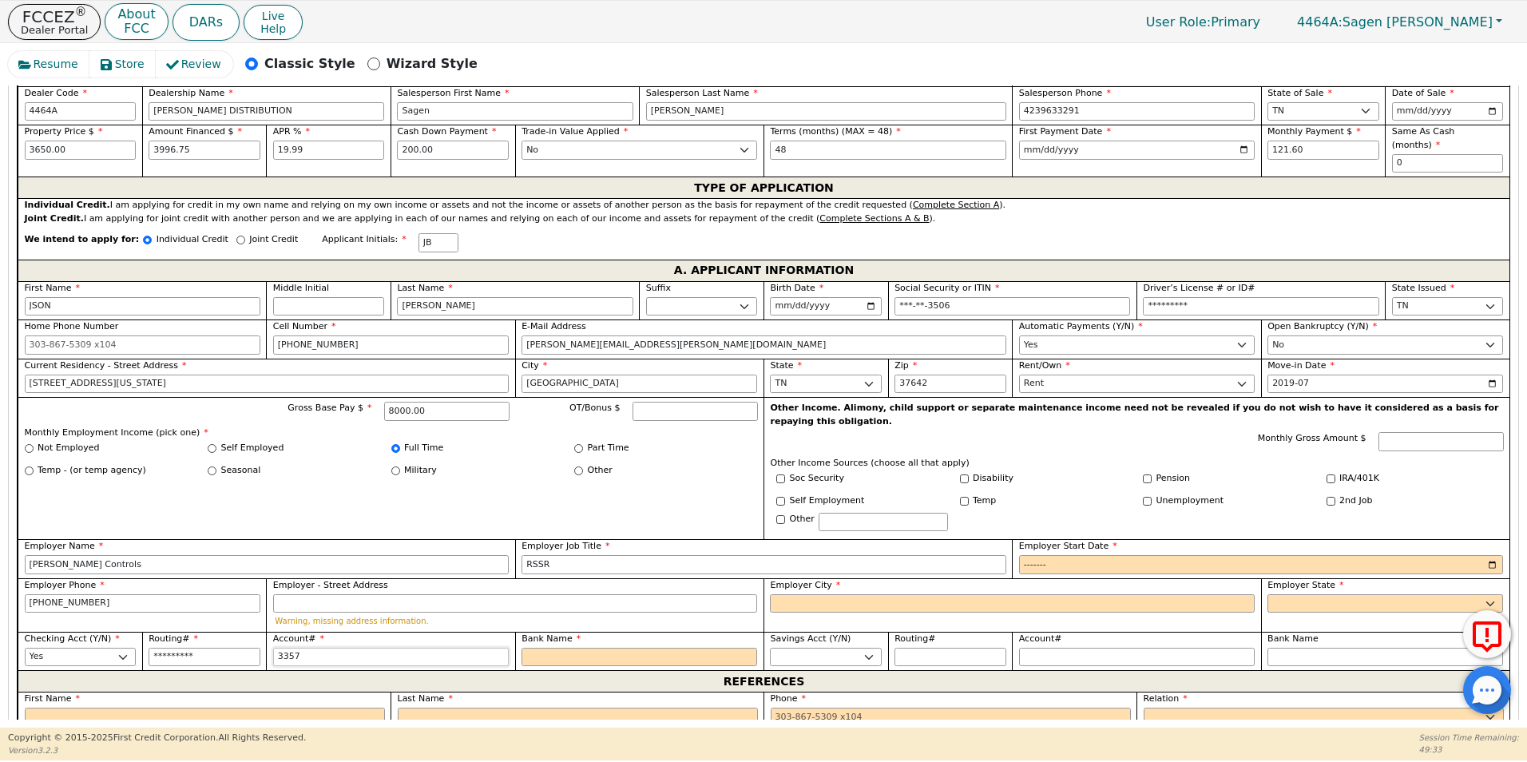
type input "33571"
type input "*****"
type input "335716"
type input "******"
type input "3357169"
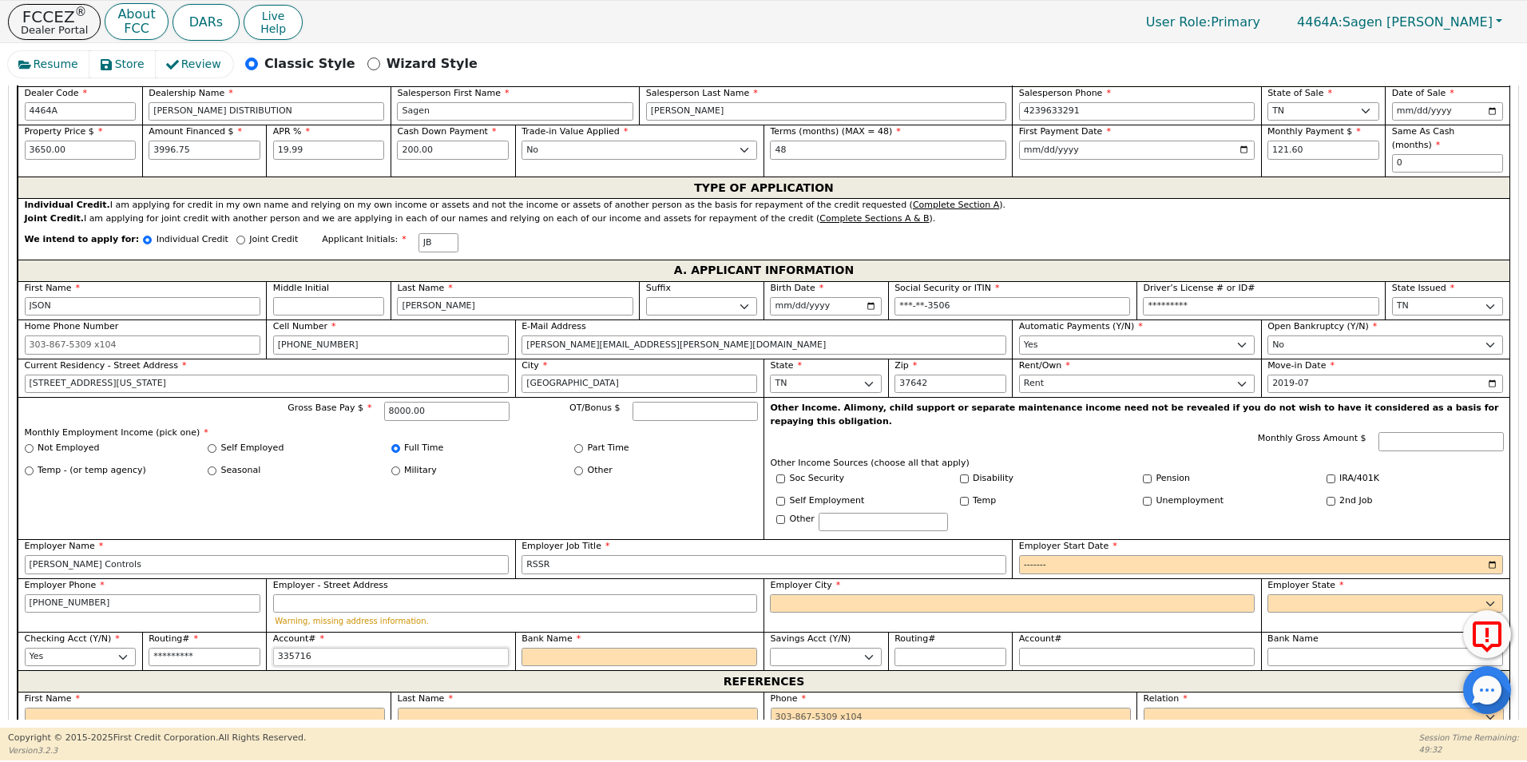
type input "*******"
type input "33571690"
type input "********"
type input "335716908"
type input "*********"
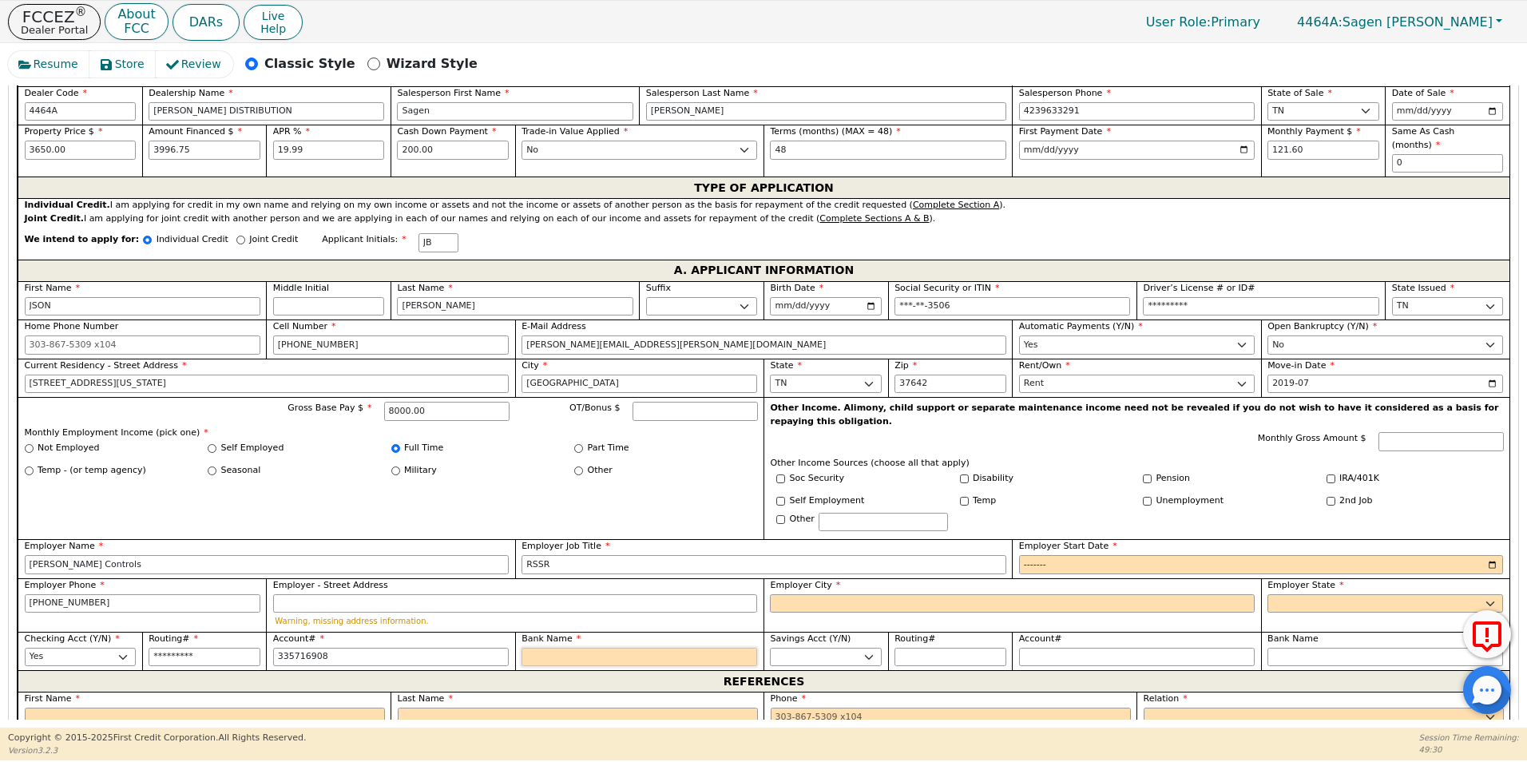
type input "*********"
click at [536, 648] on input "Bank Name" at bounding box center [639, 657] width 236 height 19
type input "F"
type input "Fi"
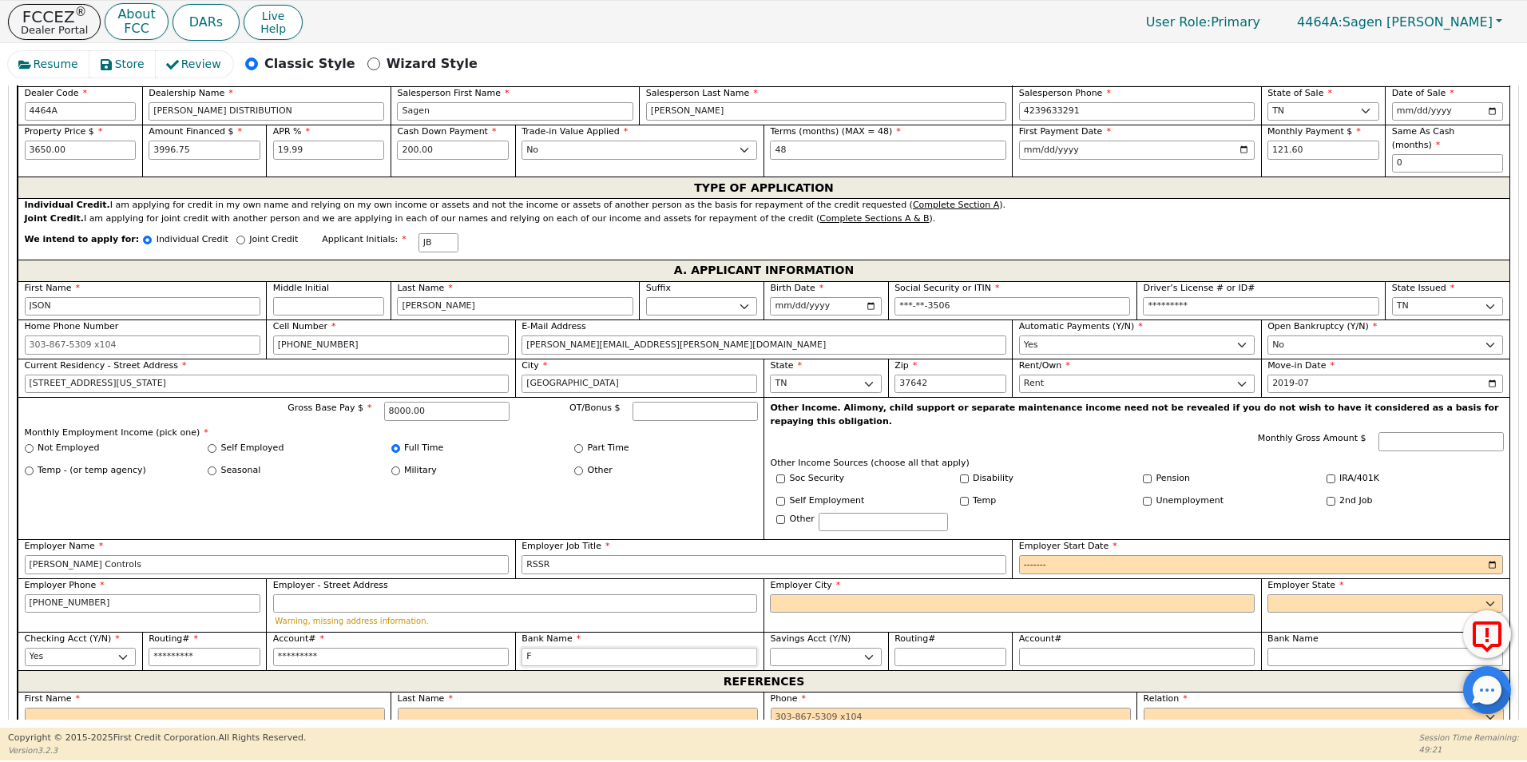
type input "Fi"
type input "Fir"
type input "Firs"
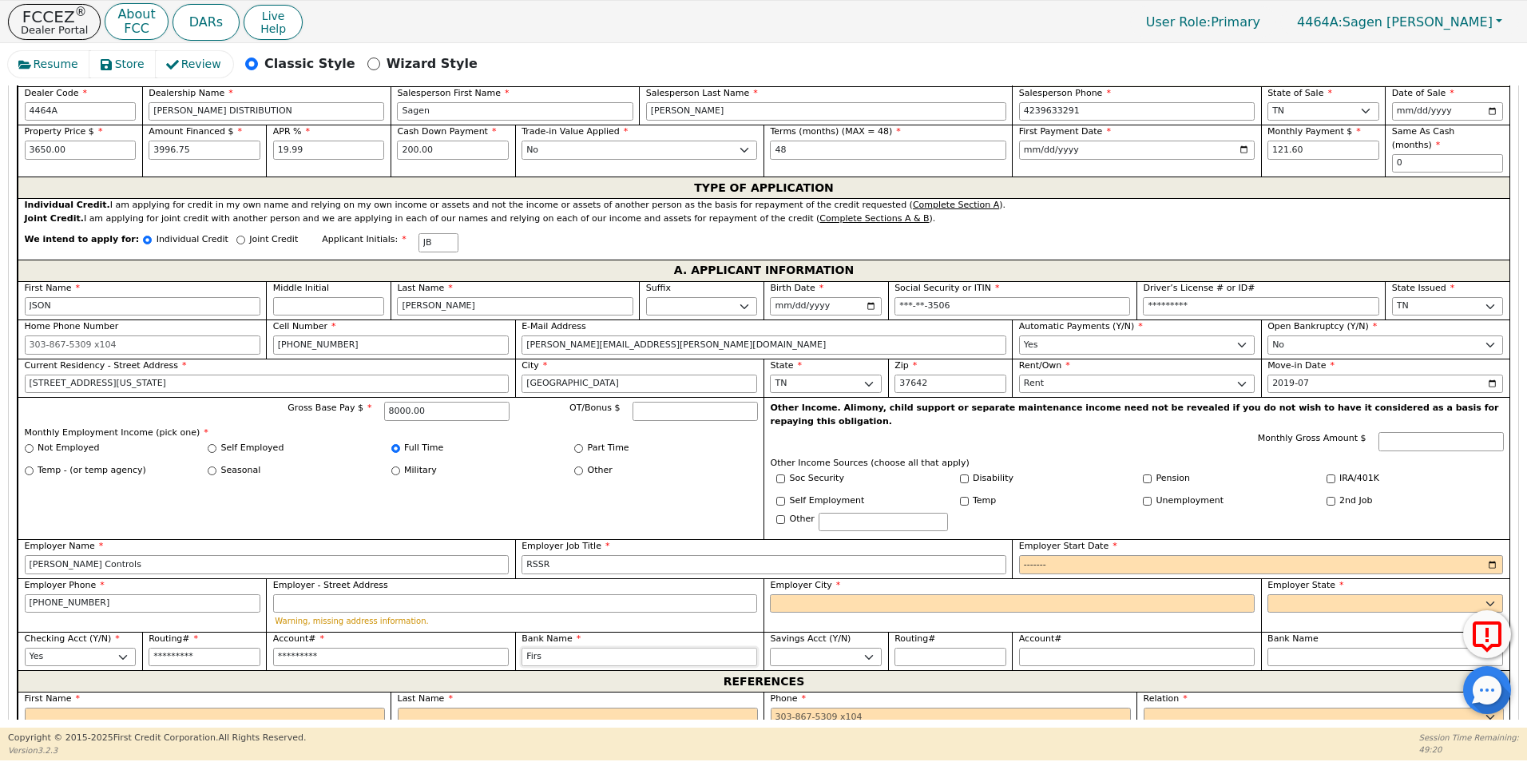
type input "First"
type input "First C"
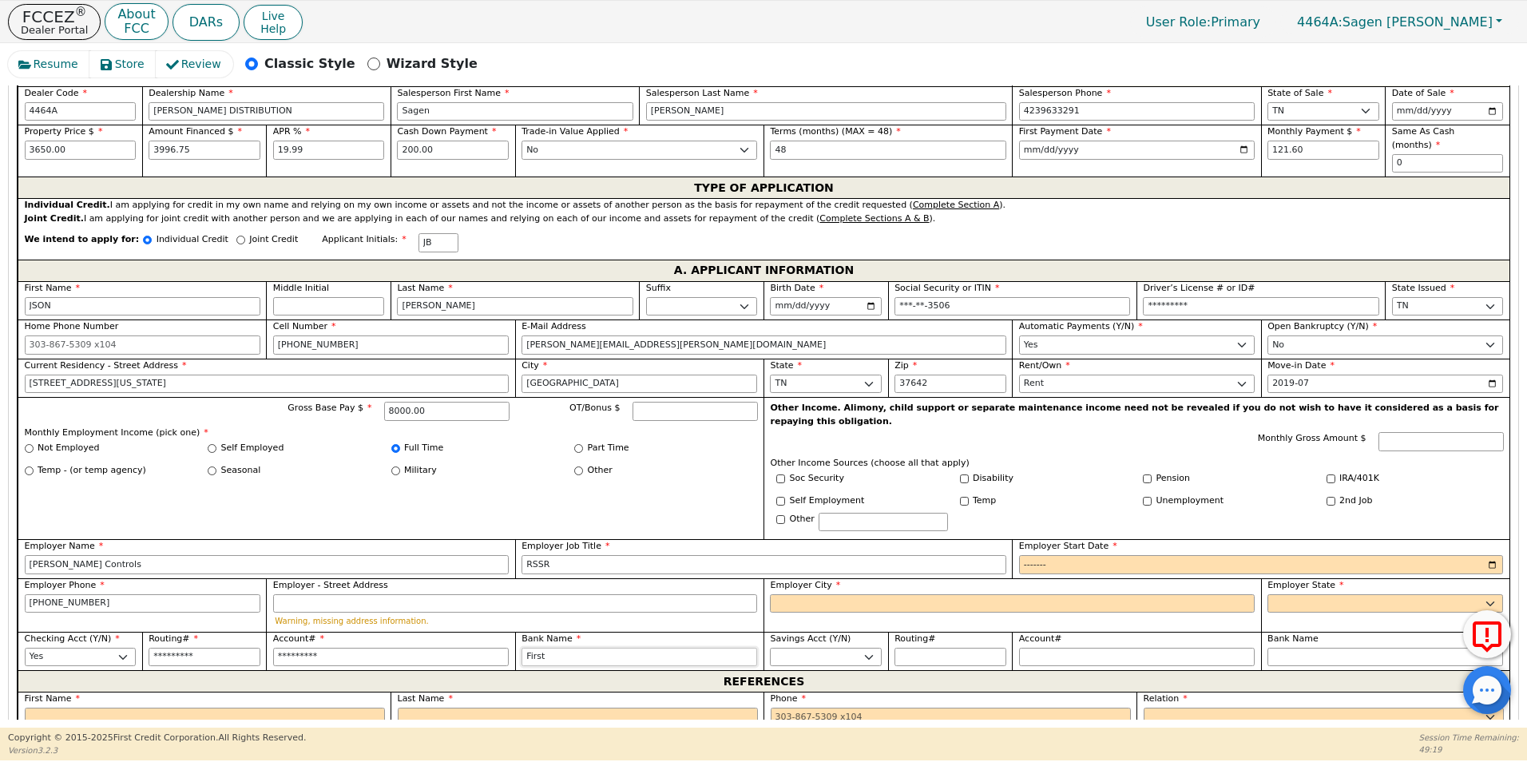
type input "First C"
type input "First Ca"
type input "First Car"
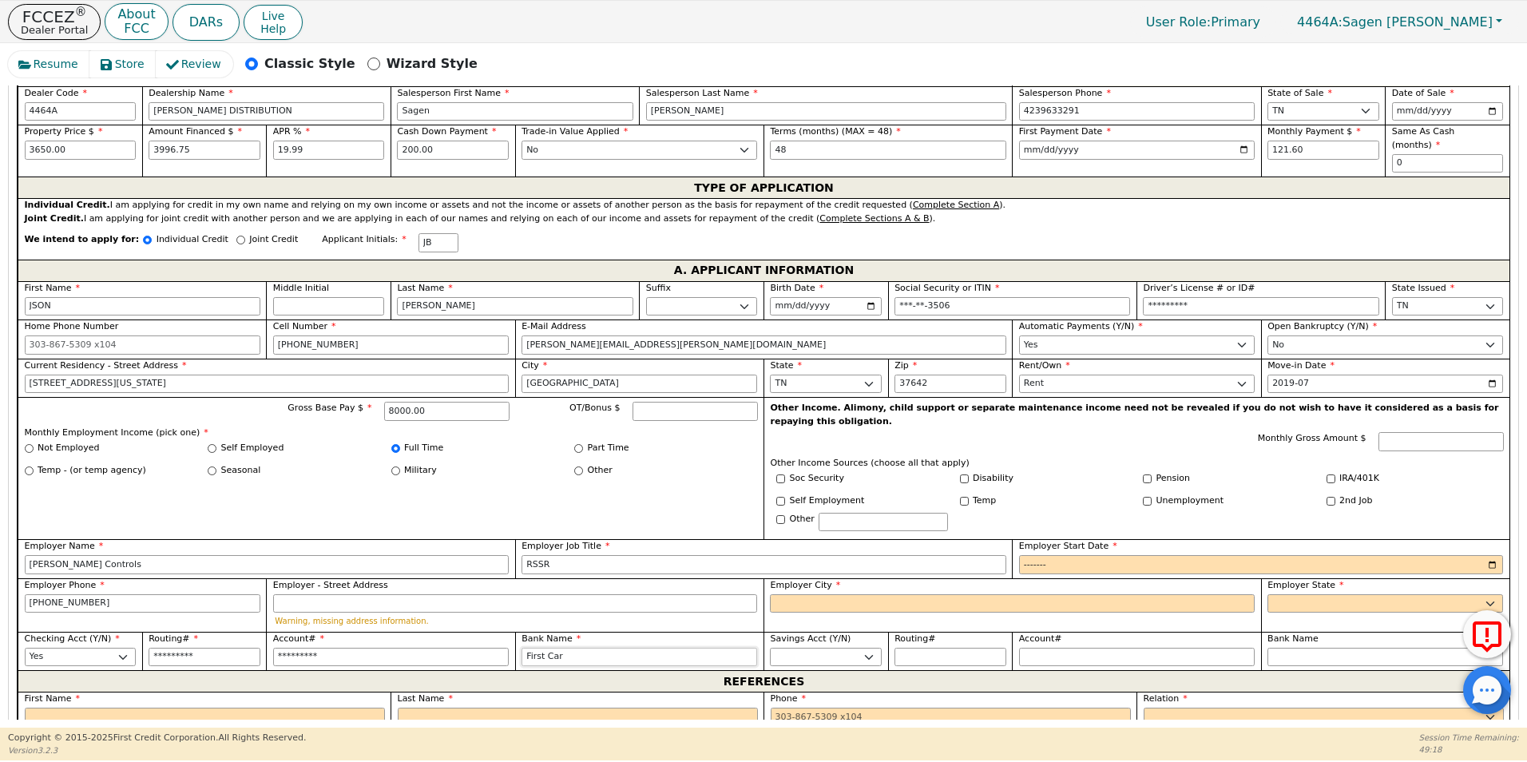
type input "First Caro"
type input "First [PERSON_NAME]"
type input "First Caroli"
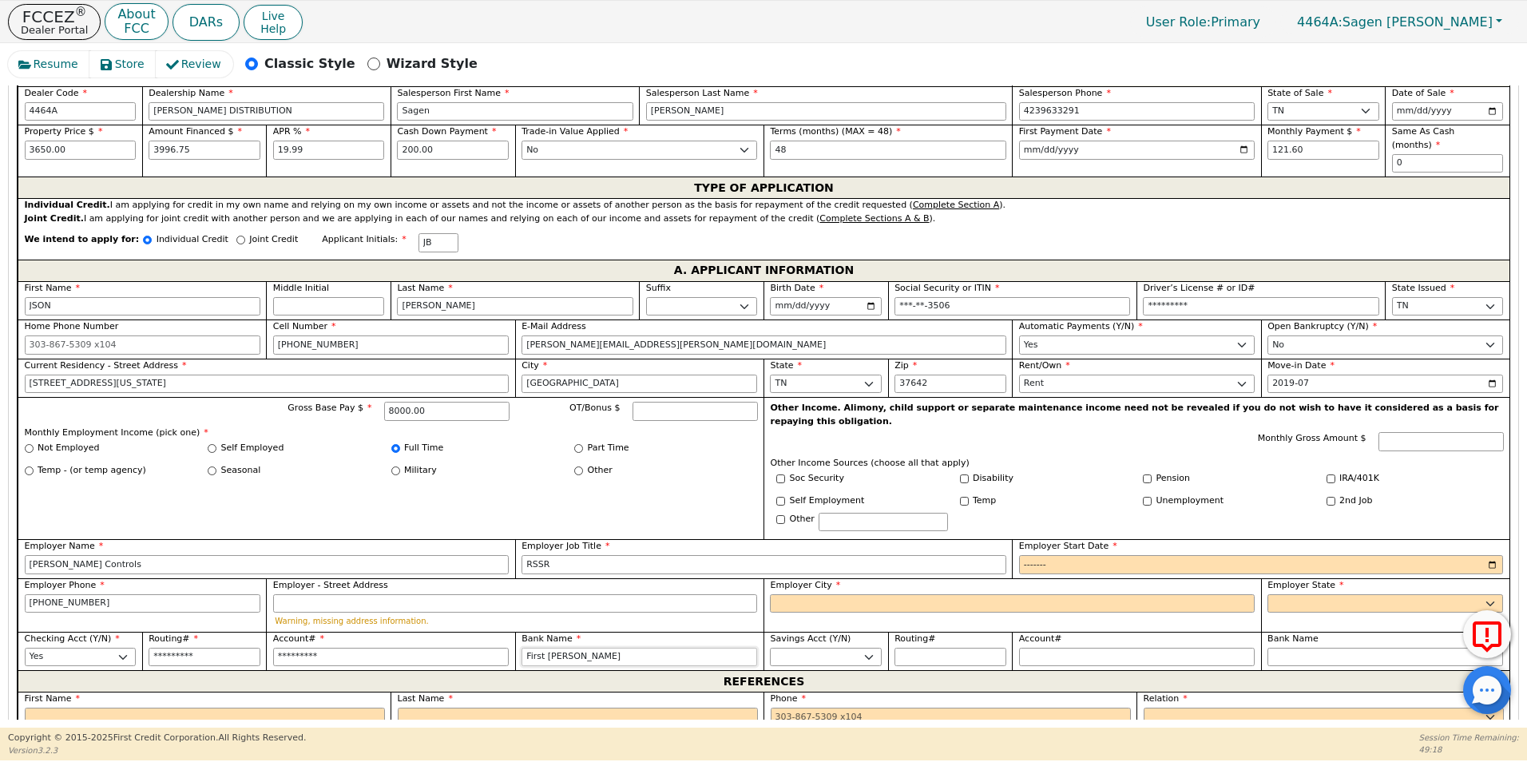
type input "First Caroli"
type input "First Carolin"
type input "First [PERSON_NAME]"
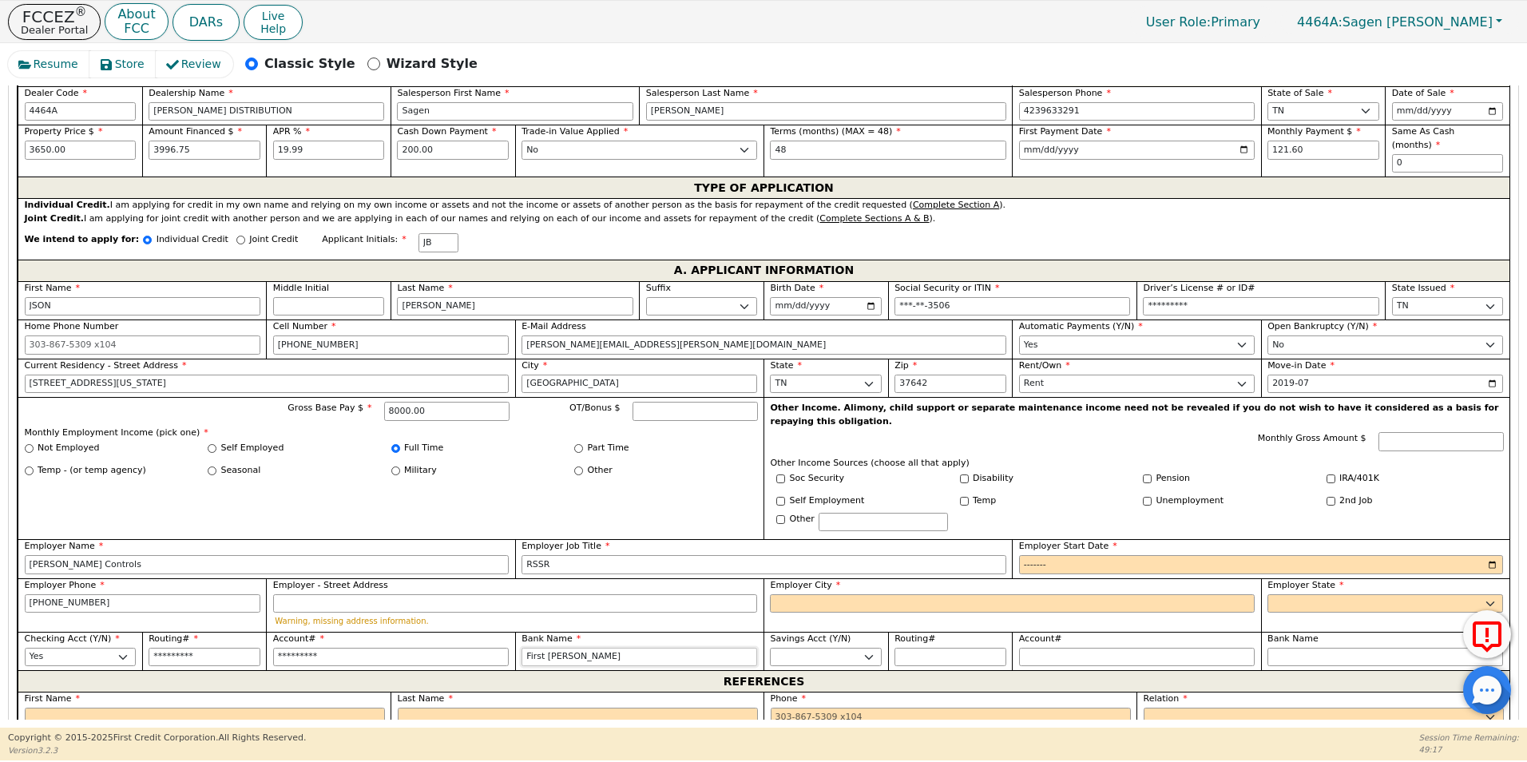
type input "First [PERSON_NAME]"
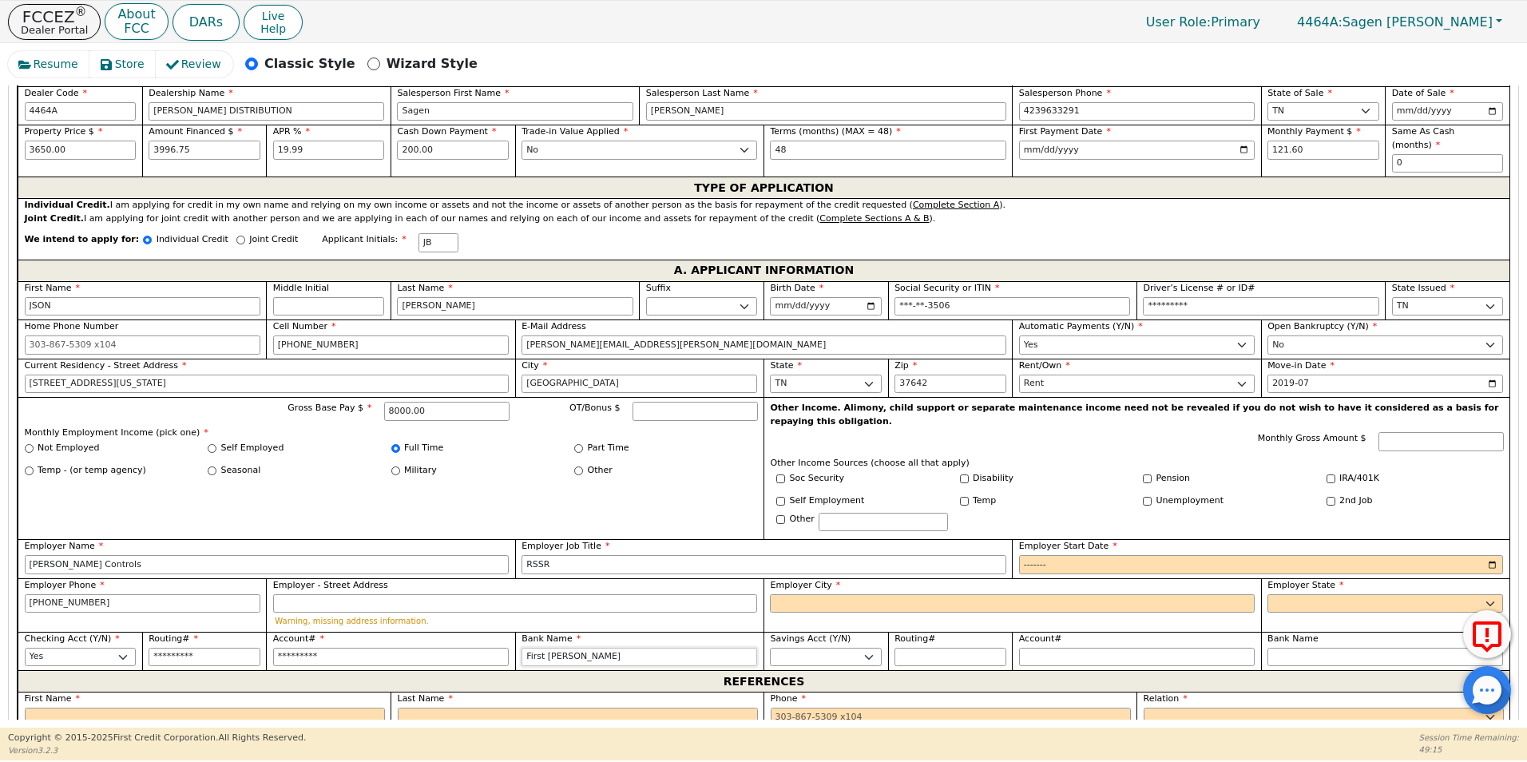
type input "First [PERSON_NAME]"
type input "First [PERSON_NAME] Bank"
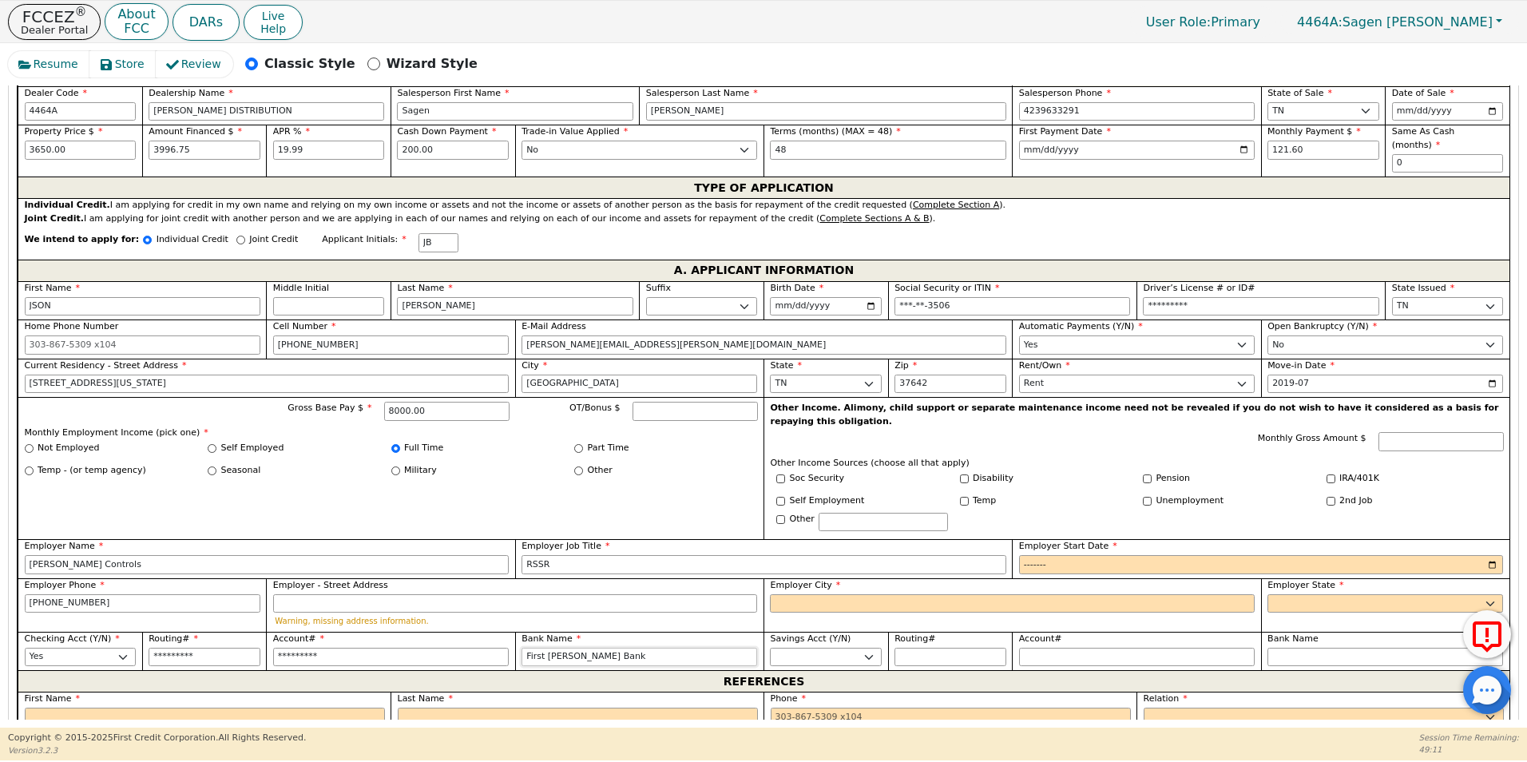
type input "First [PERSON_NAME] Bank"
click at [1064, 555] on input "Employer Start Date" at bounding box center [1261, 564] width 485 height 19
click at [1492, 555] on input "Employer Start Date" at bounding box center [1261, 564] width 485 height 19
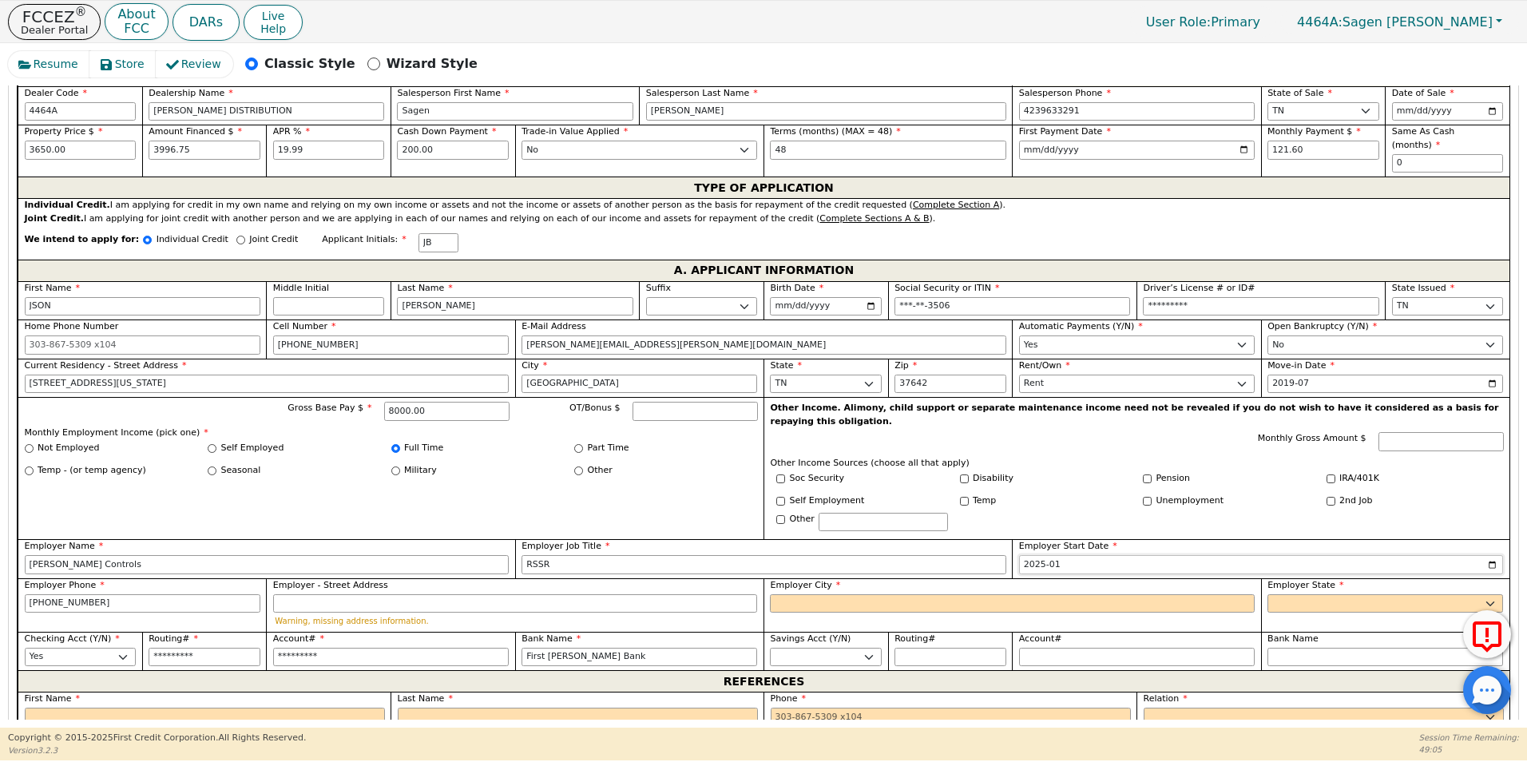
scroll to position [676, 0]
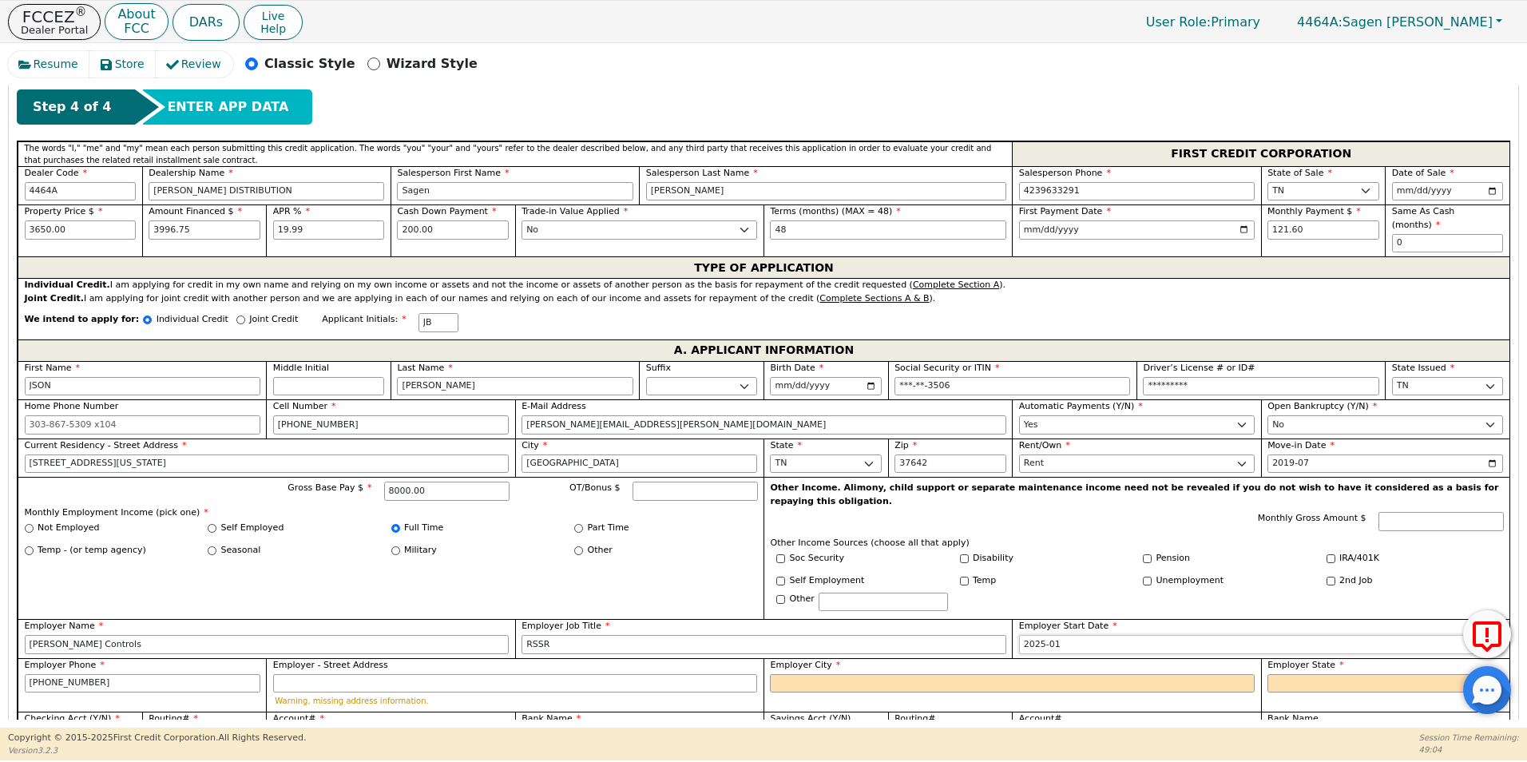
click at [1134, 635] on input "2025-01" at bounding box center [1261, 644] width 485 height 19
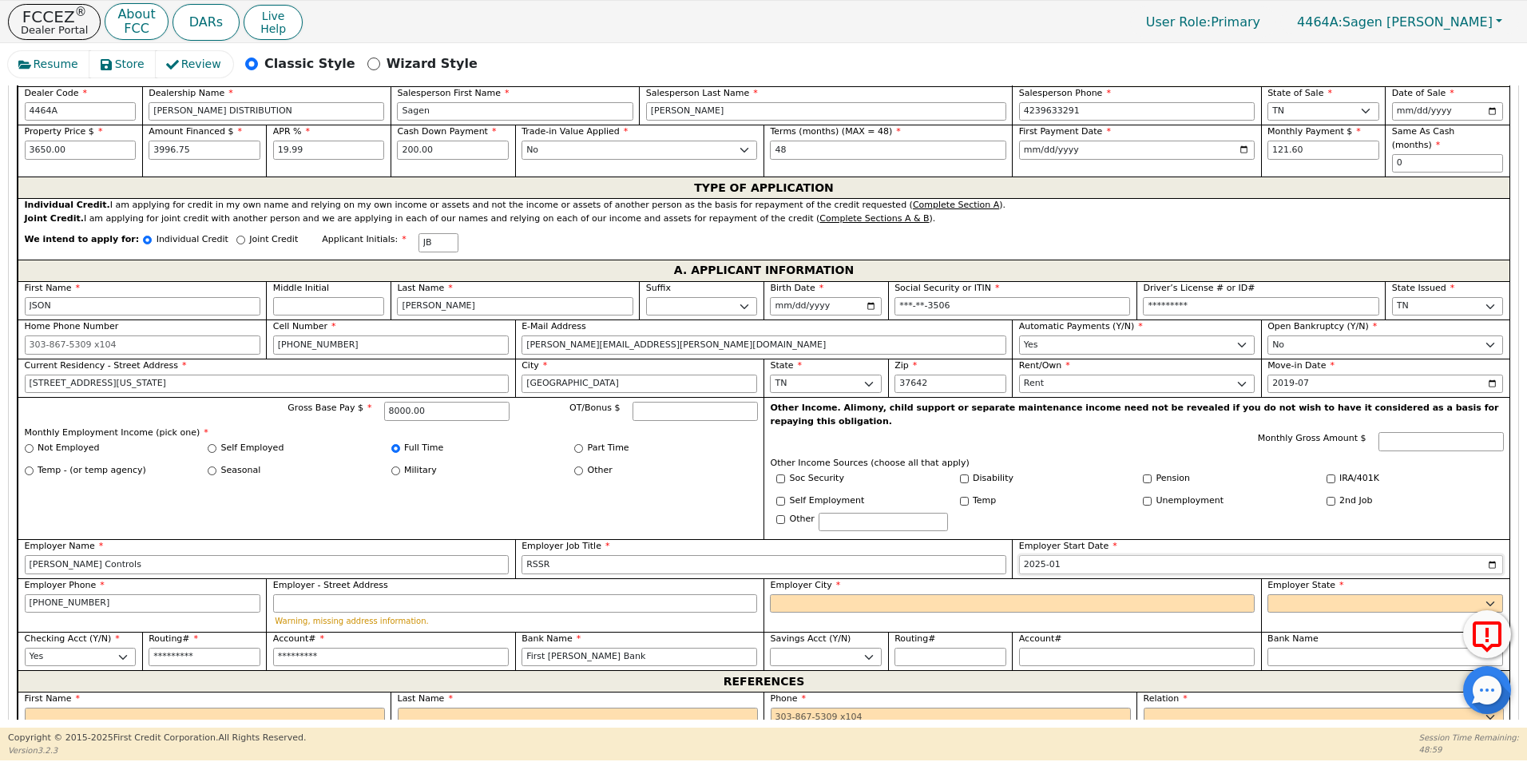
click at [1490, 555] on input "2025-01" at bounding box center [1261, 564] width 485 height 19
type input "2021-01"
drag, startPoint x: 456, startPoint y: 572, endPoint x: 479, endPoint y: 578, distance: 23.8
click at [456, 594] on input "Employer - Street Address" at bounding box center [515, 603] width 485 height 19
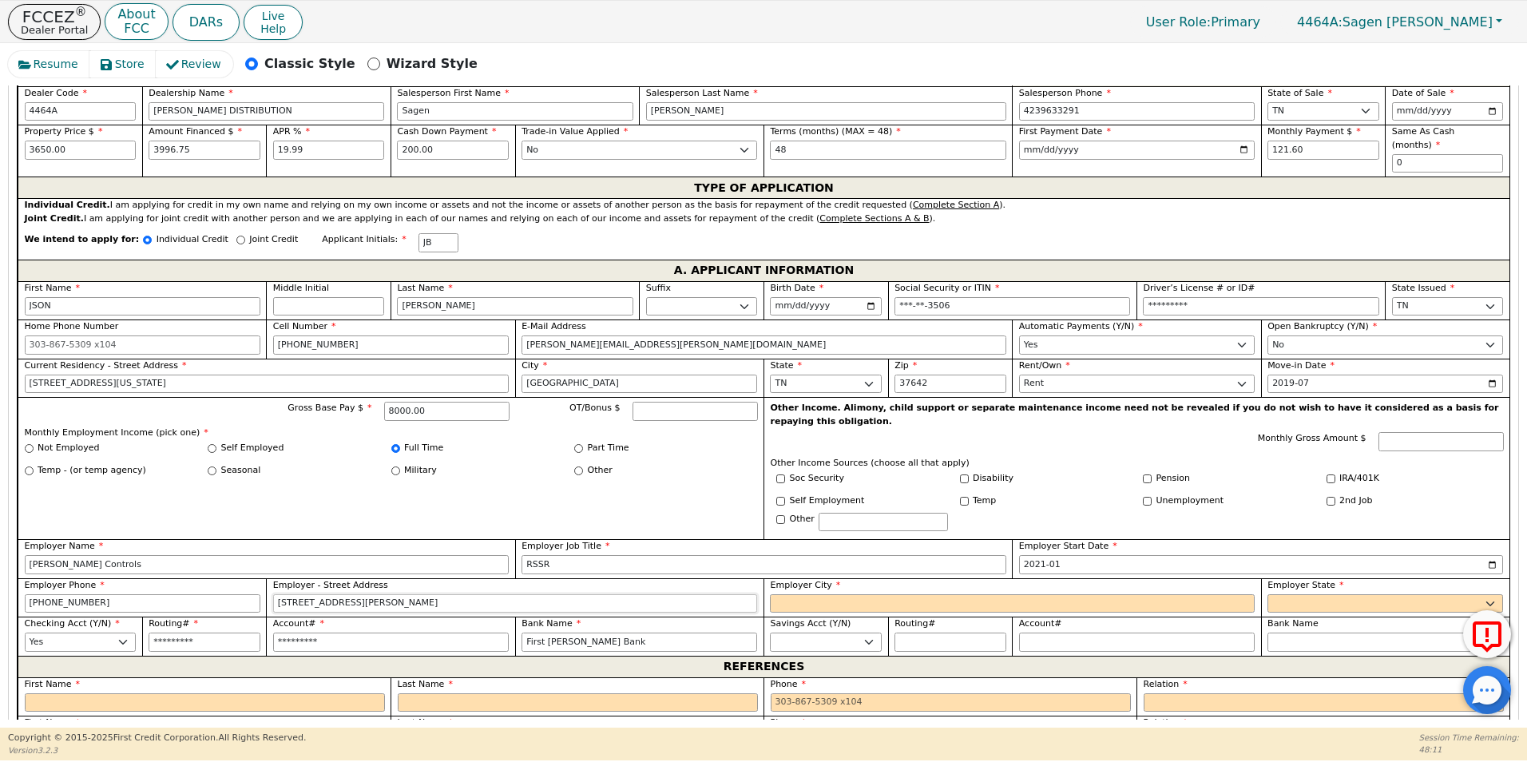
type input "[STREET_ADDRESS][PERSON_NAME]"
click at [783, 594] on input "Employer City" at bounding box center [1012, 603] width 485 height 19
type input "[GEOGRAPHIC_DATA]"
click at [1305, 594] on select "AK AL AR AZ CA CO CT DC DE FL [GEOGRAPHIC_DATA] HI IA ID [GEOGRAPHIC_DATA] IN K…" at bounding box center [1385, 603] width 236 height 19
select select "TN"
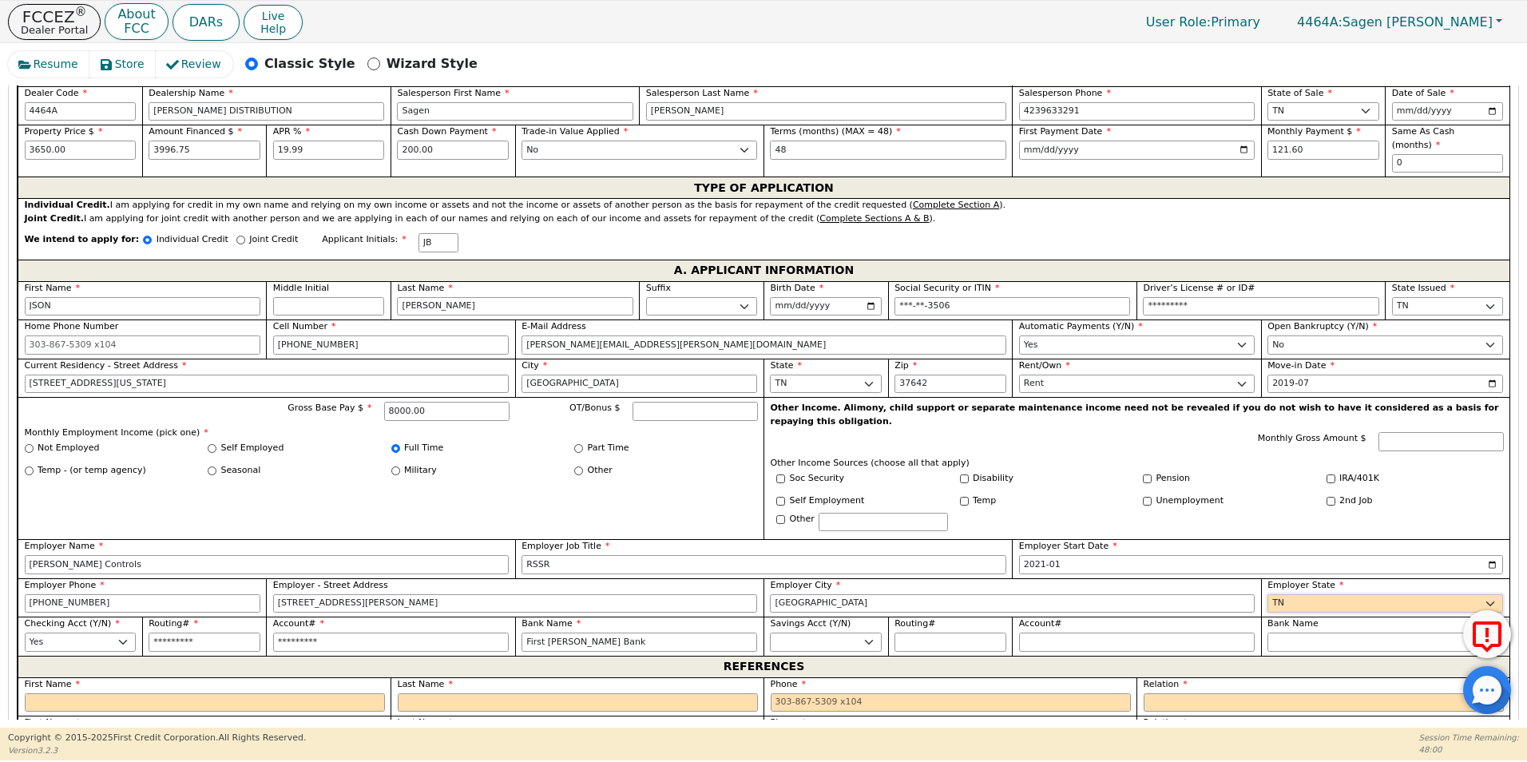
click at [1267, 594] on select "AK AL AR AZ CA CO CT DC DE FL [GEOGRAPHIC_DATA] HI IA ID [GEOGRAPHIC_DATA] IN K…" at bounding box center [1385, 603] width 236 height 19
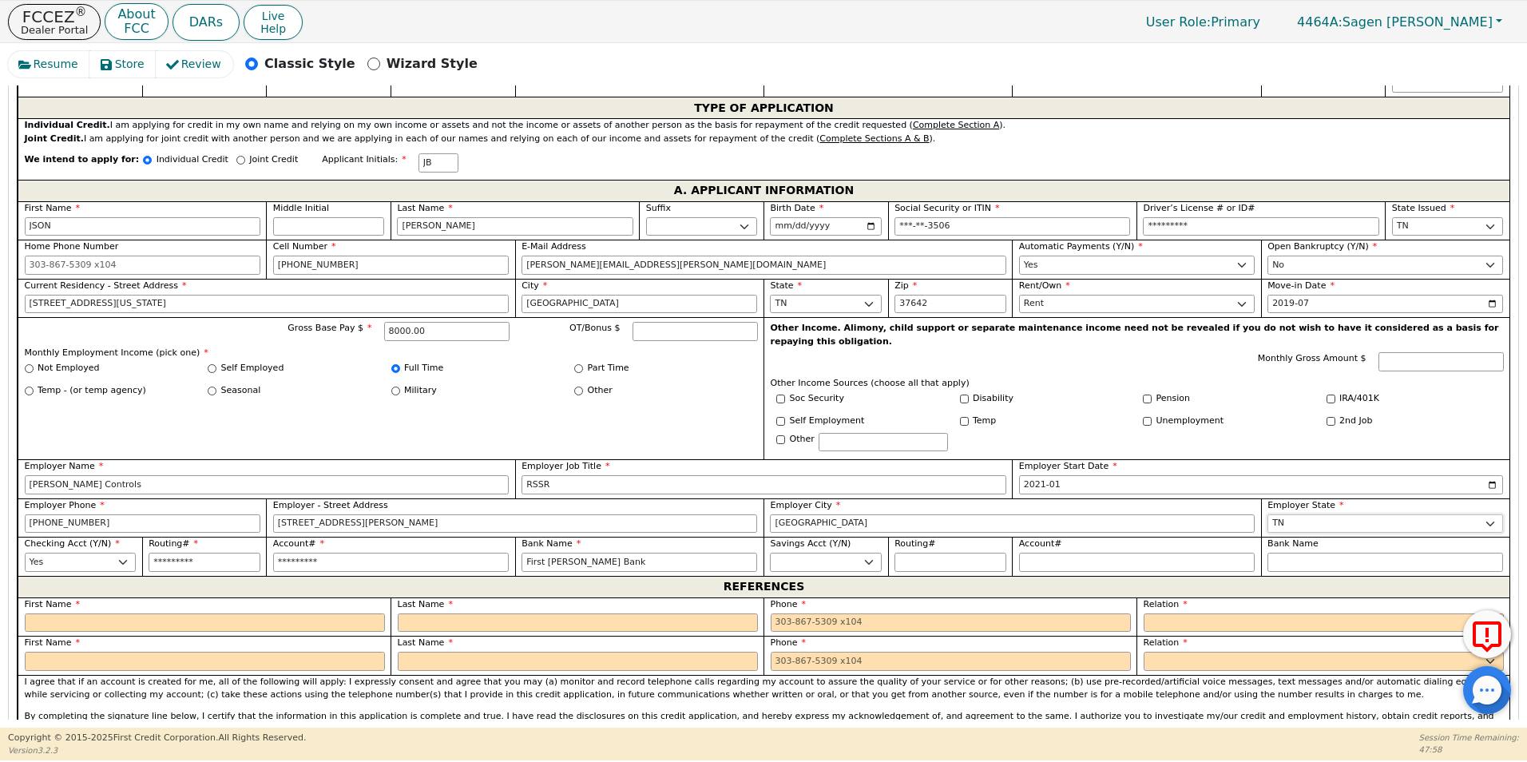
scroll to position [916, 0]
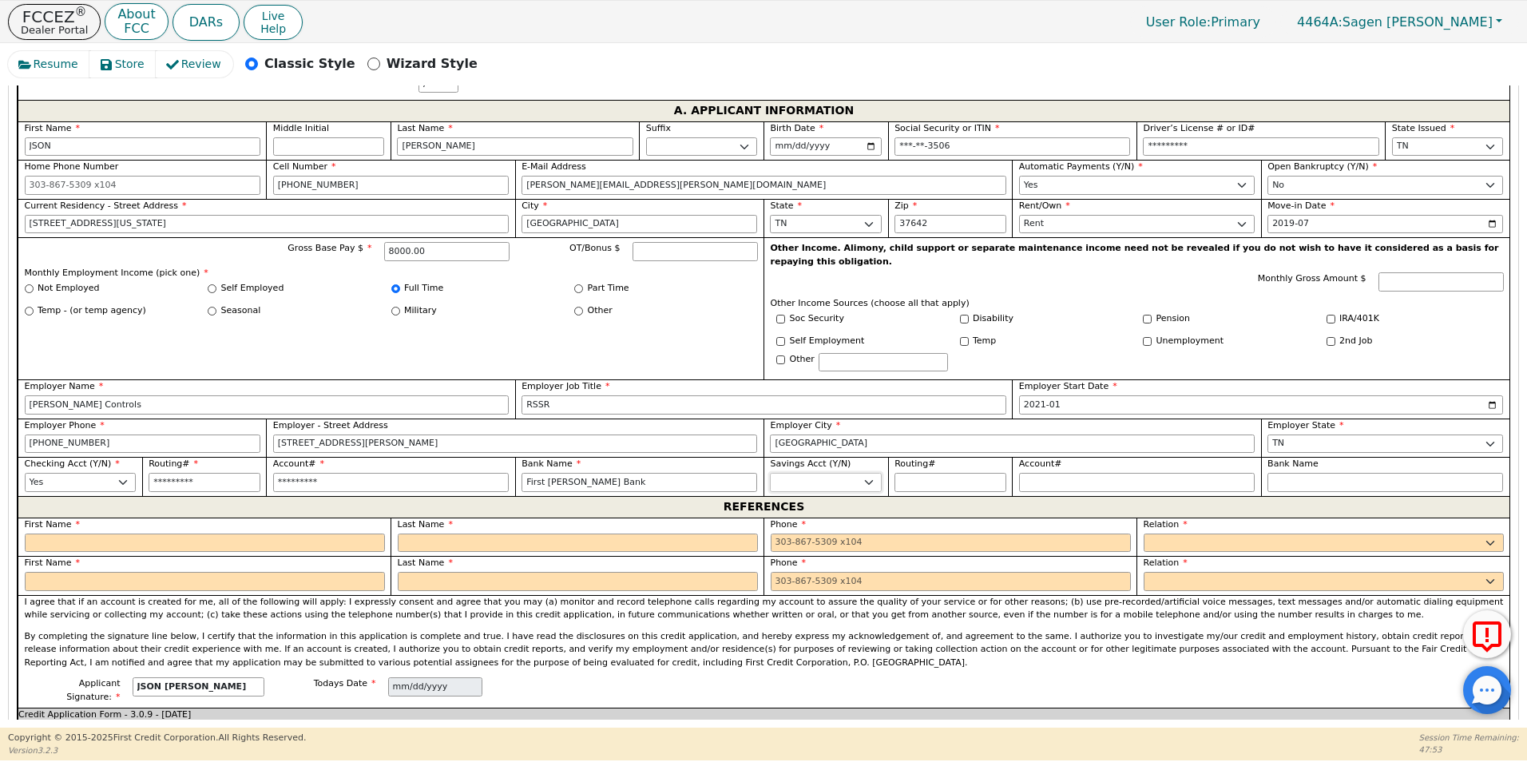
click at [866, 473] on select "Yes No" at bounding box center [826, 482] width 112 height 19
select select "n"
click at [770, 473] on select "Yes No" at bounding box center [826, 482] width 112 height 19
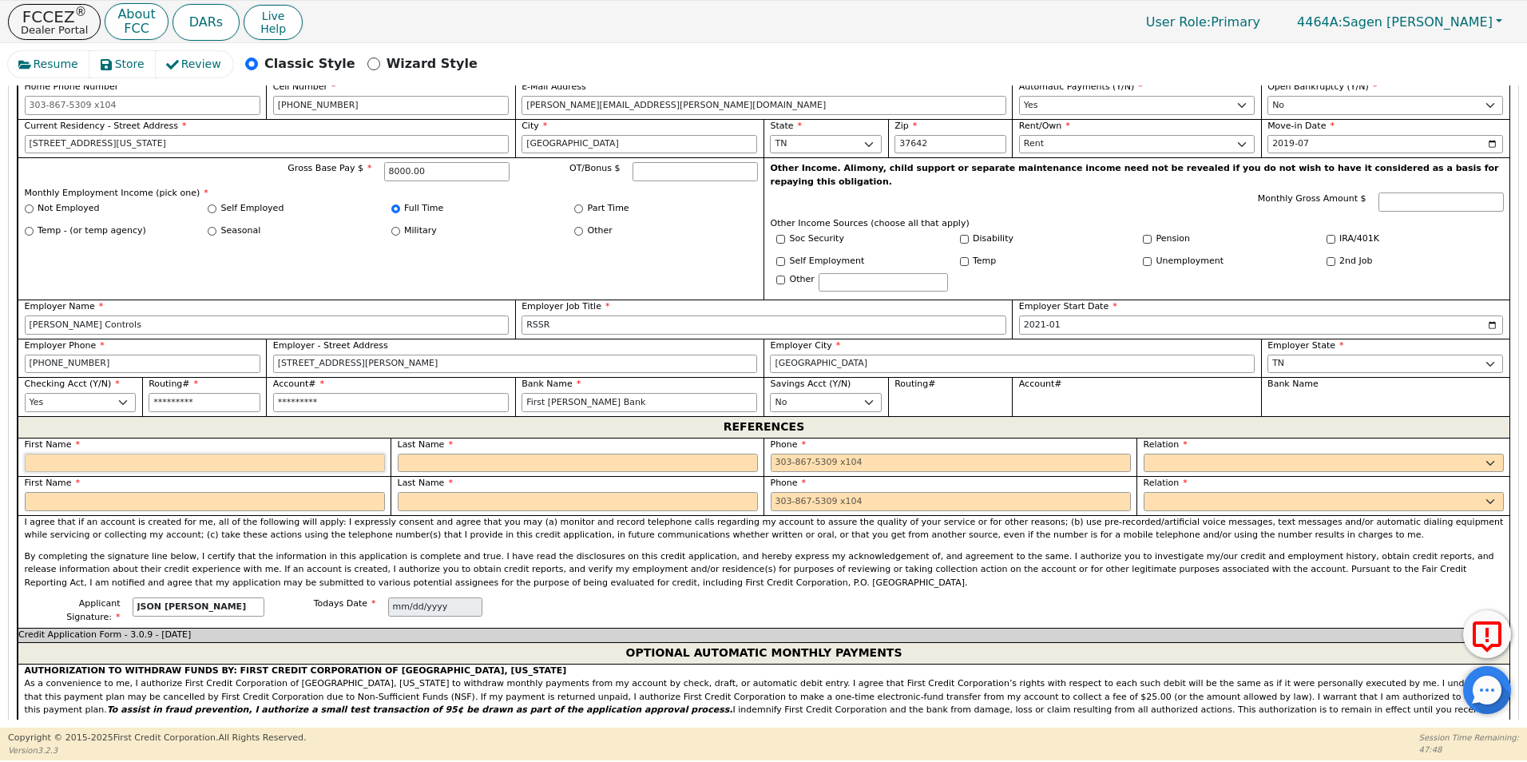
click at [81, 453] on input "text" at bounding box center [205, 462] width 360 height 19
type input "Austin"
click at [447, 453] on input "text" at bounding box center [578, 462] width 360 height 19
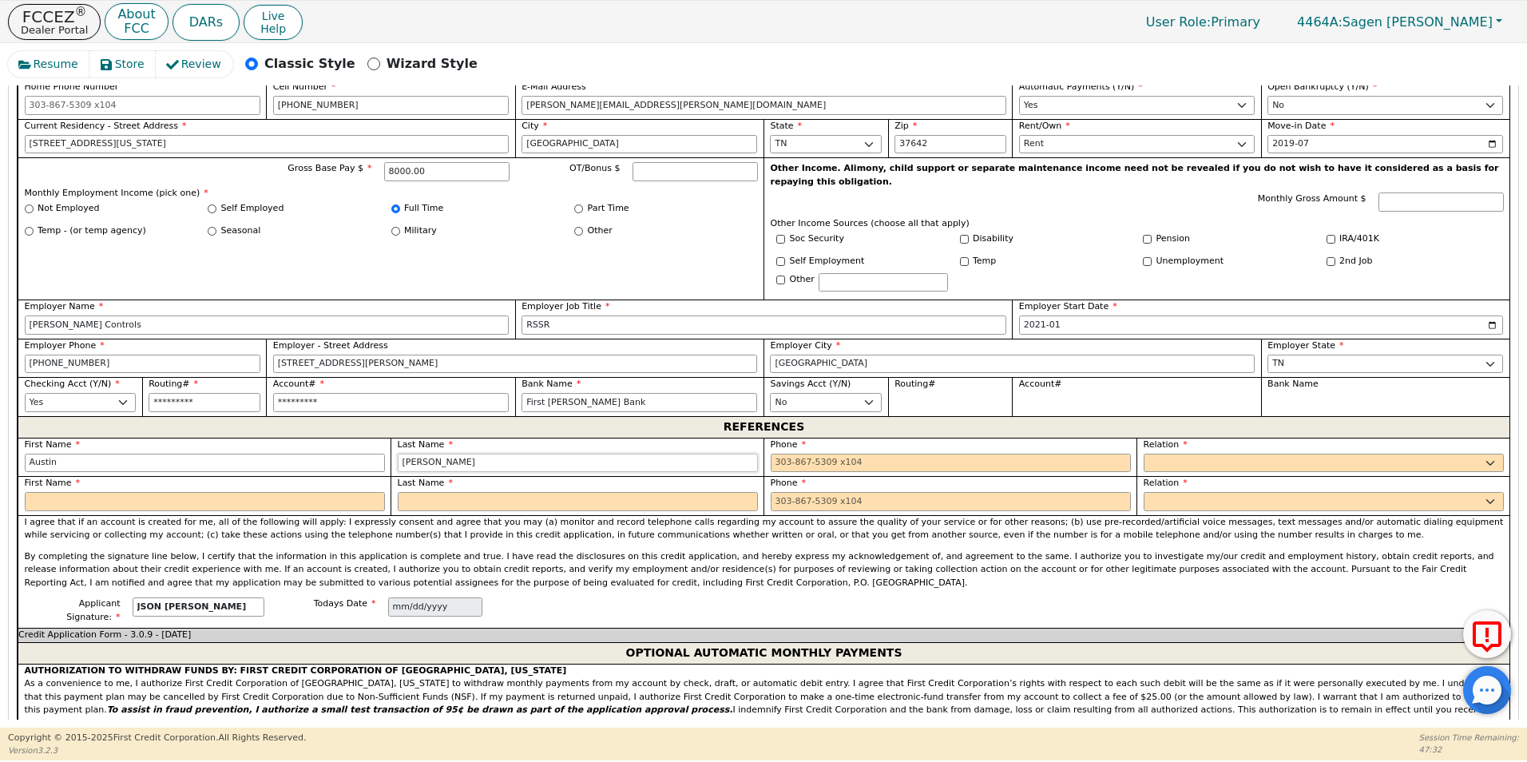
type input "[PERSON_NAME]"
click at [214, 492] on input "text" at bounding box center [205, 501] width 360 height 19
type input "[PERSON_NAME]"
click at [433, 492] on input "text" at bounding box center [578, 501] width 360 height 19
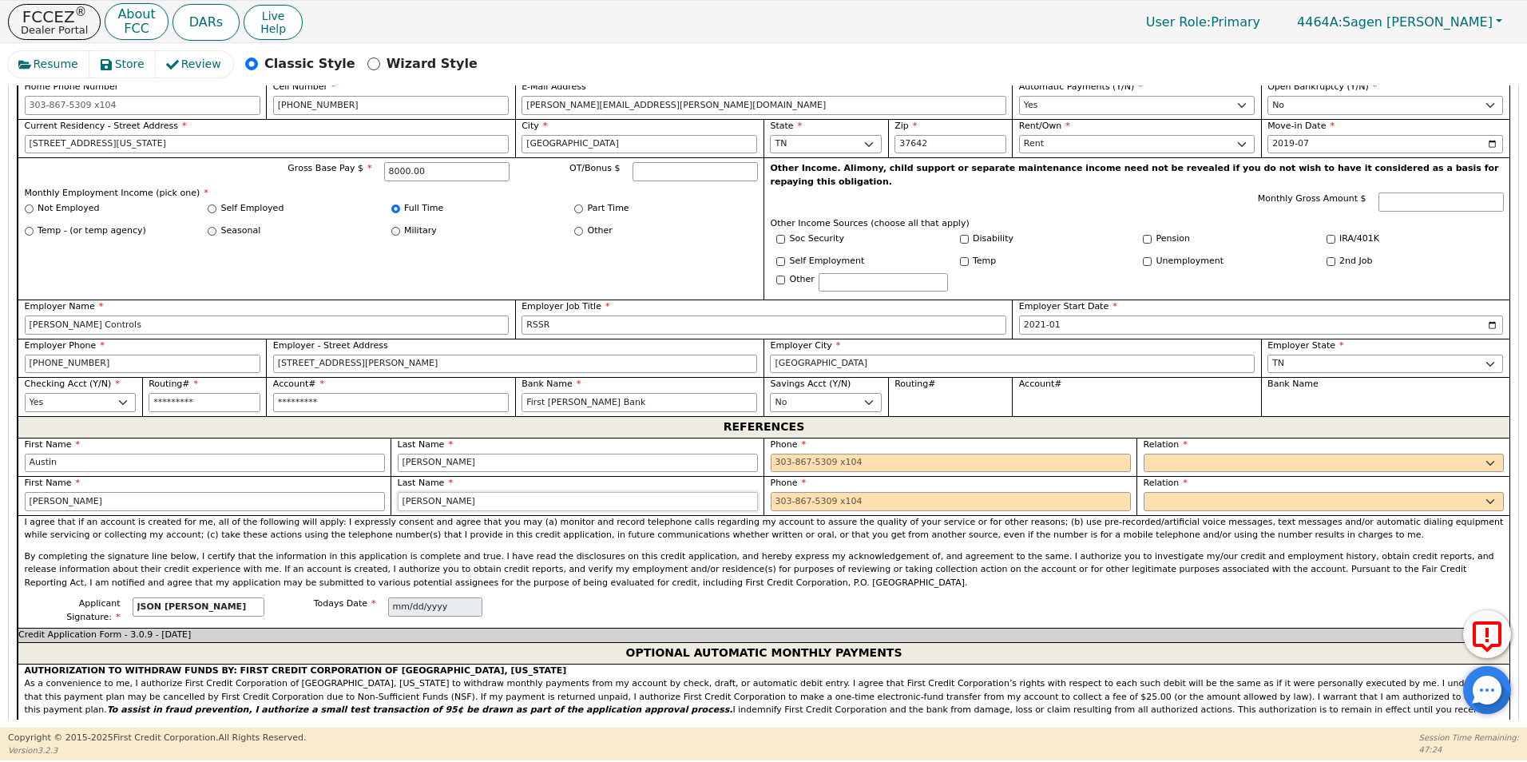
type input "[PERSON_NAME]"
click at [849, 453] on input "tel" at bounding box center [950, 462] width 360 height 19
type input "[PHONE_NUMBER]"
click at [1165, 453] on select "FATHER MOTHER SISTER BROTHER DAUGHTER SON CO-WORKER NEIGHBOR FRIEND COUSIN G-MO…" at bounding box center [1323, 462] width 360 height 19
select select "SON"
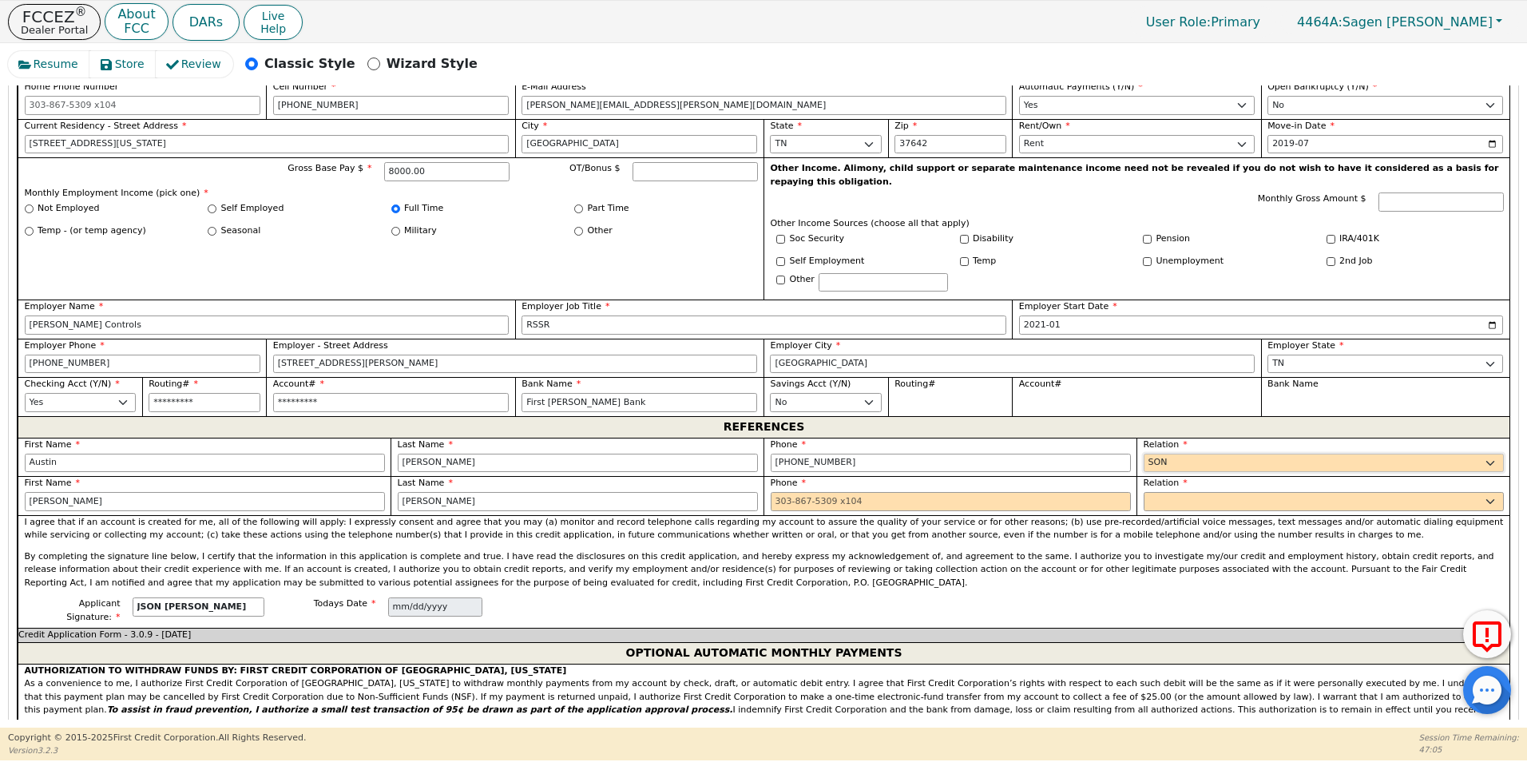
click at [1143, 453] on select "FATHER MOTHER SISTER BROTHER DAUGHTER SON CO-WORKER NEIGHBOR FRIEND COUSIN G-MO…" at bounding box center [1323, 462] width 360 height 19
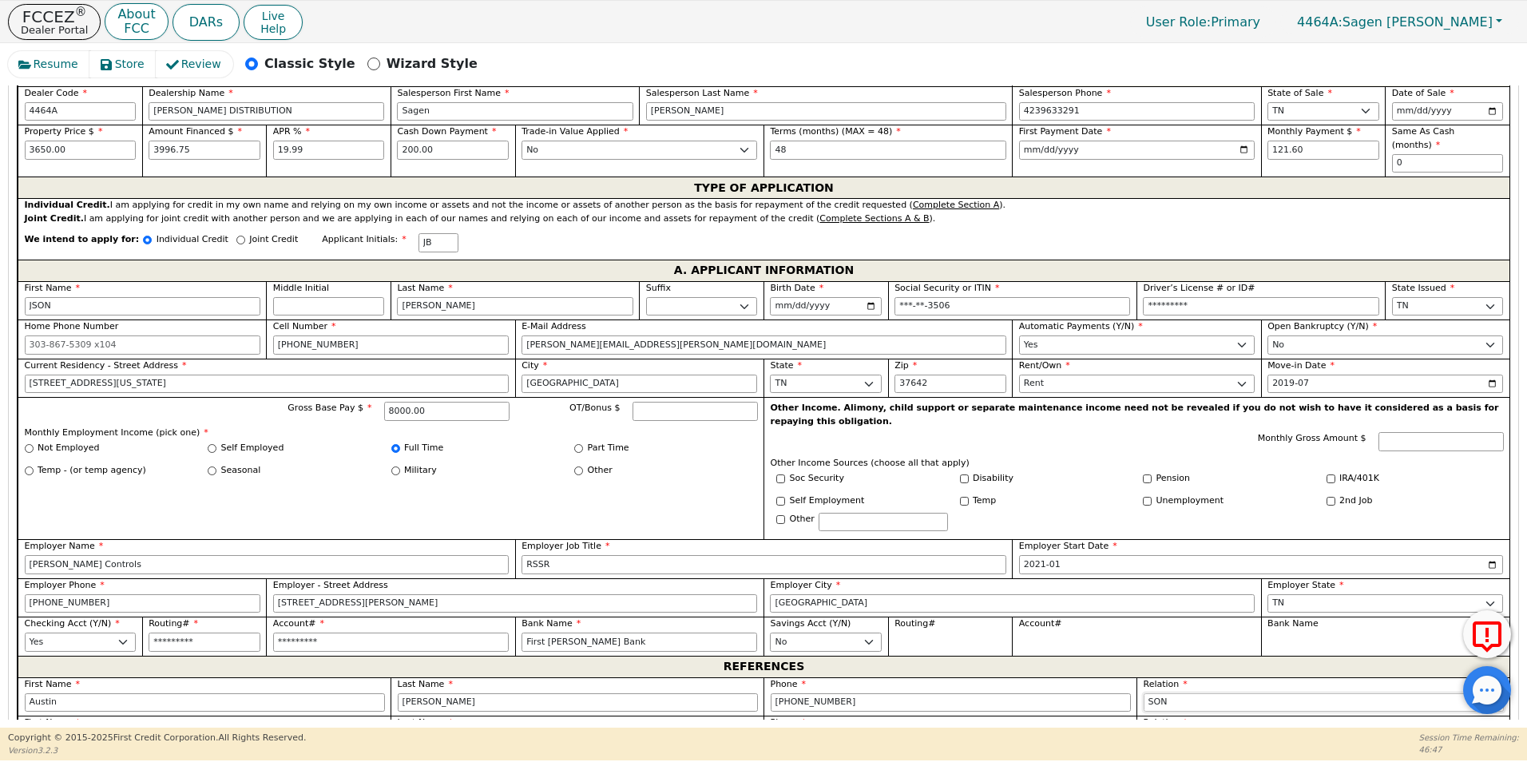
scroll to position [676, 0]
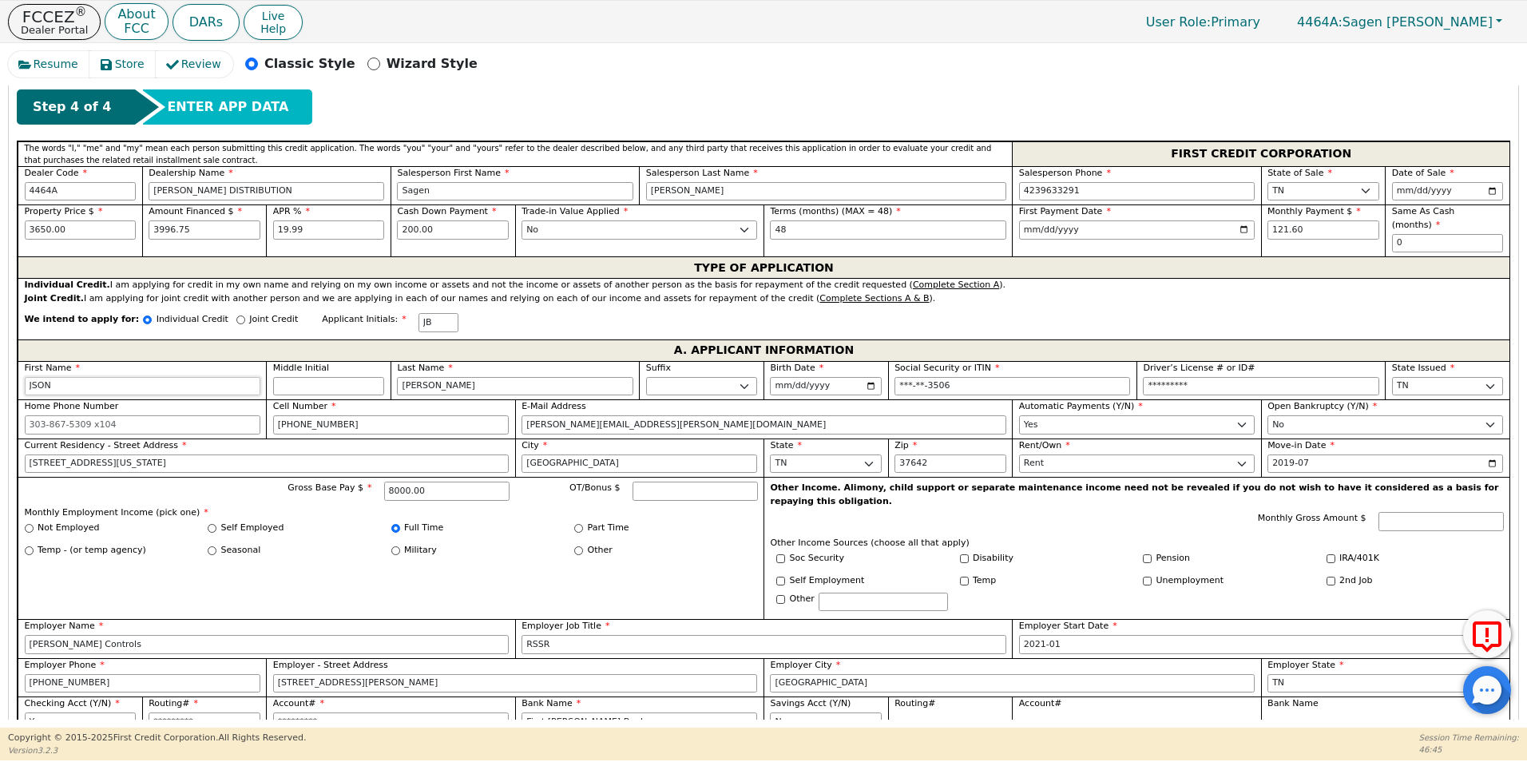
click at [32, 377] on input "JSON" at bounding box center [143, 386] width 236 height 19
type input "[PERSON_NAME]"
type input "JaSO"
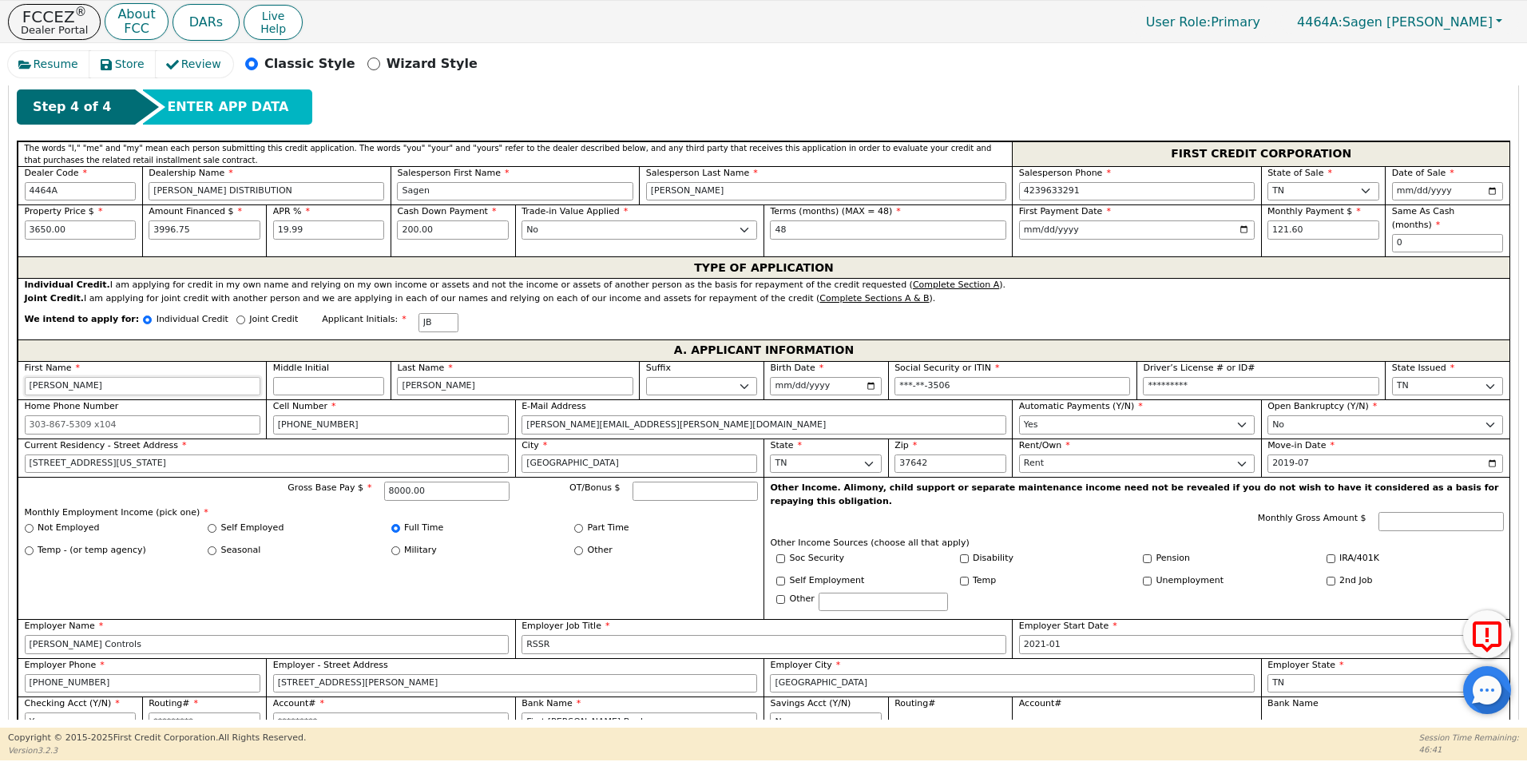
type input "[PERSON_NAME]"
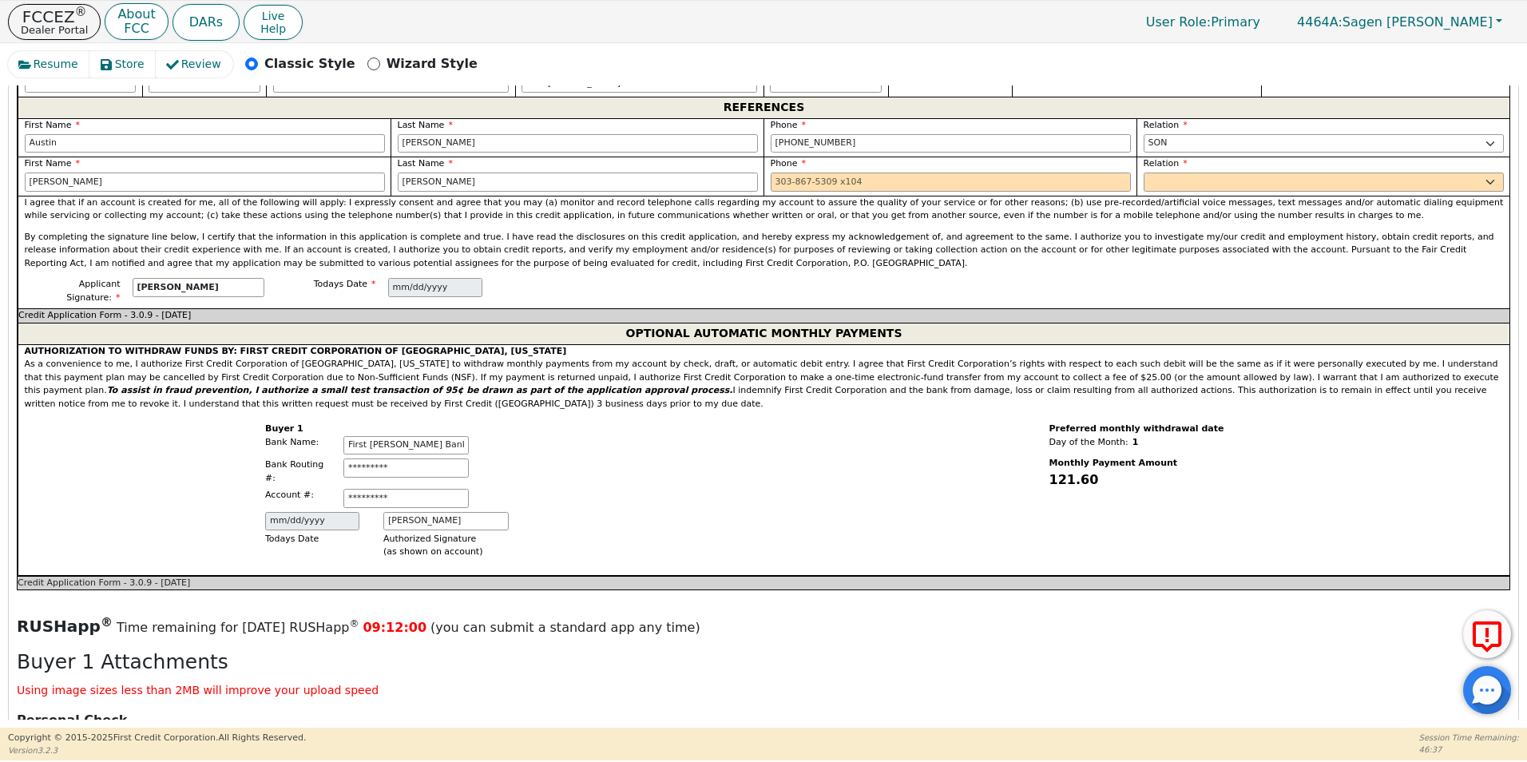
scroll to position [996, 0]
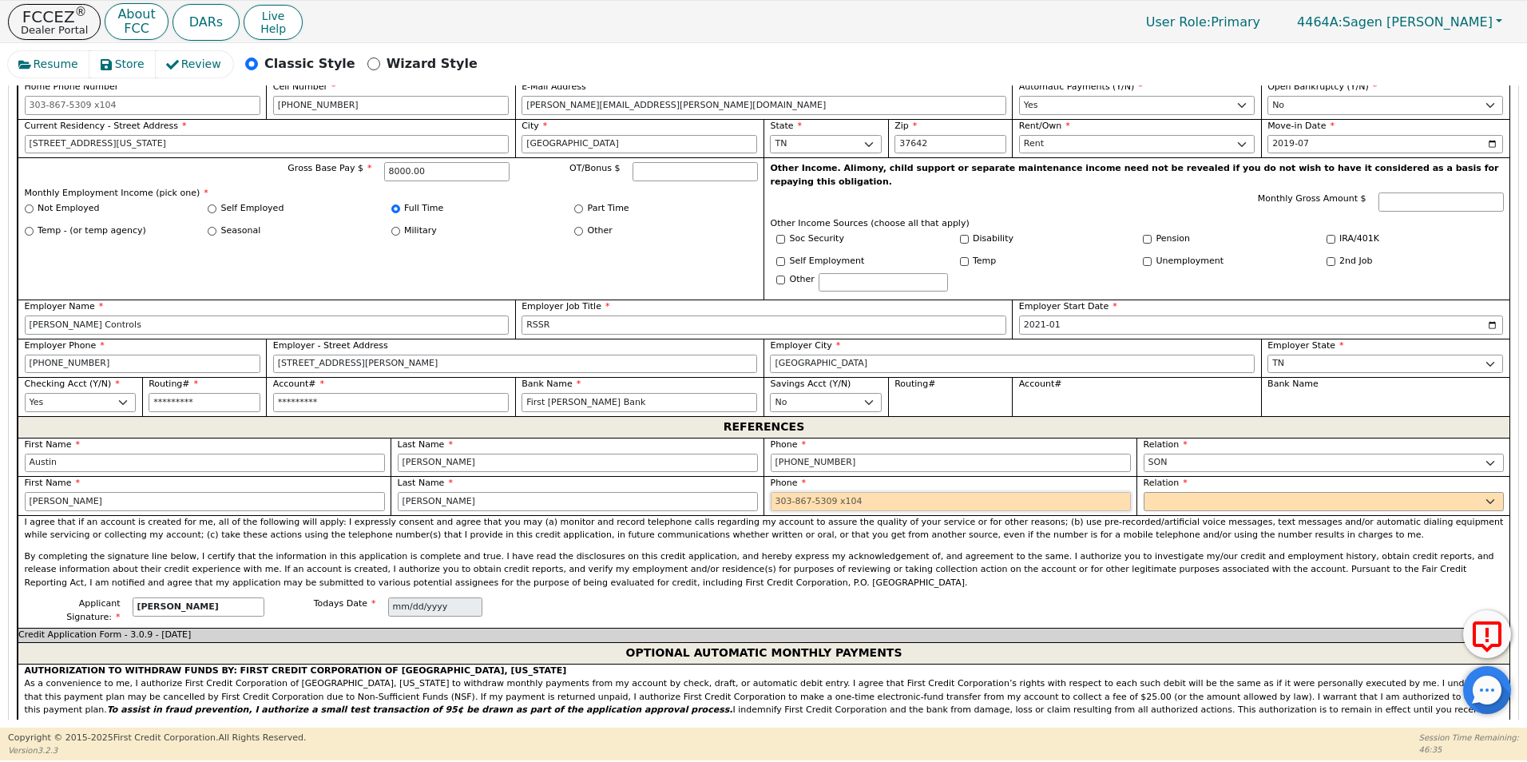
click at [797, 492] on input "tel" at bounding box center [950, 501] width 360 height 19
click at [1163, 477] on div "Relation FATHER MOTHER SISTER BROTHER DAUGHTER SON CO-WORKER NEIGHBOR FRIEND CO…" at bounding box center [1323, 494] width 360 height 34
click at [1164, 477] on div "Relation FATHER MOTHER SISTER BROTHER DAUGHTER SON CO-WORKER NEIGHBOR FRIEND CO…" at bounding box center [1323, 494] width 360 height 34
click at [1165, 492] on select "FATHER MOTHER SISTER BROTHER DAUGHTER SON CO-WORKER NEIGHBOR FRIEND COUSIN G-MO…" at bounding box center [1323, 501] width 360 height 19
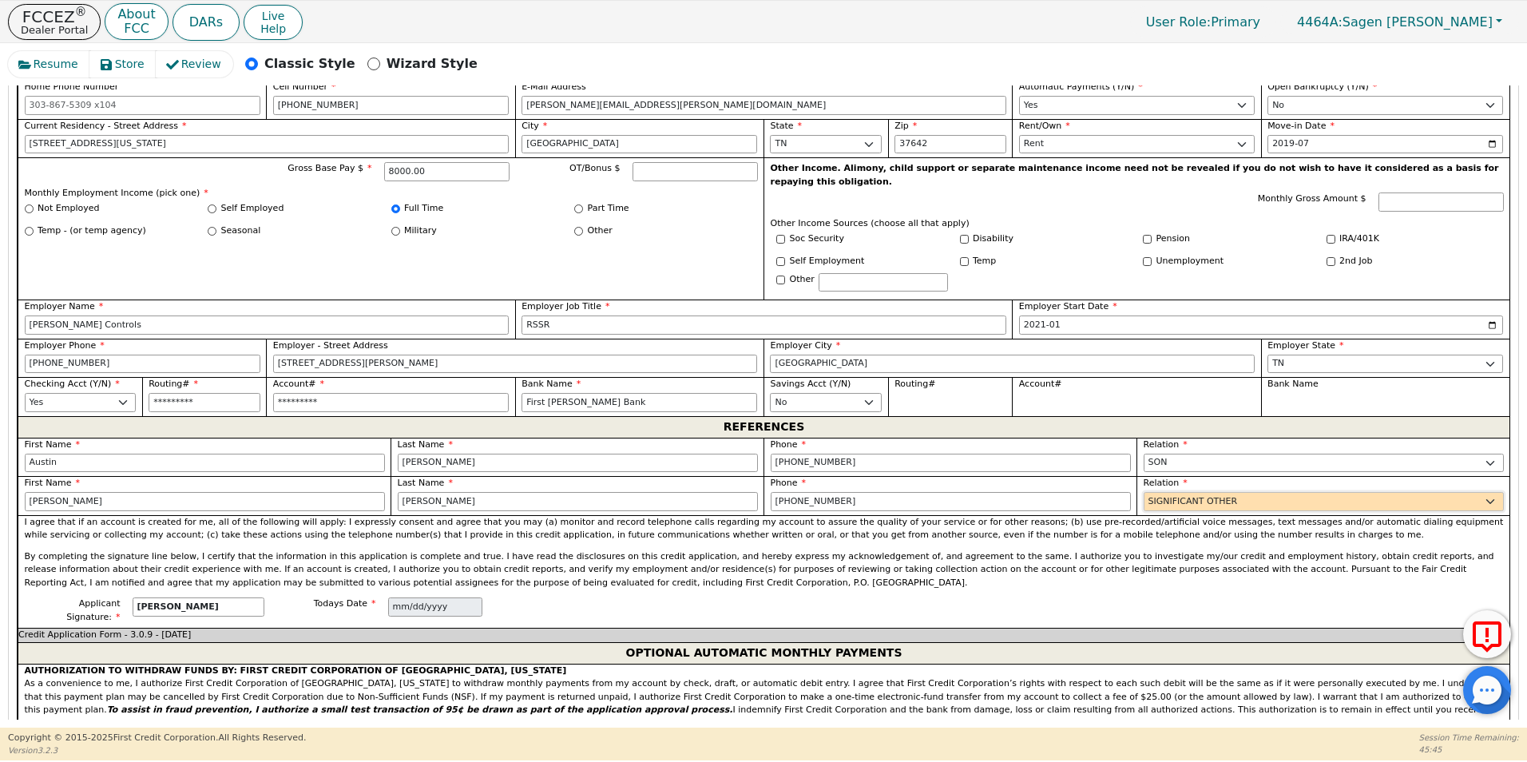
click at [1143, 492] on select "FATHER MOTHER SISTER BROTHER DAUGHTER SON CO-WORKER NEIGHBOR FRIEND COUSIN G-MO…" at bounding box center [1323, 501] width 360 height 19
click at [1220, 492] on select "FATHER MOTHER SISTER BROTHER DAUGHTER SON CO-WORKER NEIGHBOR FRIEND COUSIN G-MO…" at bounding box center [1323, 501] width 360 height 19
click at [1222, 492] on select "FATHER MOTHER SISTER BROTHER DAUGHTER SON CO-WORKER NEIGHBOR FRIEND COUSIN G-MO…" at bounding box center [1323, 501] width 360 height 19
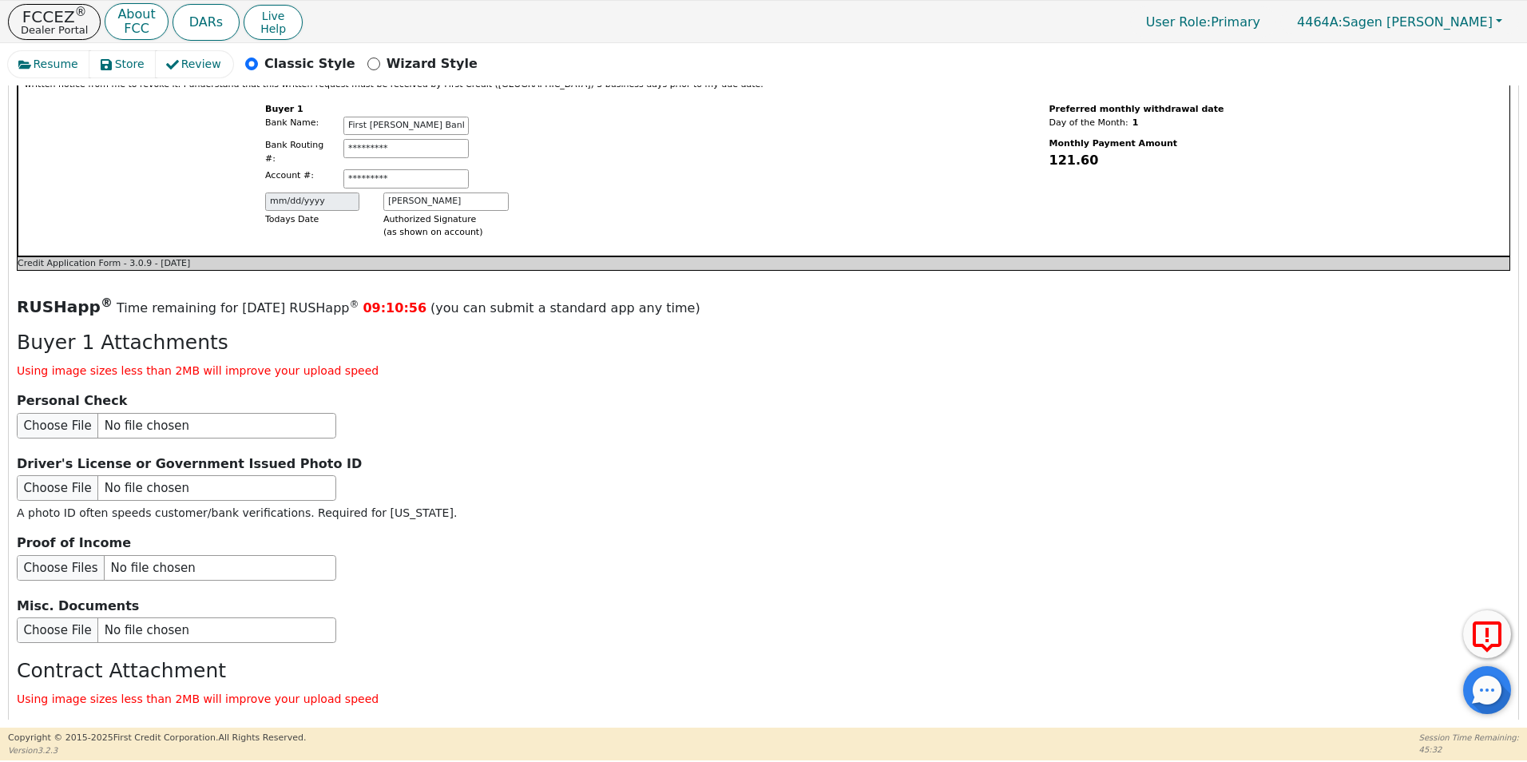
scroll to position [1714, 0]
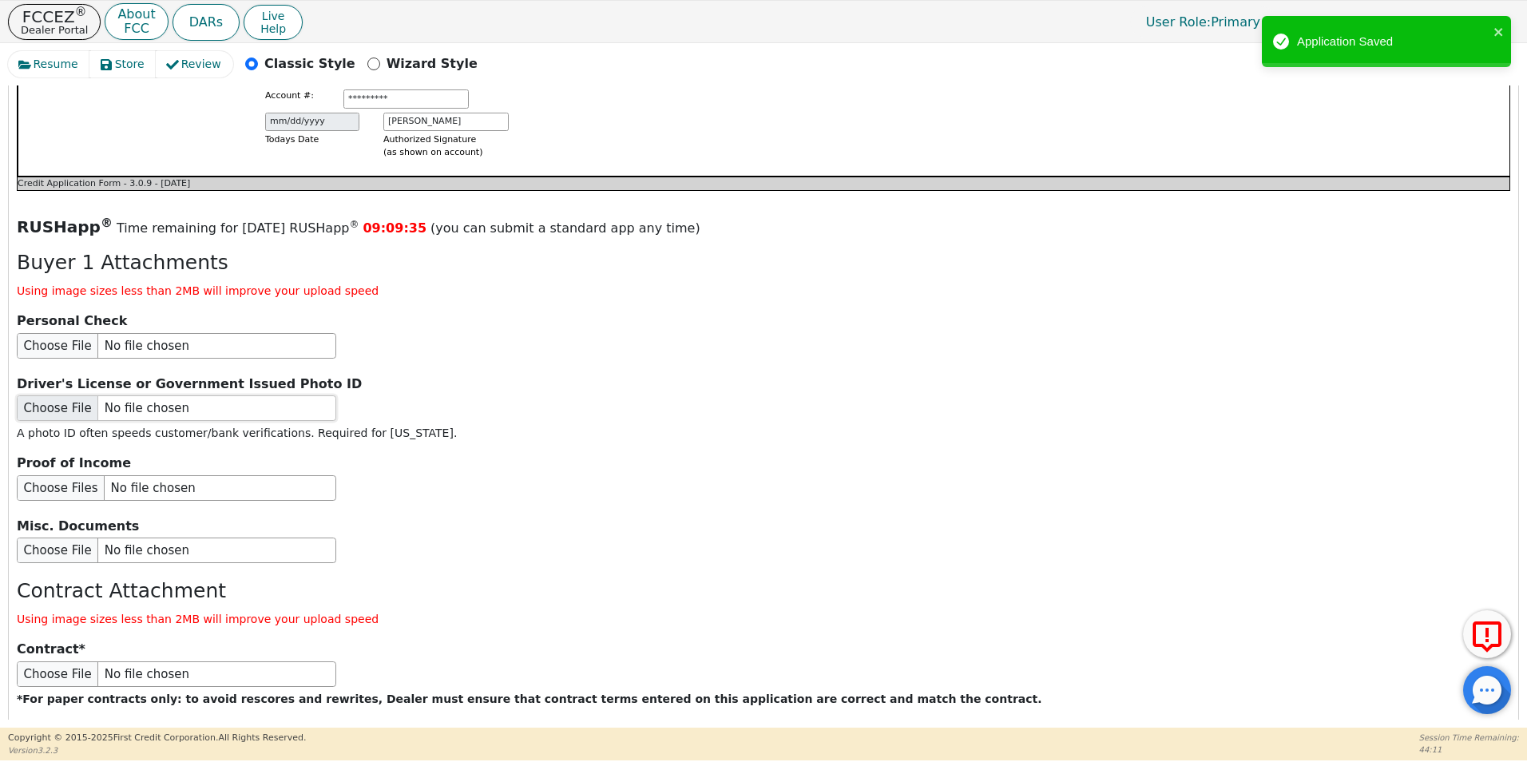
click at [54, 395] on input "file" at bounding box center [176, 408] width 319 height 26
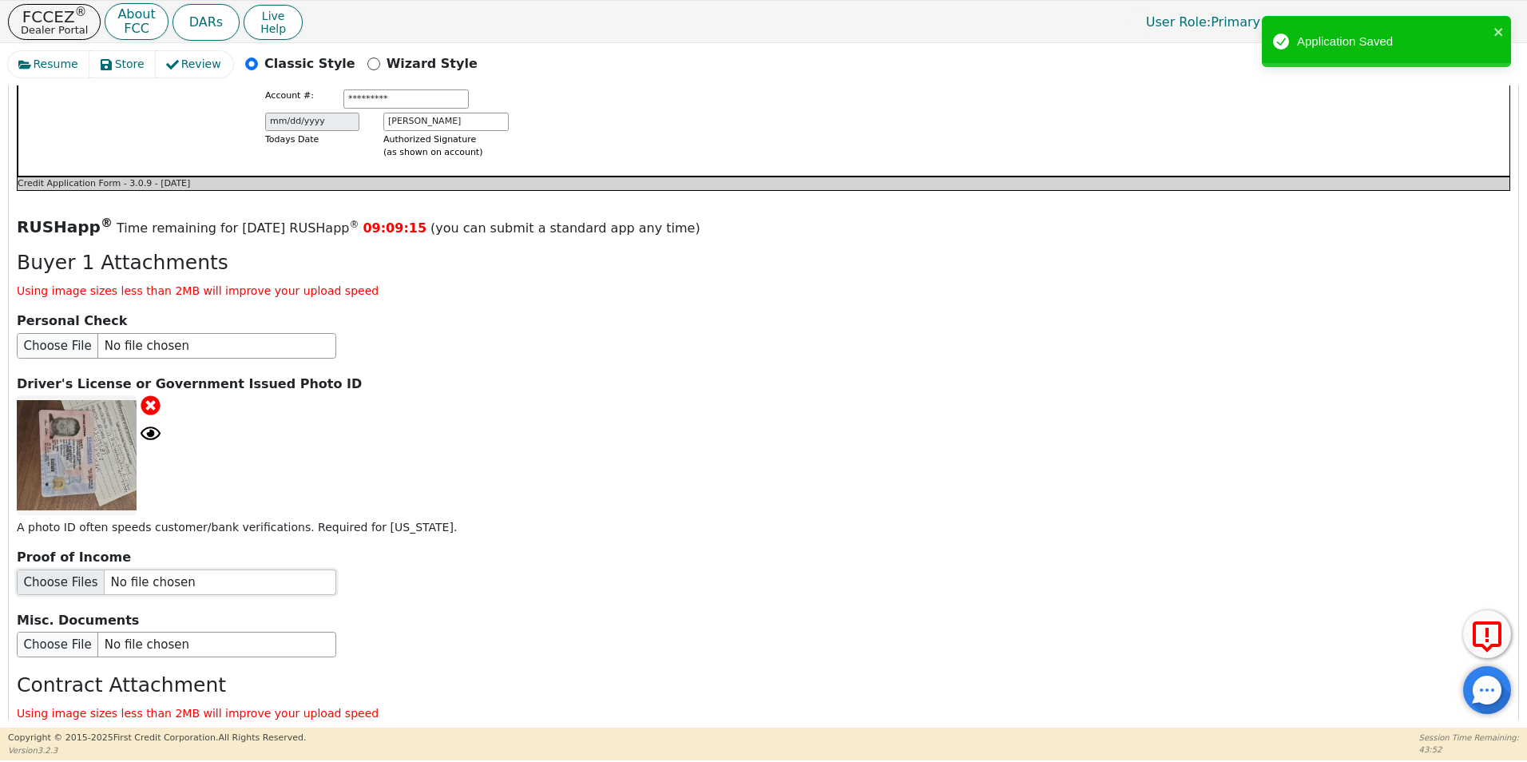
click at [65, 569] on input "file" at bounding box center [176, 582] width 319 height 26
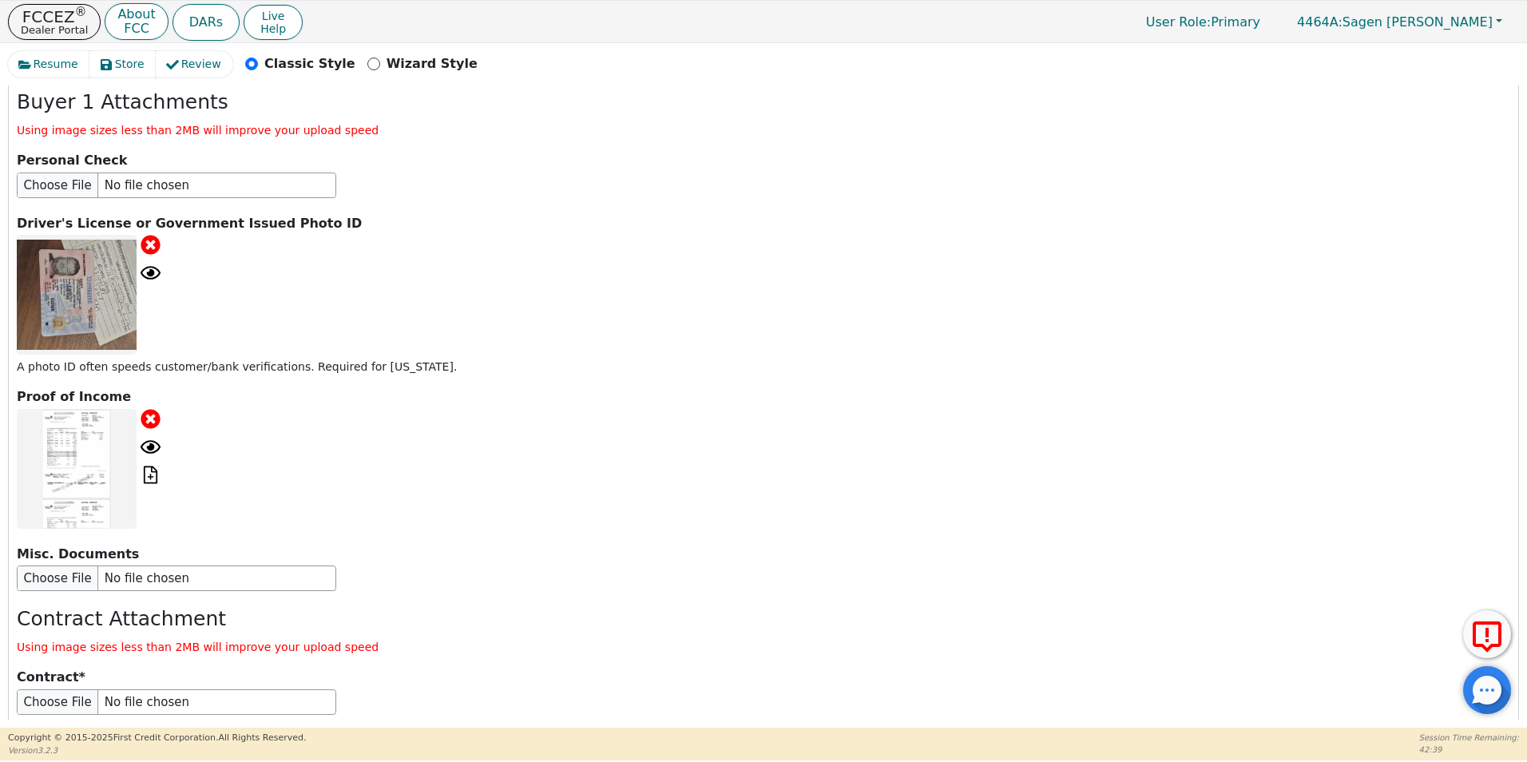
scroll to position [1954, 0]
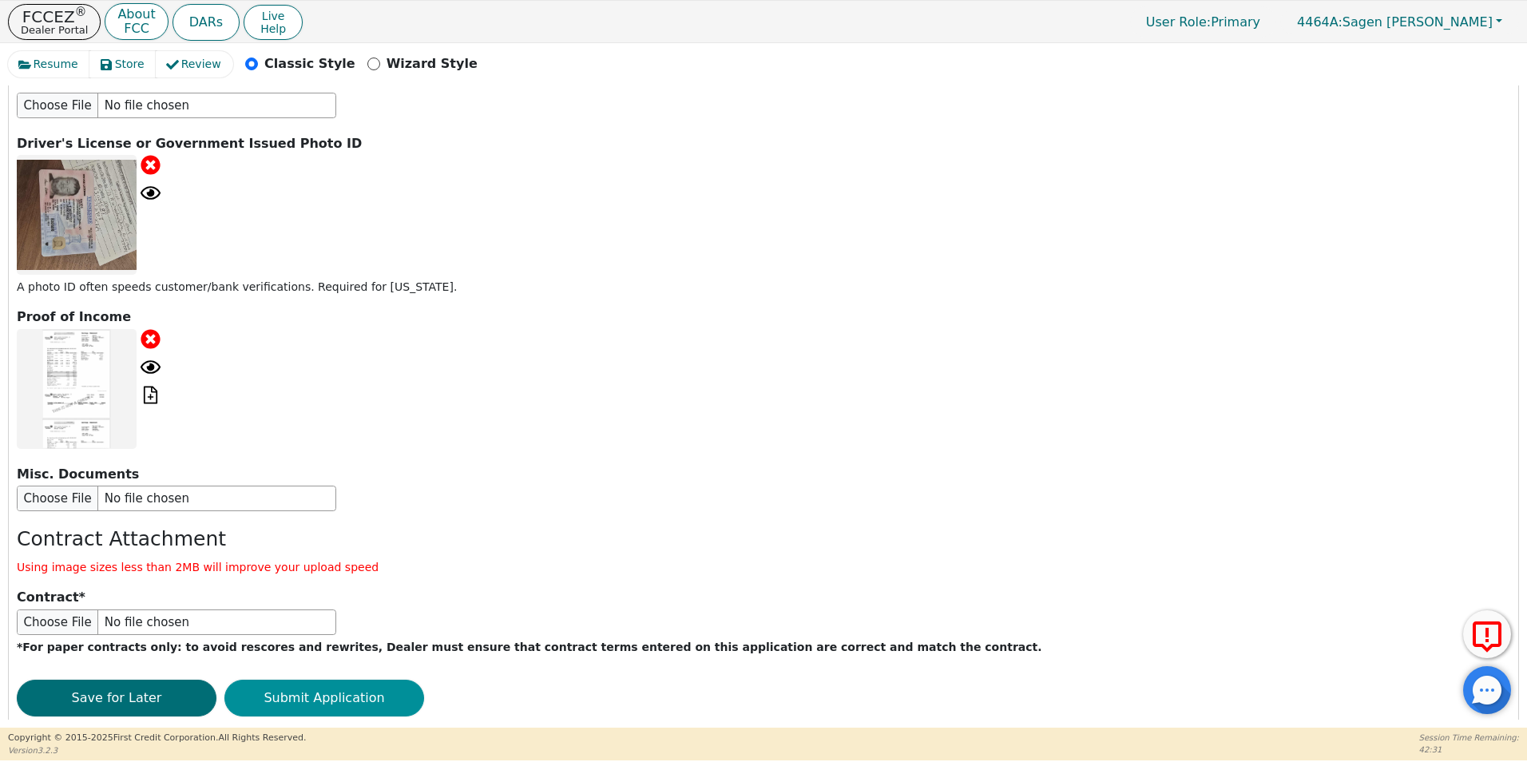
click at [319, 679] on button "Submit Application" at bounding box center [324, 697] width 200 height 37
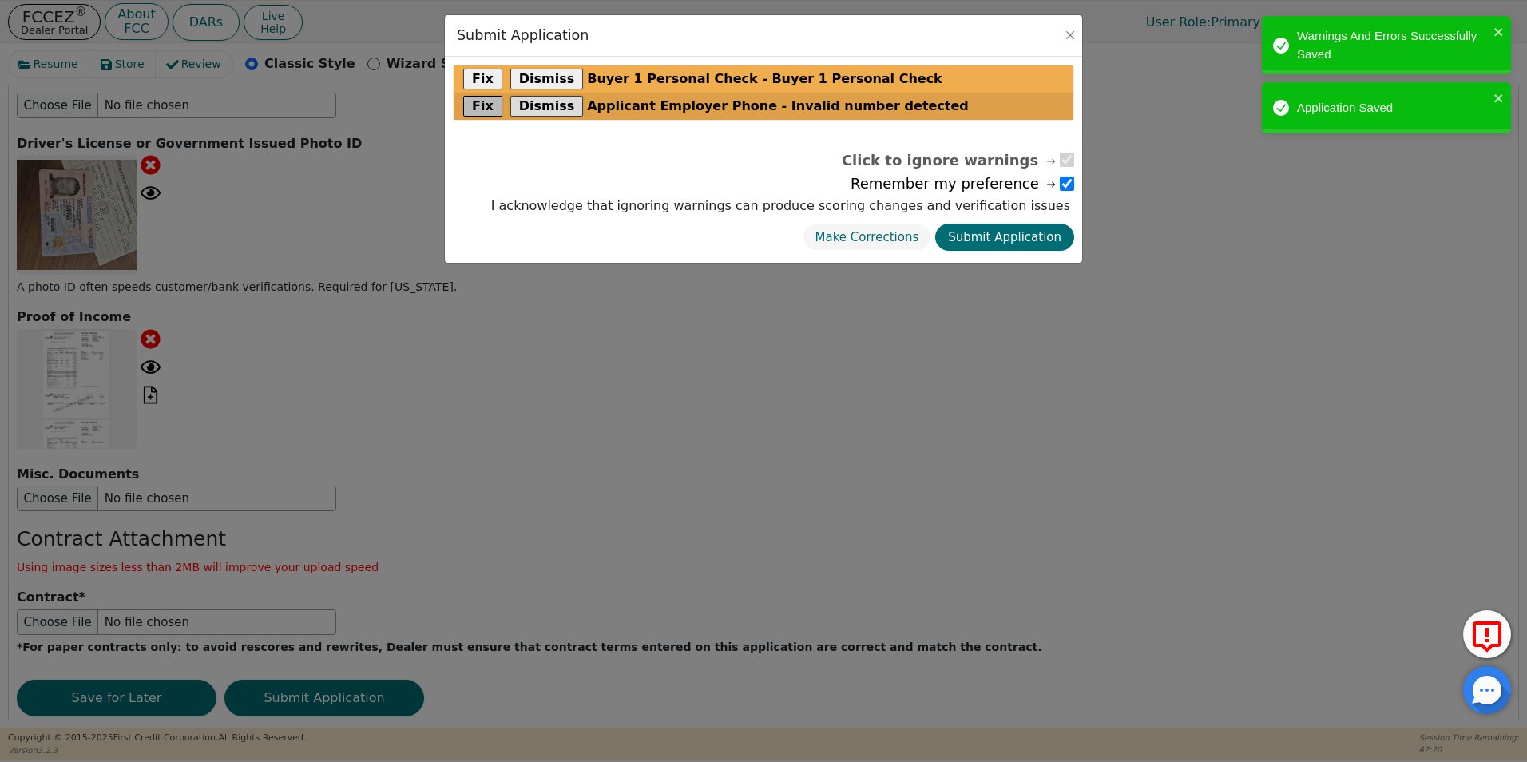
click at [474, 106] on button "Fix" at bounding box center [482, 106] width 39 height 21
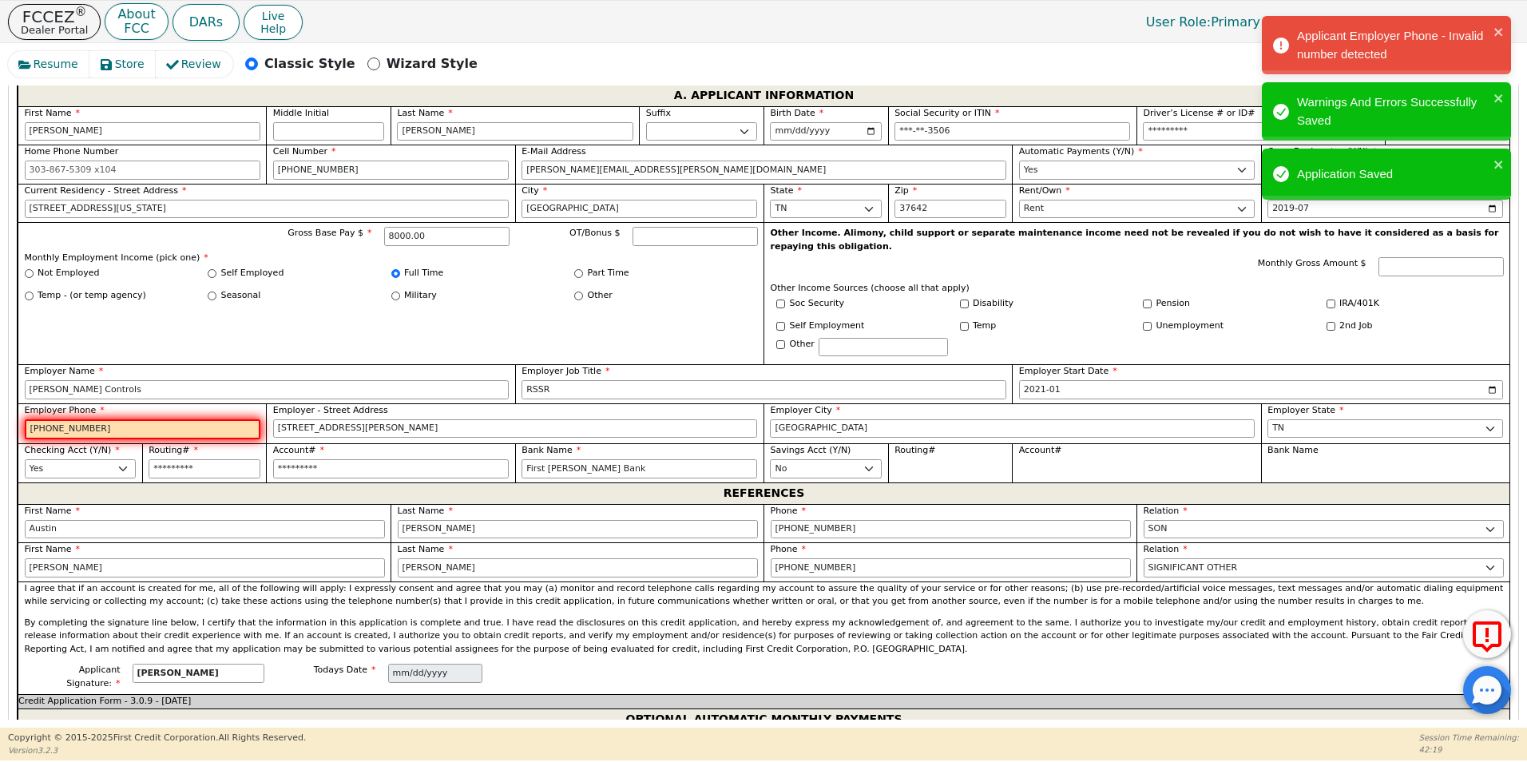
scroll to position [932, 0]
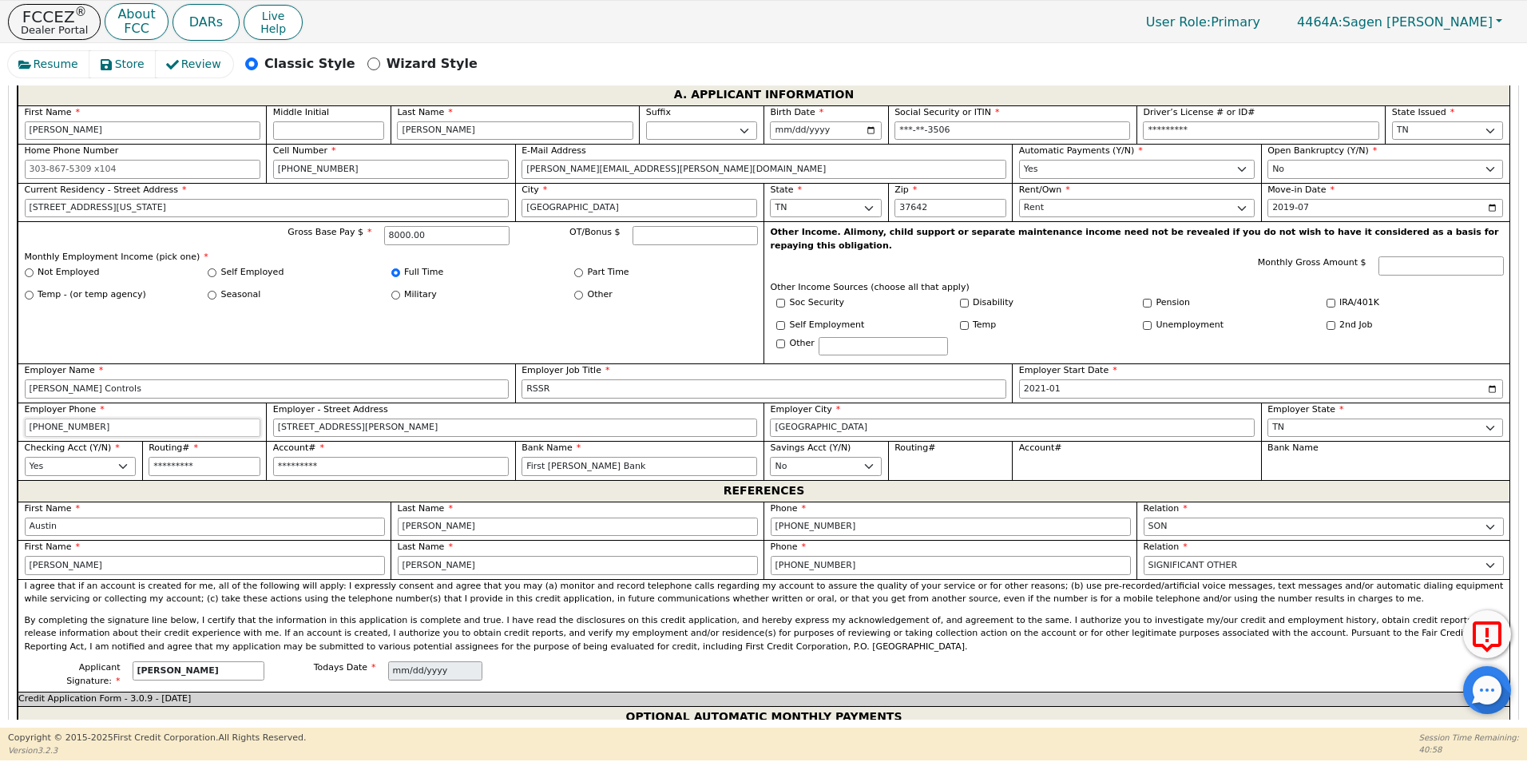
click at [113, 418] on input "[PHONE_NUMBER]" at bounding box center [143, 427] width 236 height 19
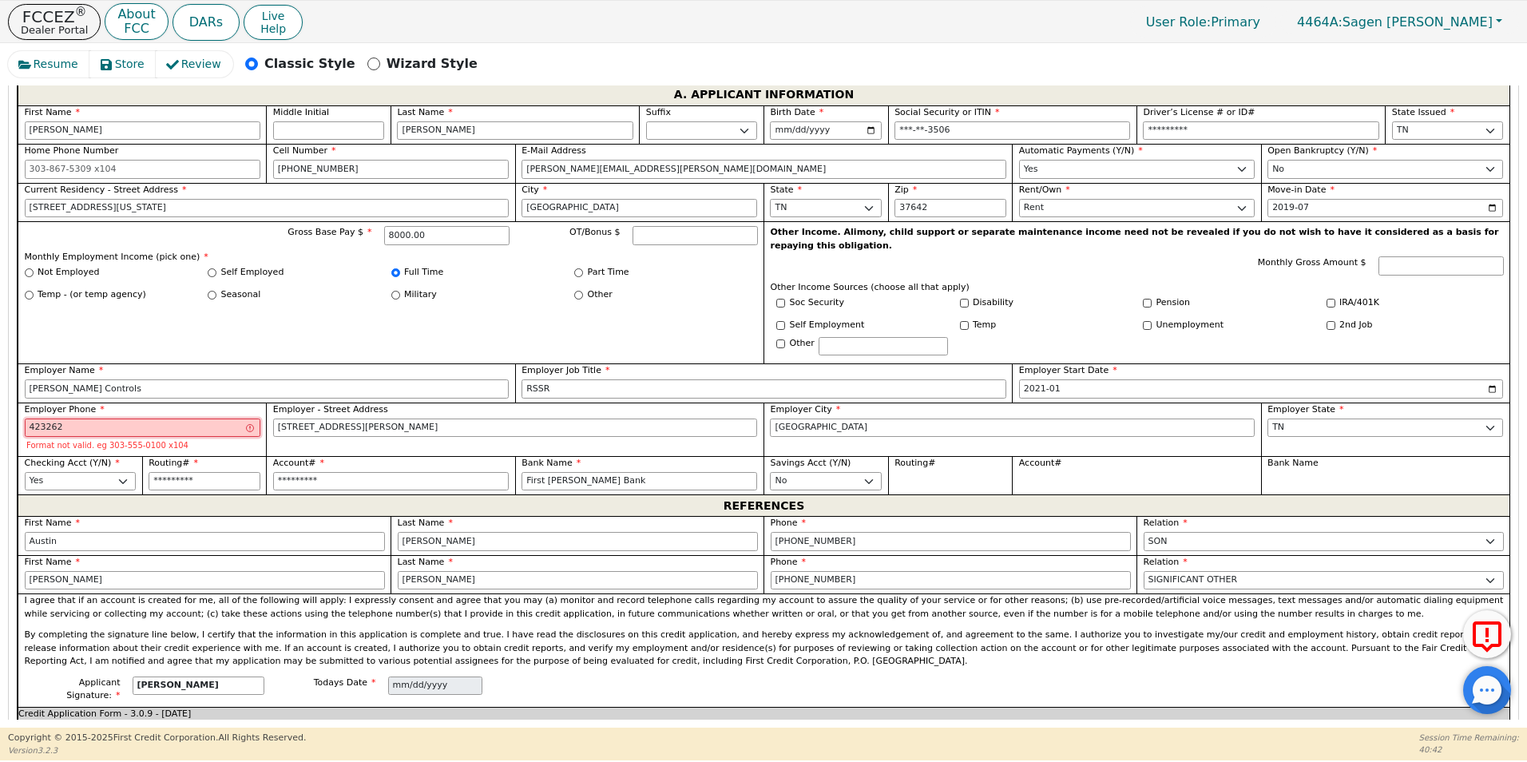
click at [130, 418] on input "423262" at bounding box center [143, 427] width 236 height 19
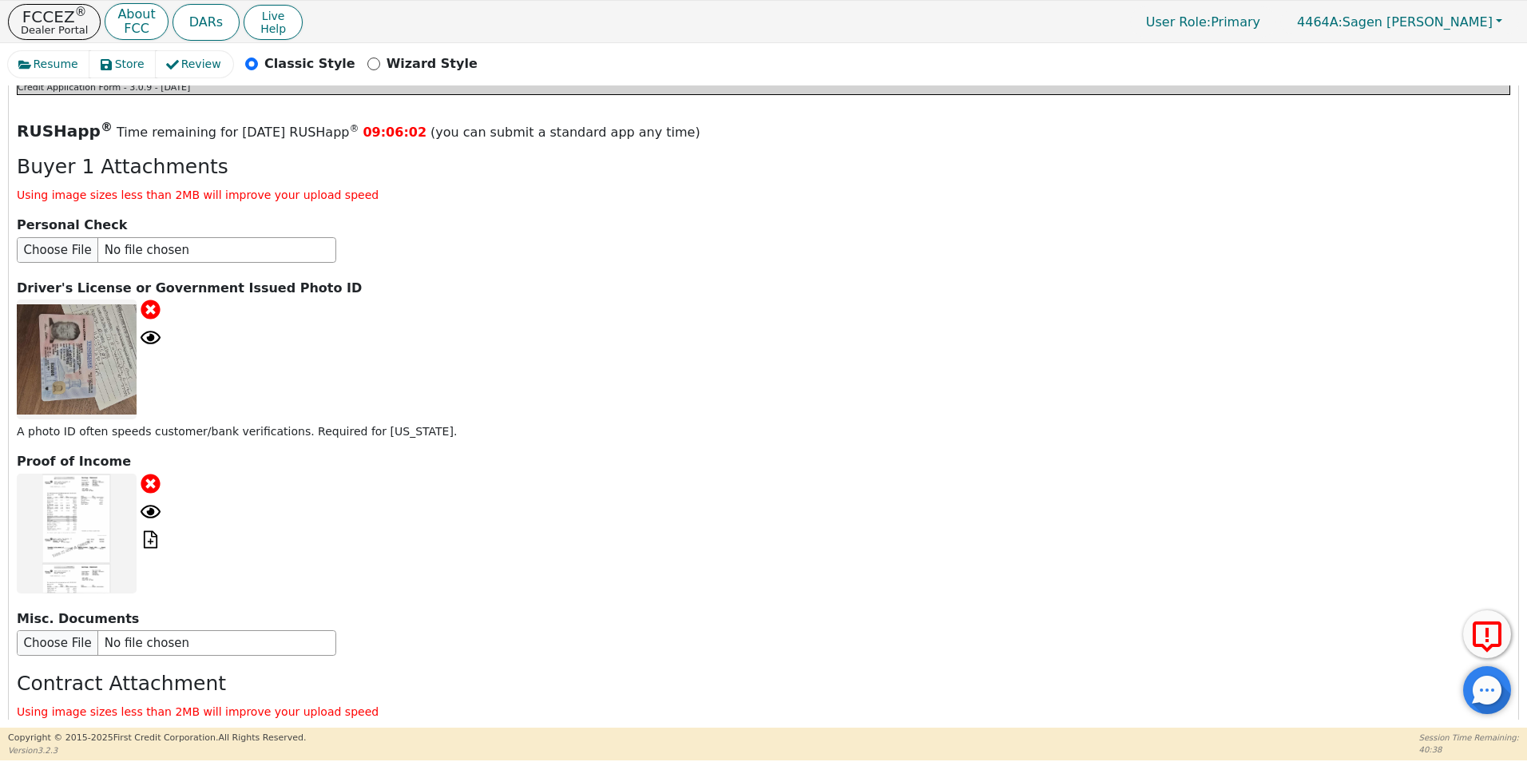
scroll to position [1954, 0]
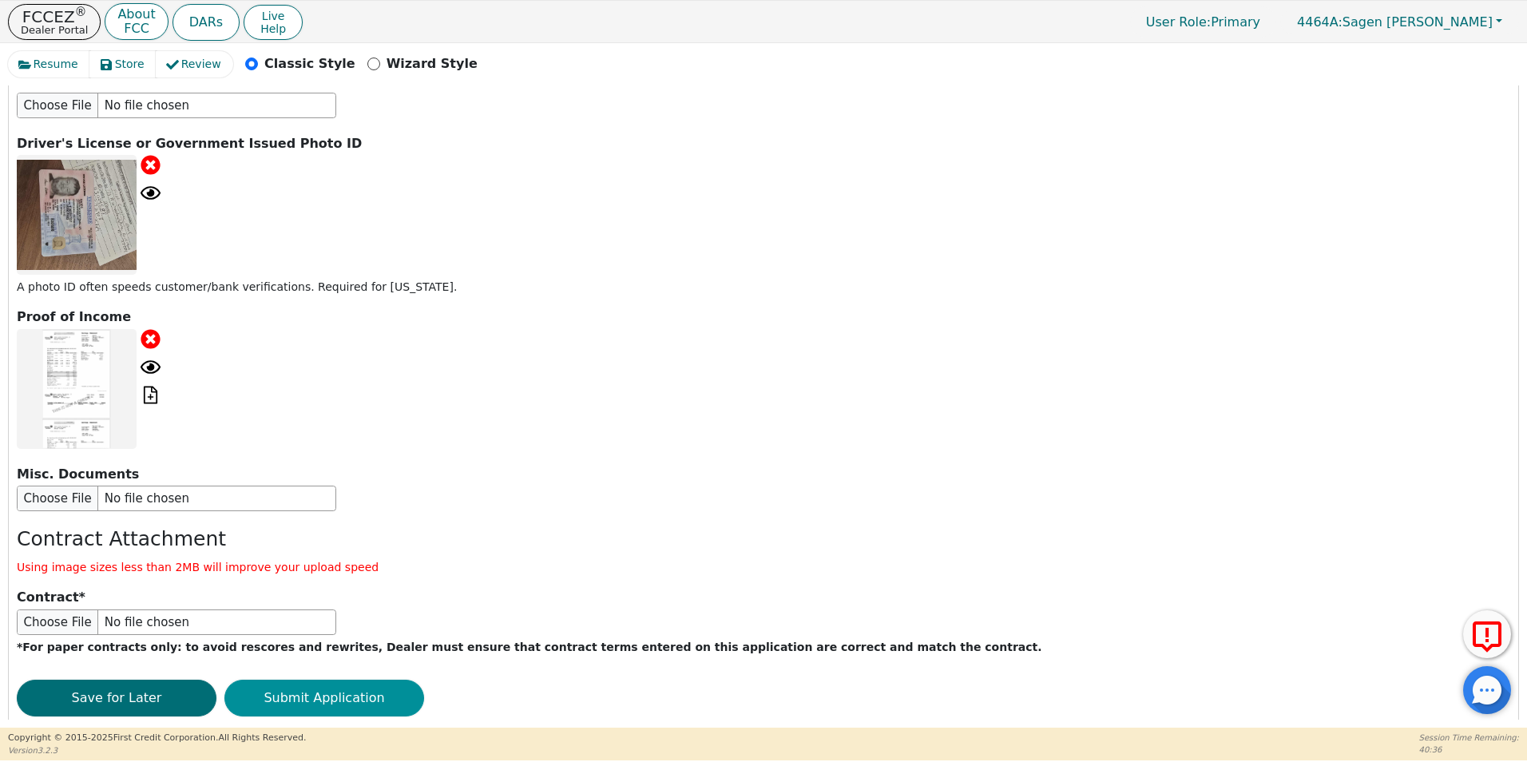
click at [298, 679] on button "Submit Application" at bounding box center [324, 697] width 200 height 37
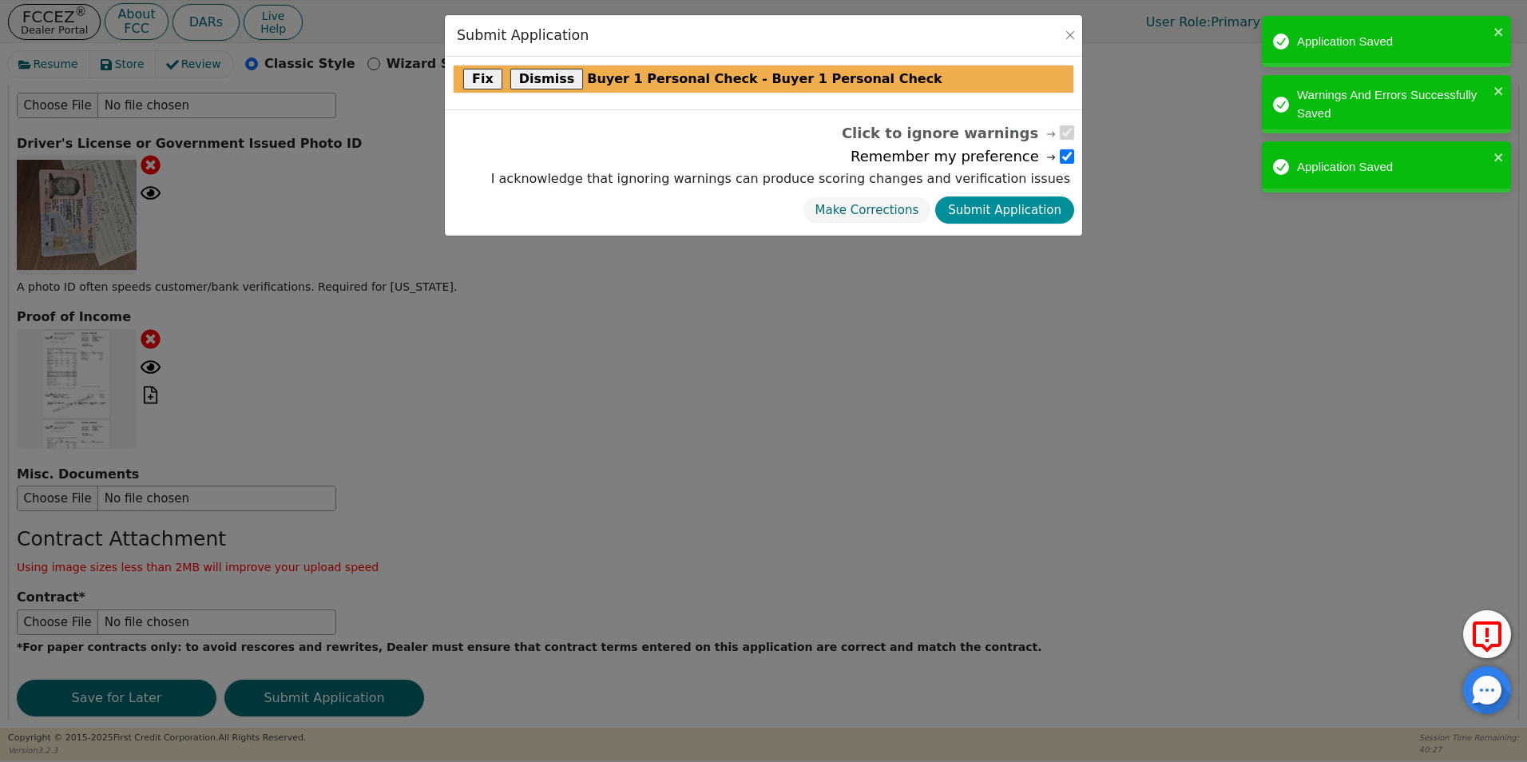
click at [991, 207] on button "Submit Application" at bounding box center [1004, 210] width 139 height 28
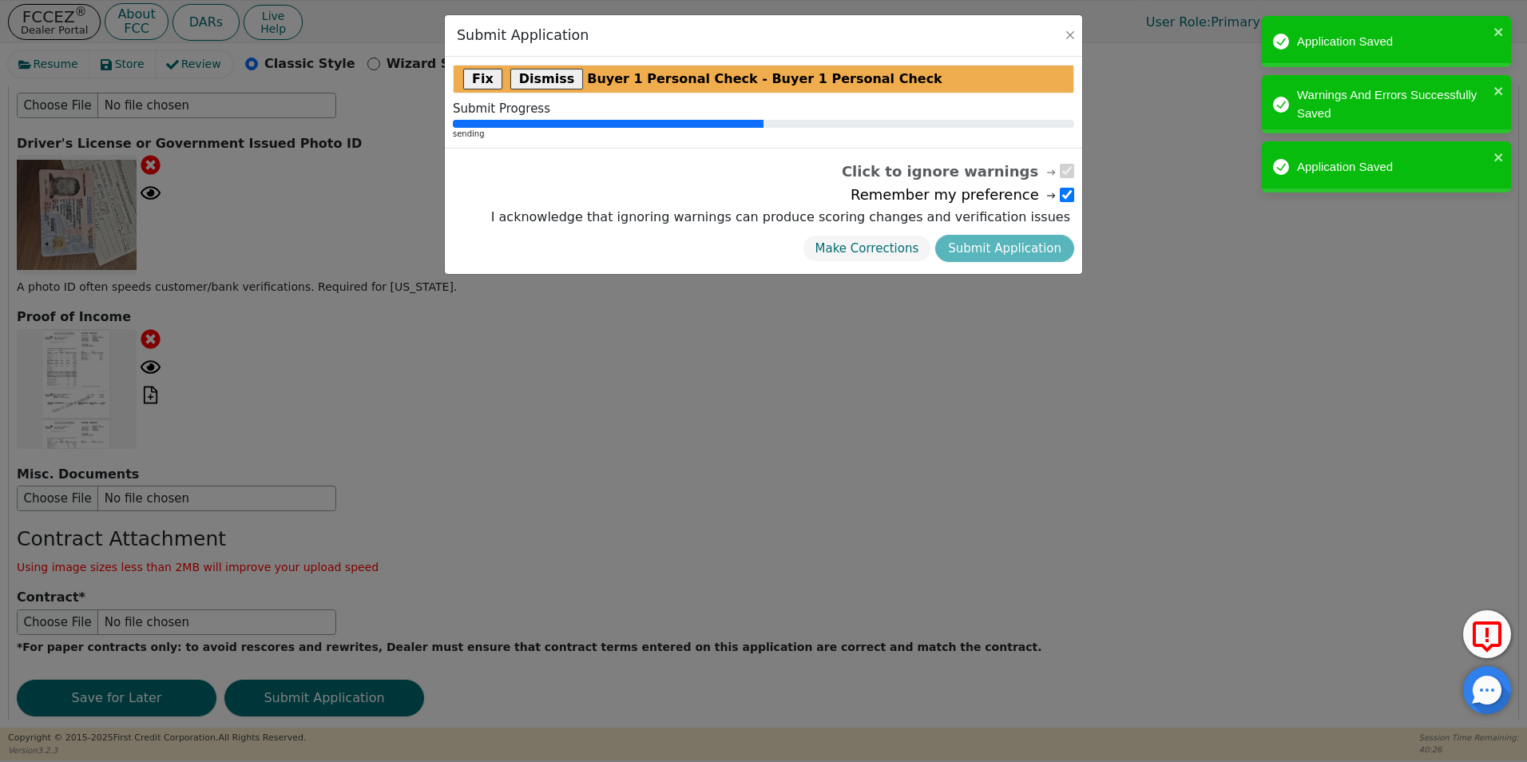
scroll to position [0, 0]
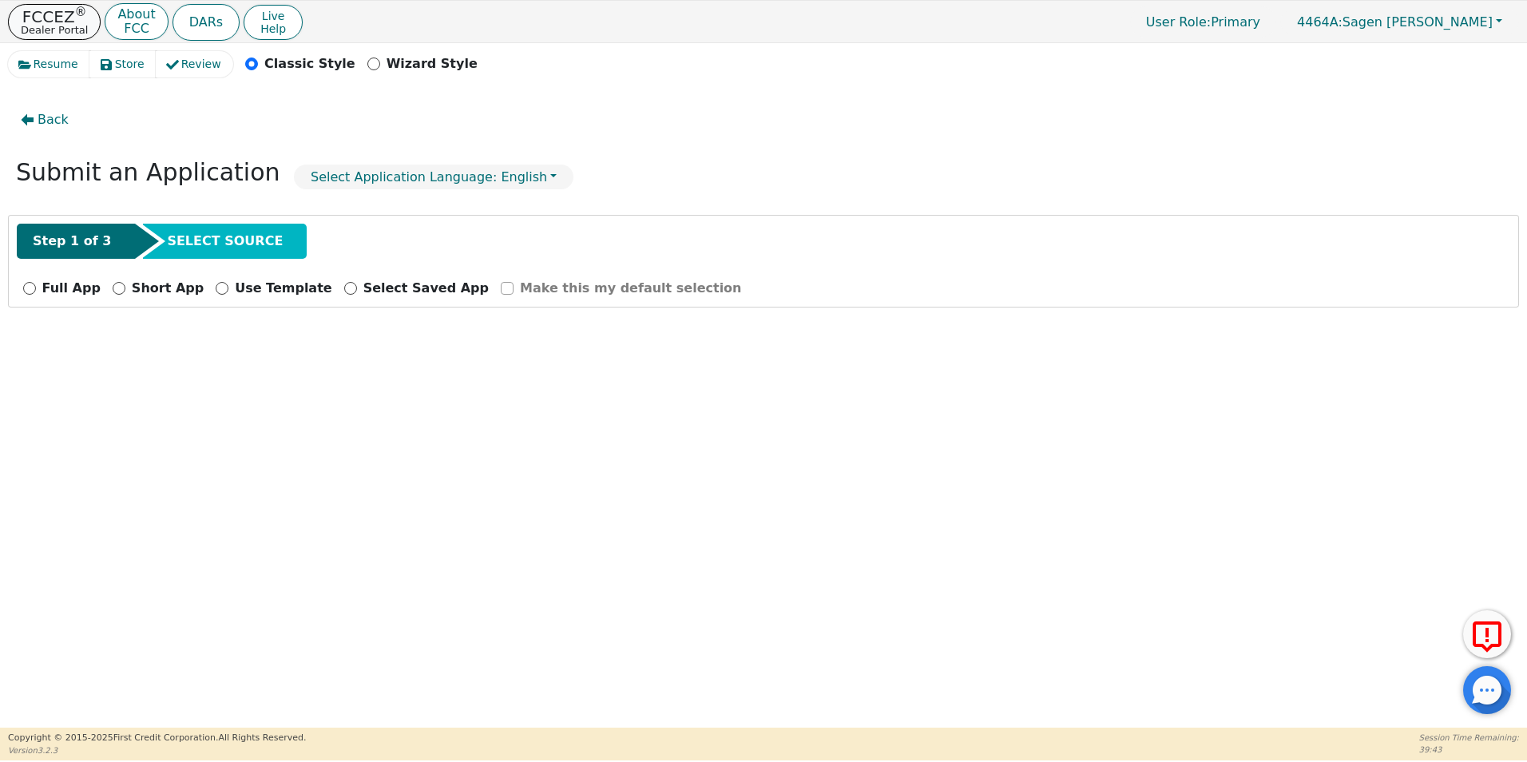
click at [75, 28] on p "Dealer Portal" at bounding box center [54, 30] width 67 height 10
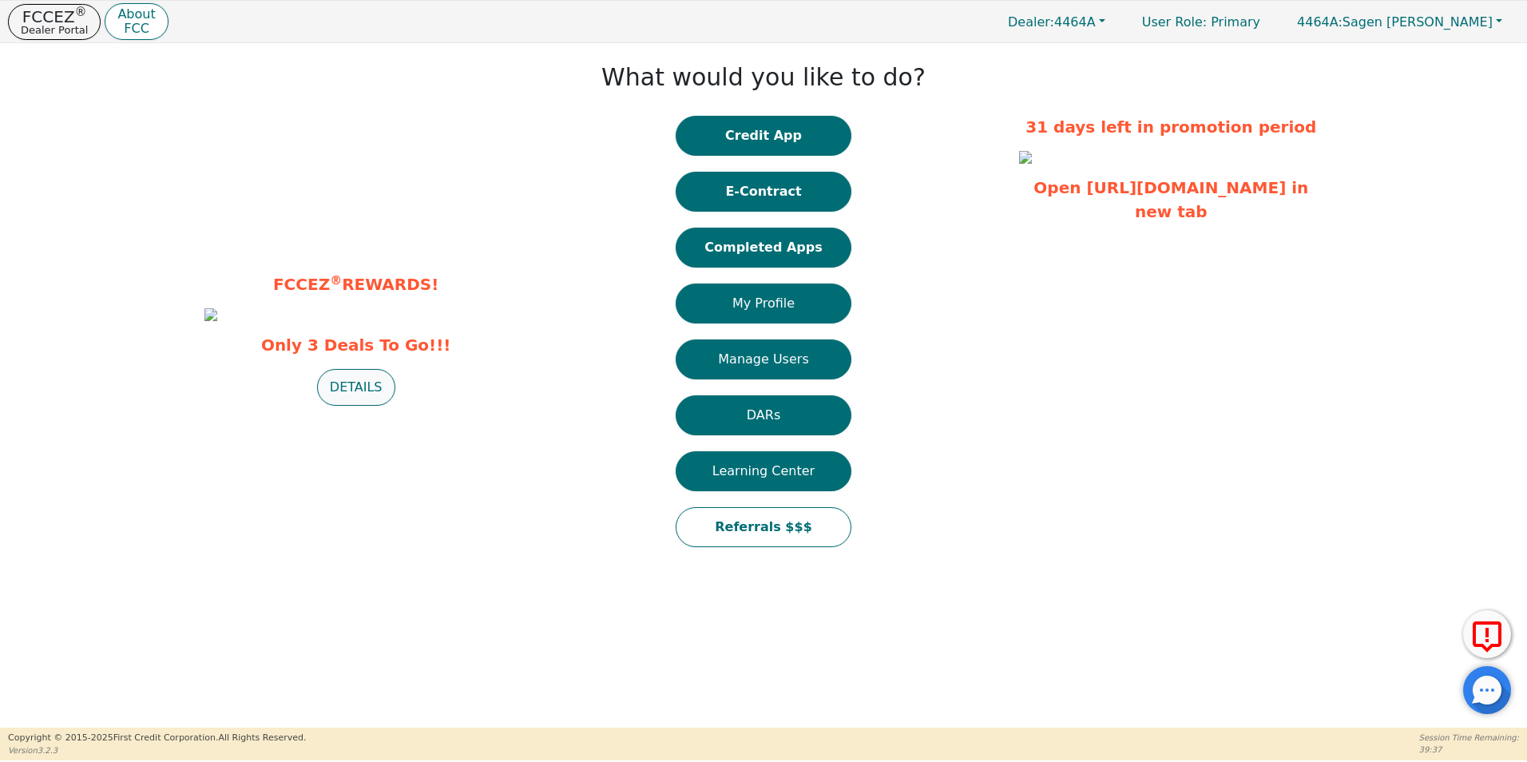
click at [361, 406] on button "DETAILS" at bounding box center [356, 387] width 78 height 37
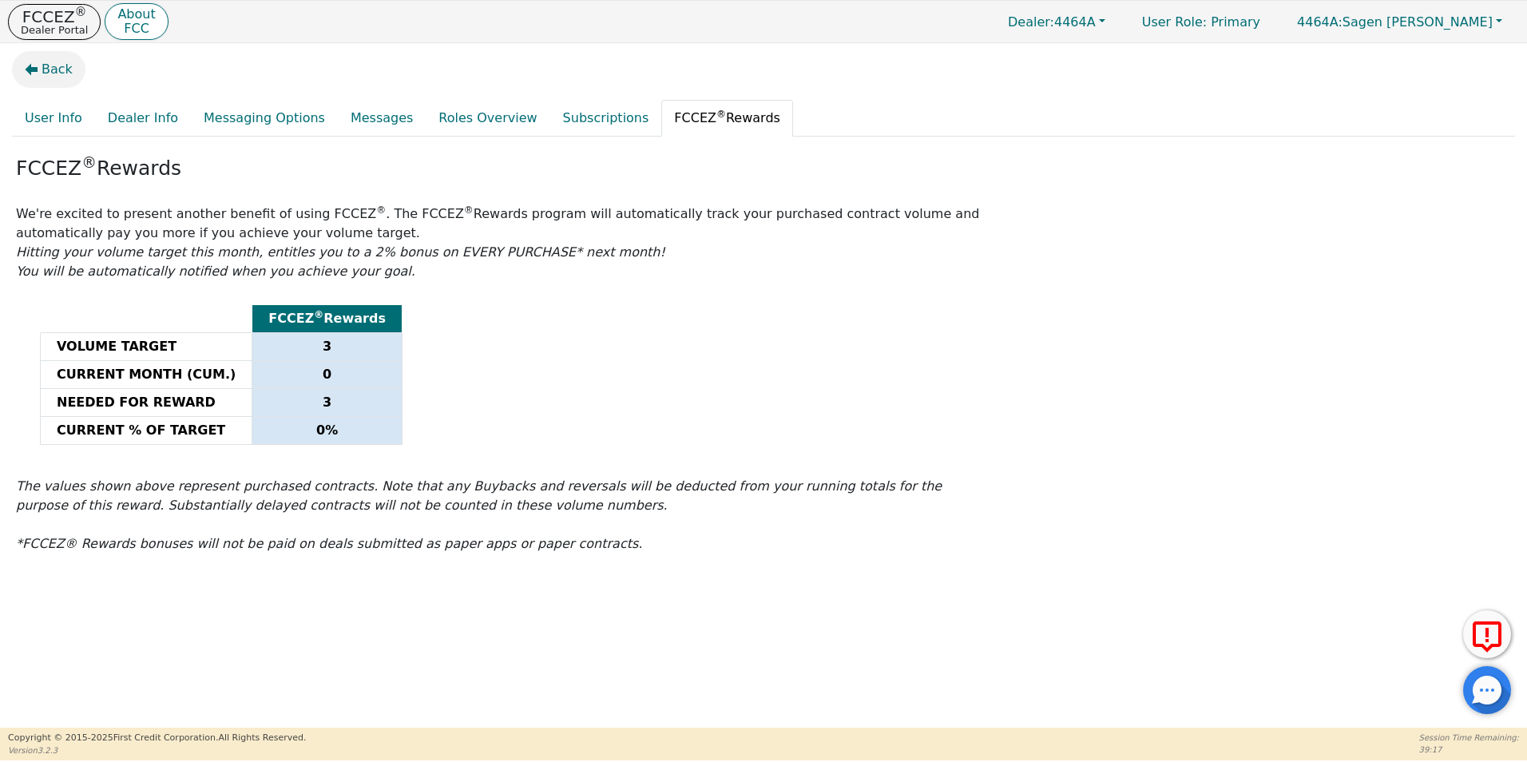
click at [43, 74] on span "Back" at bounding box center [57, 69] width 31 height 19
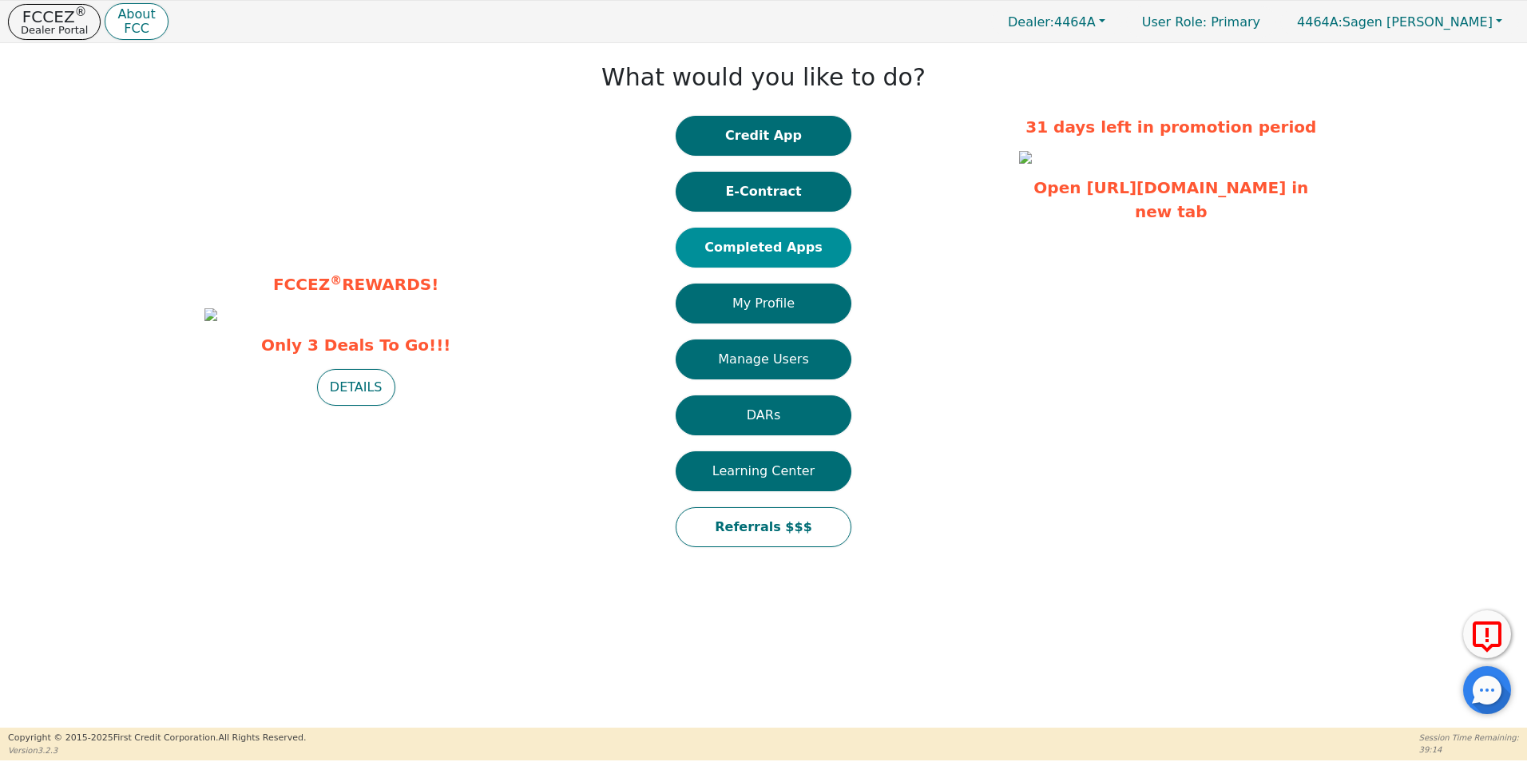
click at [799, 258] on button "Completed Apps" at bounding box center [763, 248] width 176 height 40
